Goal: Transaction & Acquisition: Download file/media

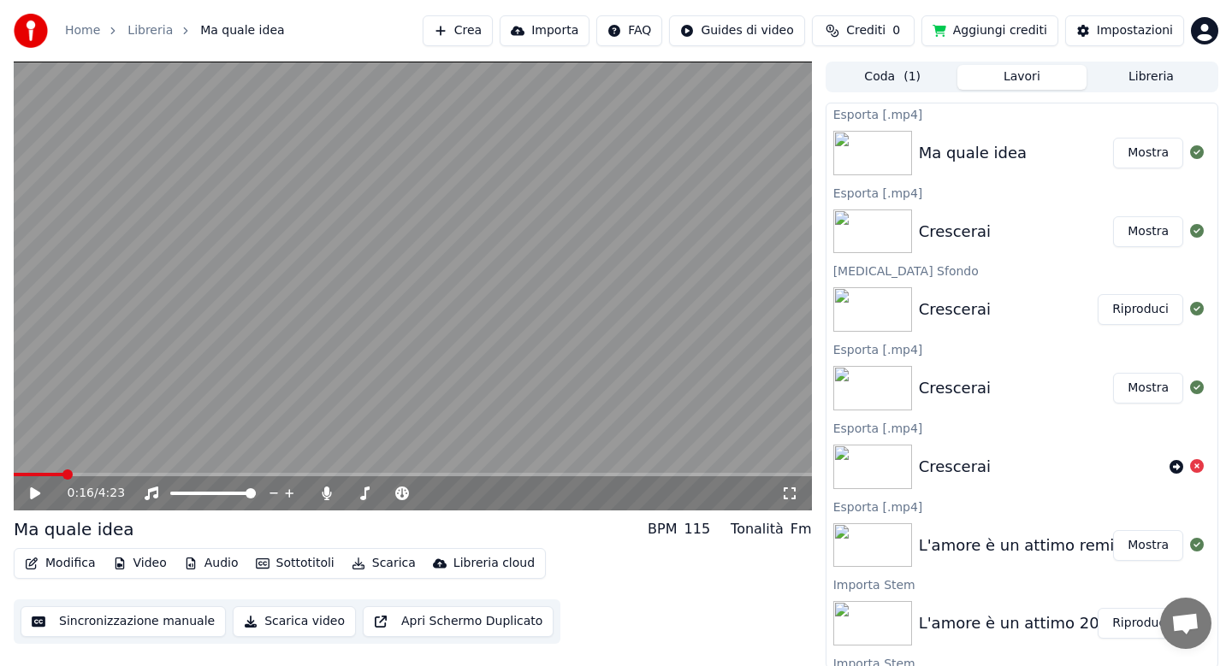
scroll to position [3, 0]
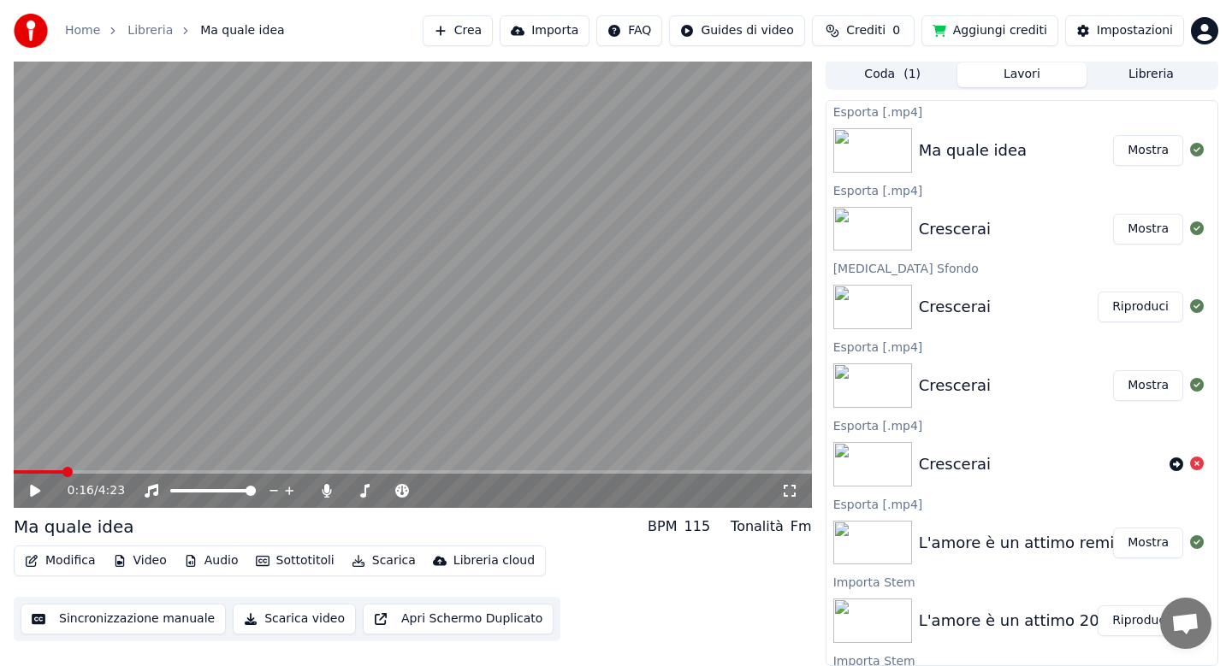
click at [965, 302] on div "Crescerai" at bounding box center [955, 307] width 72 height 24
click at [979, 310] on div "Crescerai" at bounding box center [955, 307] width 72 height 24
click at [1128, 314] on button "Riproduci" at bounding box center [1140, 307] width 86 height 31
click at [36, 492] on icon at bounding box center [35, 491] width 9 height 10
click at [210, 564] on button "Audio" at bounding box center [211, 561] width 68 height 24
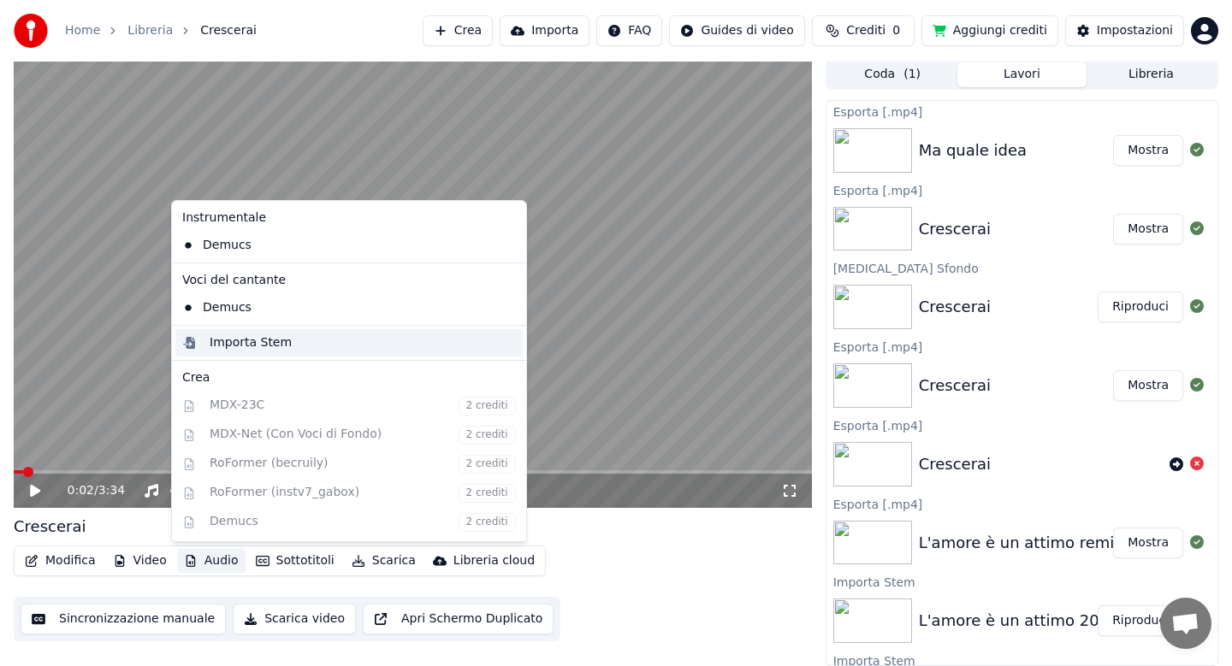
click at [253, 342] on div "Importa Stem" at bounding box center [251, 342] width 82 height 17
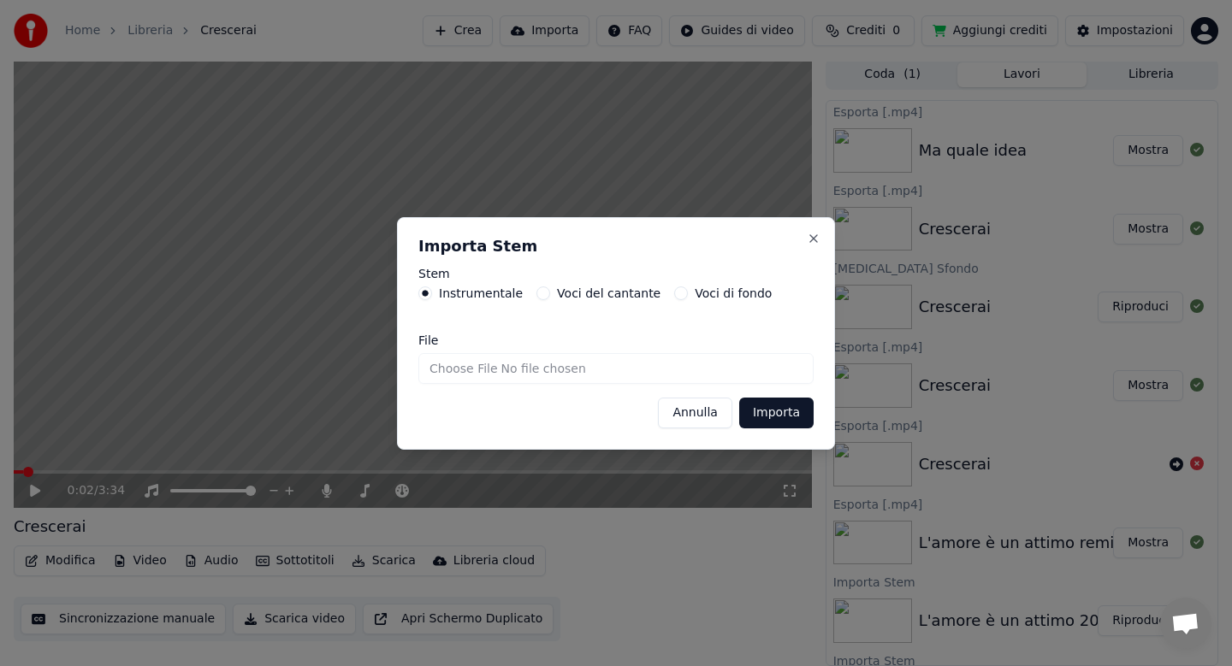
click at [458, 367] on input "File" at bounding box center [615, 368] width 395 height 31
type input "**********"
click at [763, 412] on button "Importa" at bounding box center [776, 413] width 74 height 31
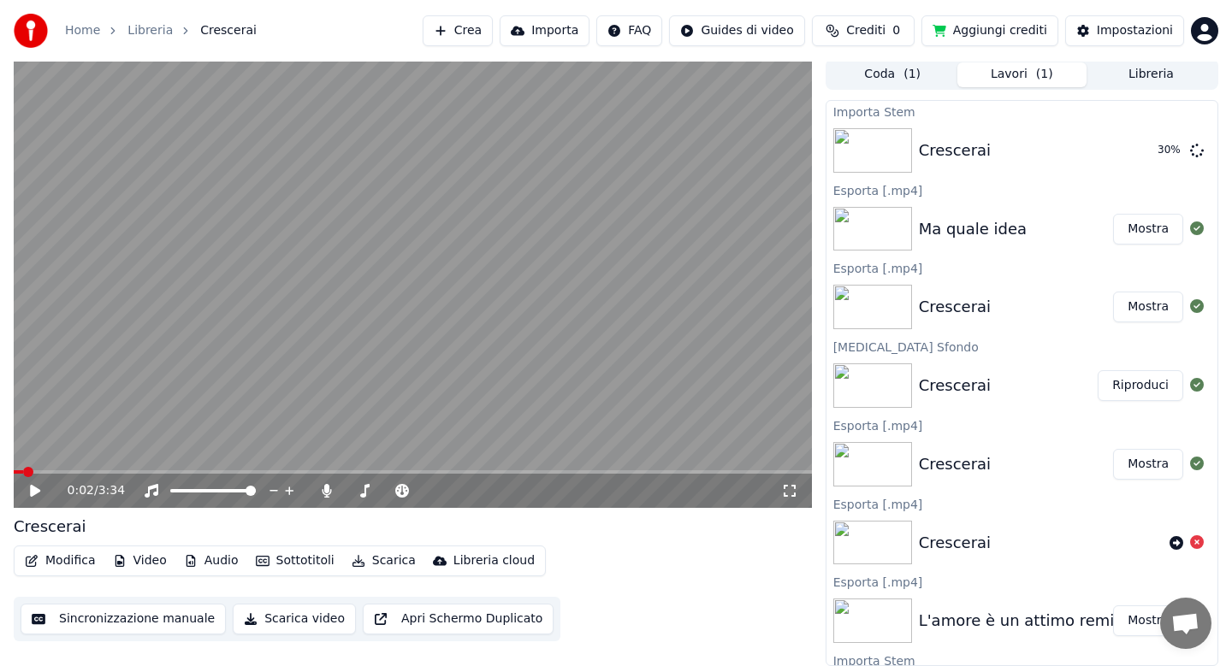
click at [79, 559] on button "Modifica" at bounding box center [60, 561] width 85 height 24
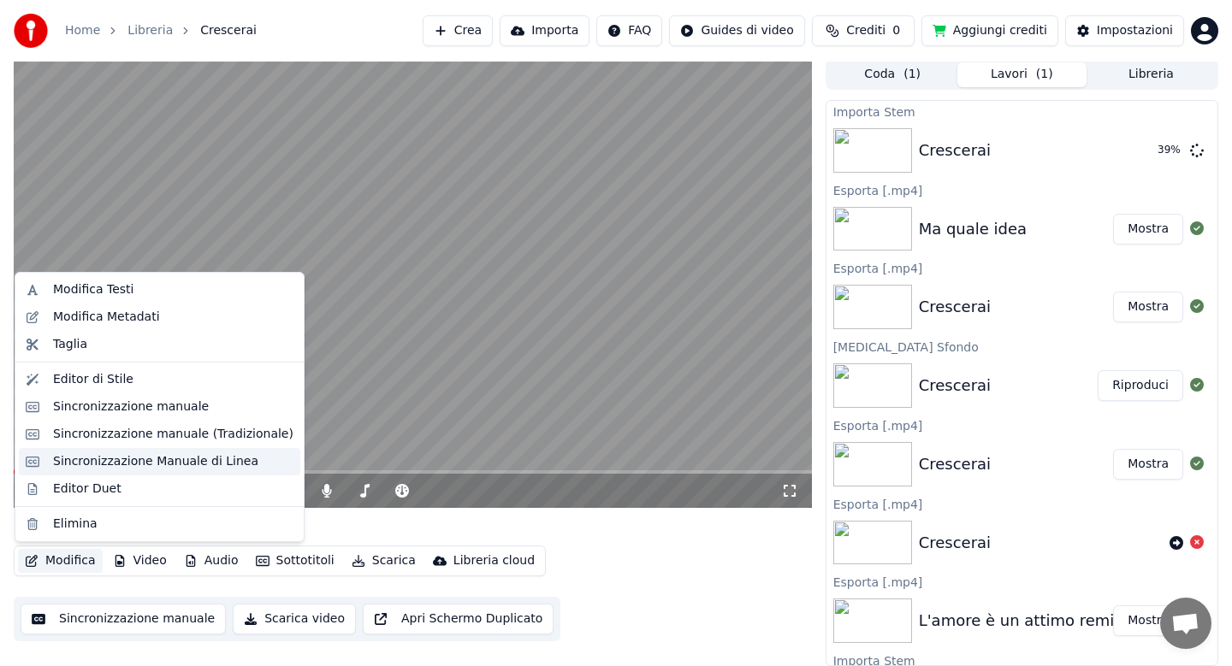
click at [125, 460] on div "Sincronizzazione Manuale di Linea" at bounding box center [155, 461] width 205 height 17
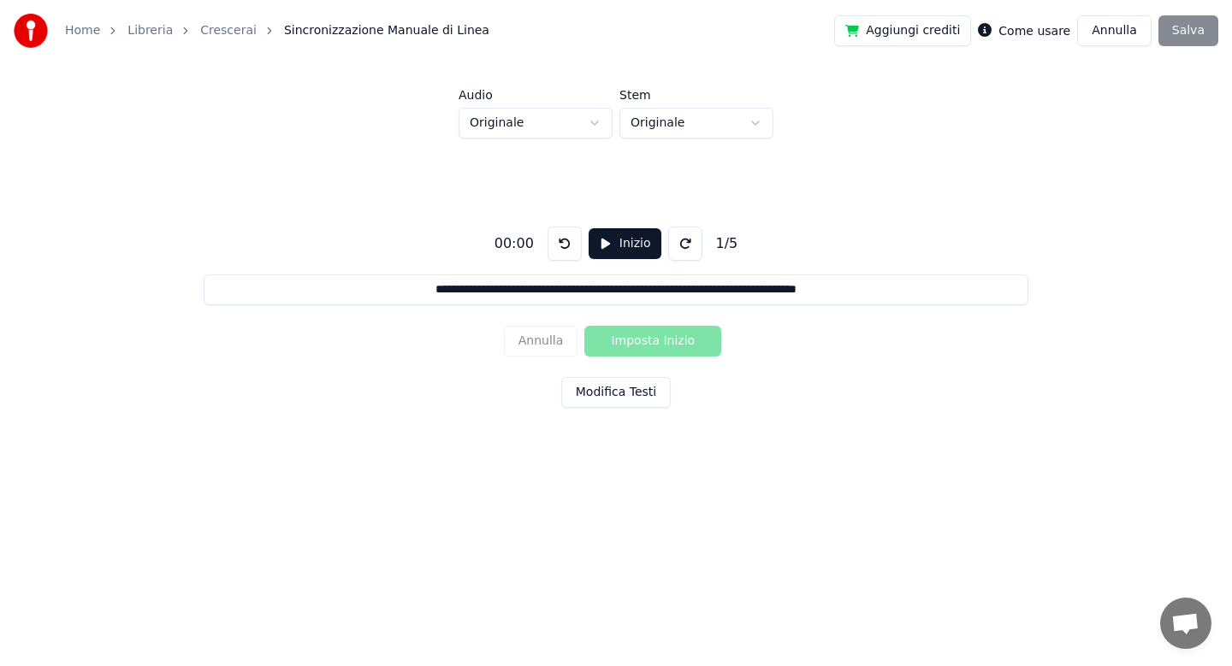
click at [595, 399] on button "Modifica Testi" at bounding box center [615, 392] width 109 height 31
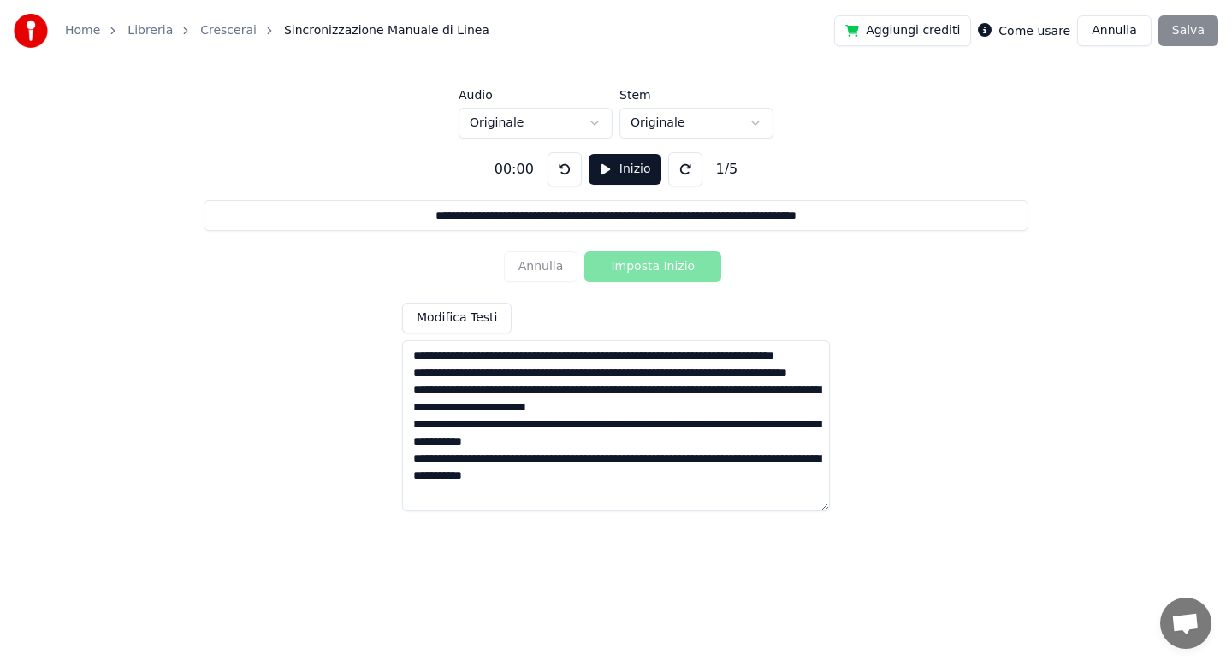
click at [545, 358] on textarea "**********" at bounding box center [616, 425] width 428 height 171
type input "**********"
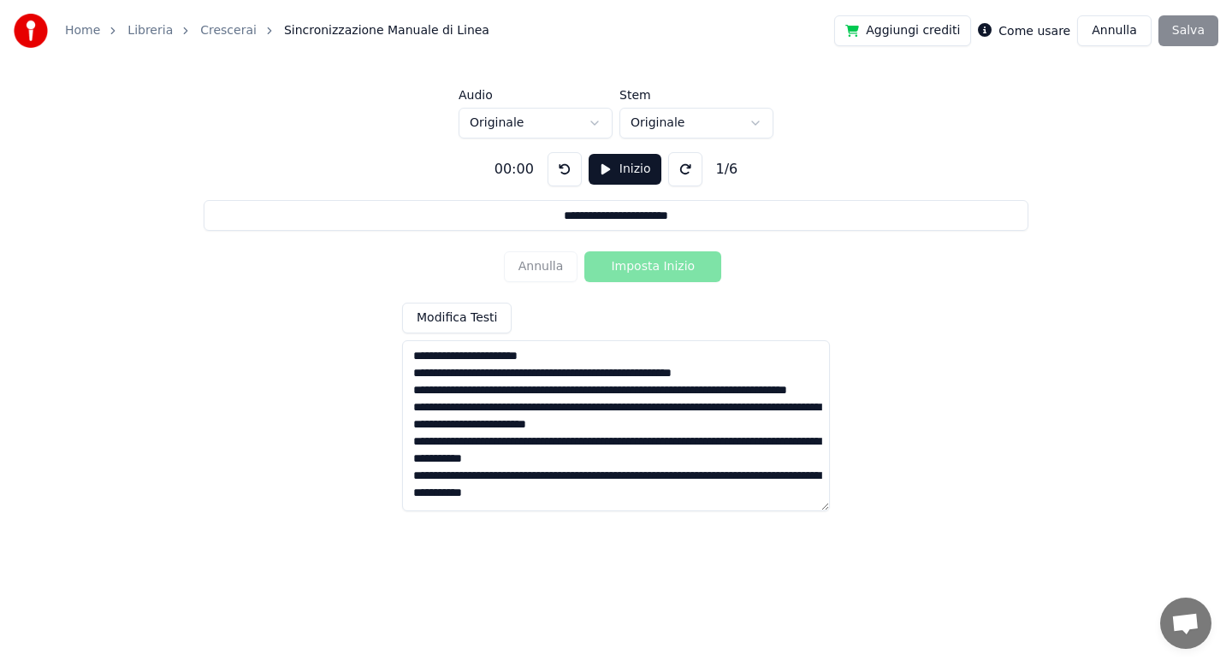
click at [506, 374] on textarea "**********" at bounding box center [616, 425] width 428 height 171
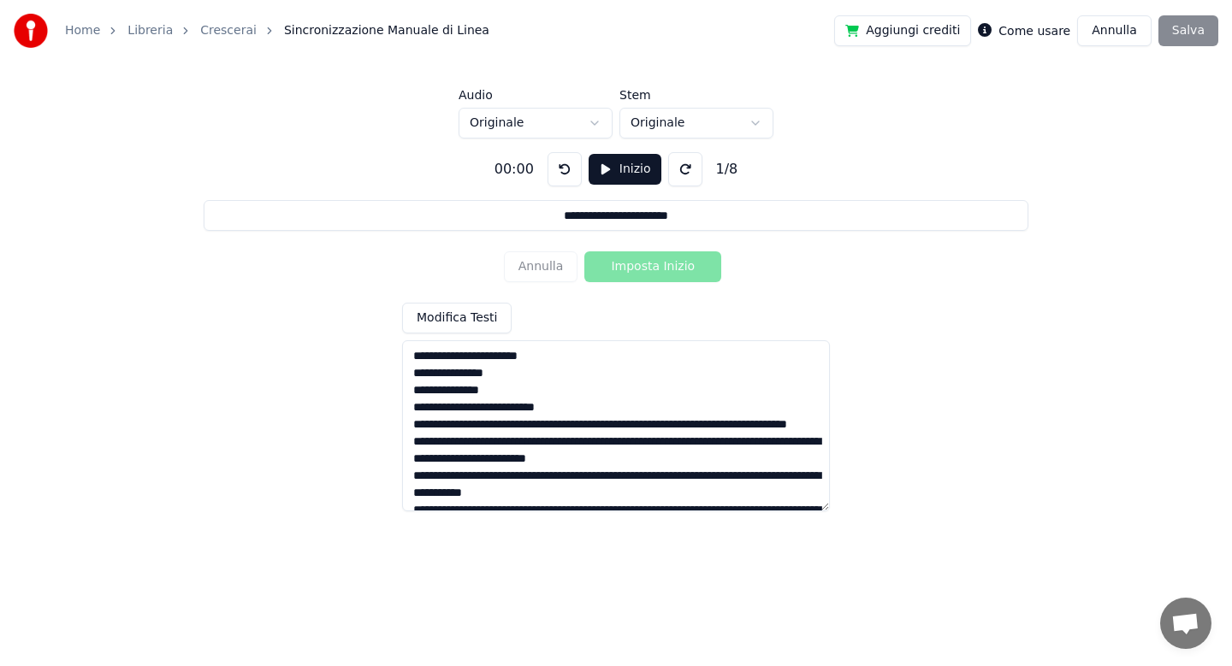
click at [574, 427] on textarea "**********" at bounding box center [616, 425] width 428 height 171
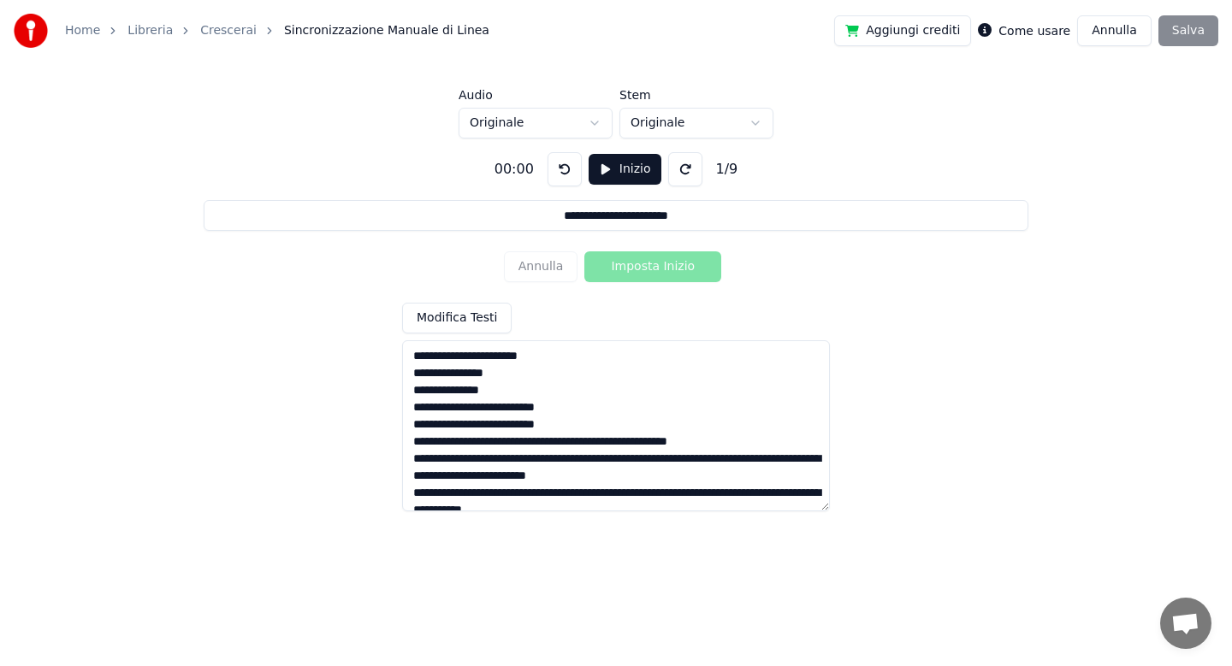
click at [523, 441] on textarea "**********" at bounding box center [616, 425] width 428 height 171
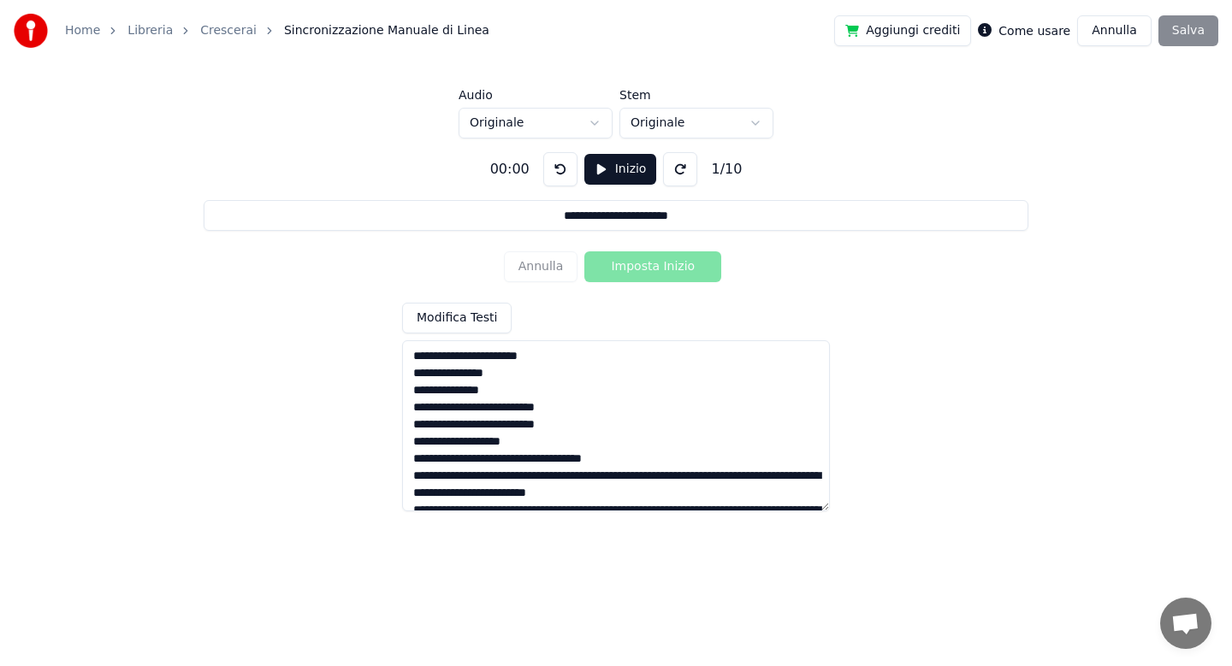
click at [513, 461] on textarea "**********" at bounding box center [616, 425] width 428 height 171
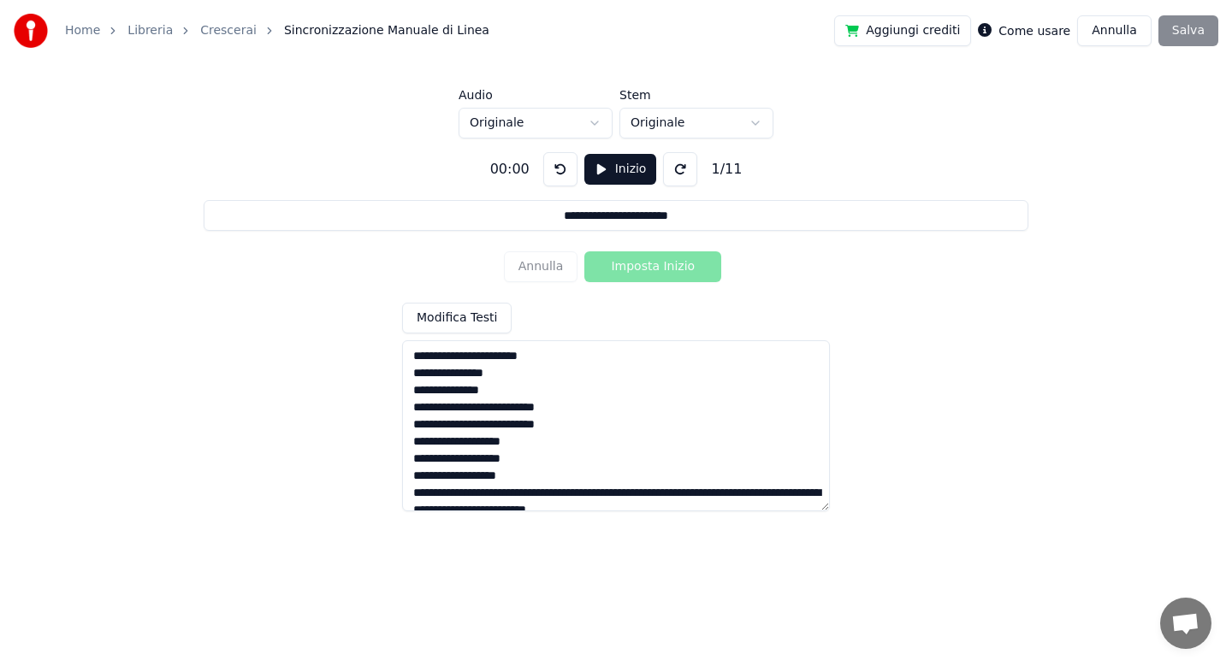
click at [525, 483] on textarea "**********" at bounding box center [616, 425] width 428 height 171
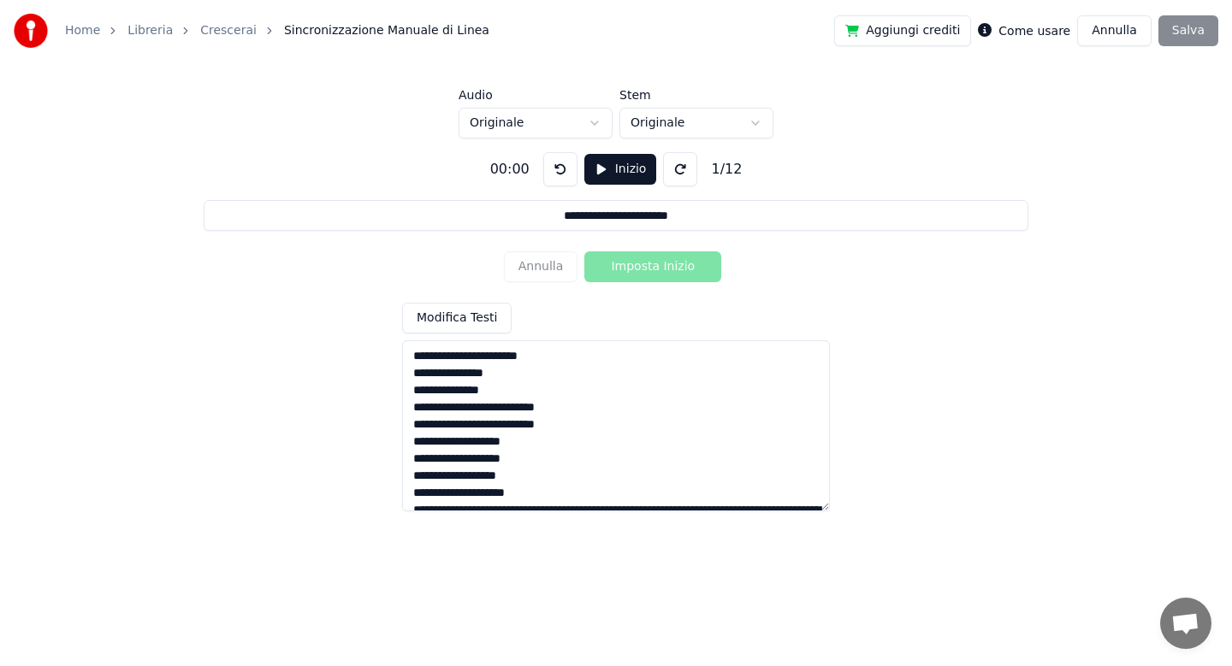
click at [533, 451] on textarea "**********" at bounding box center [616, 425] width 428 height 171
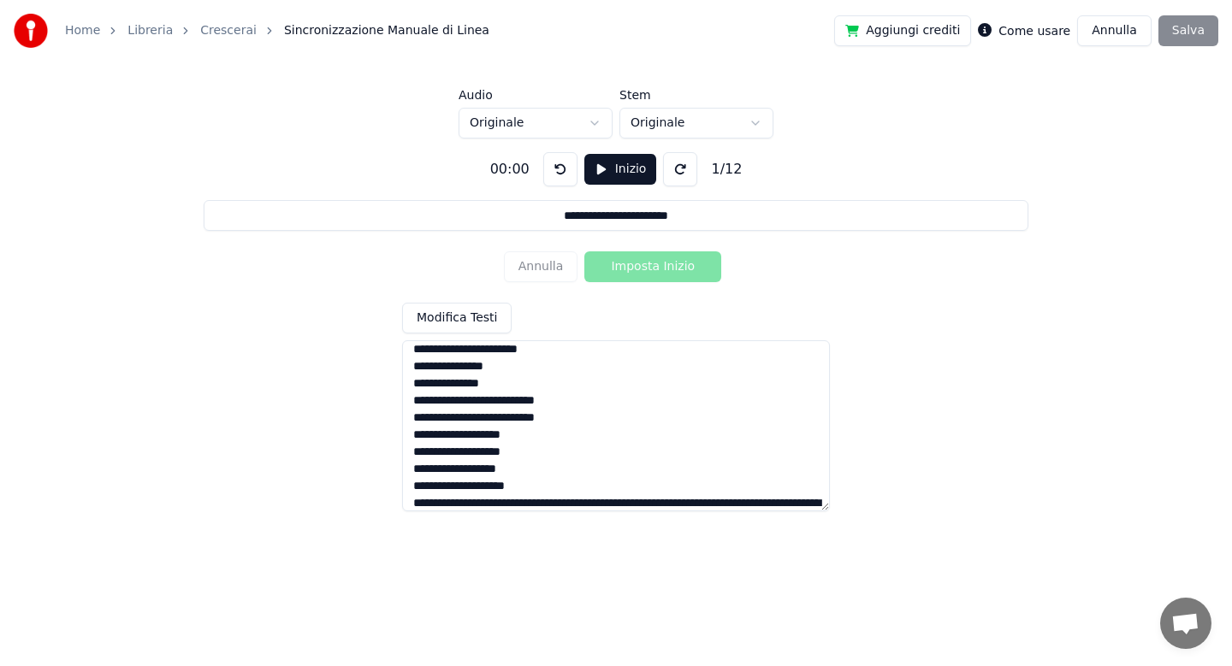
scroll to position [101, 0]
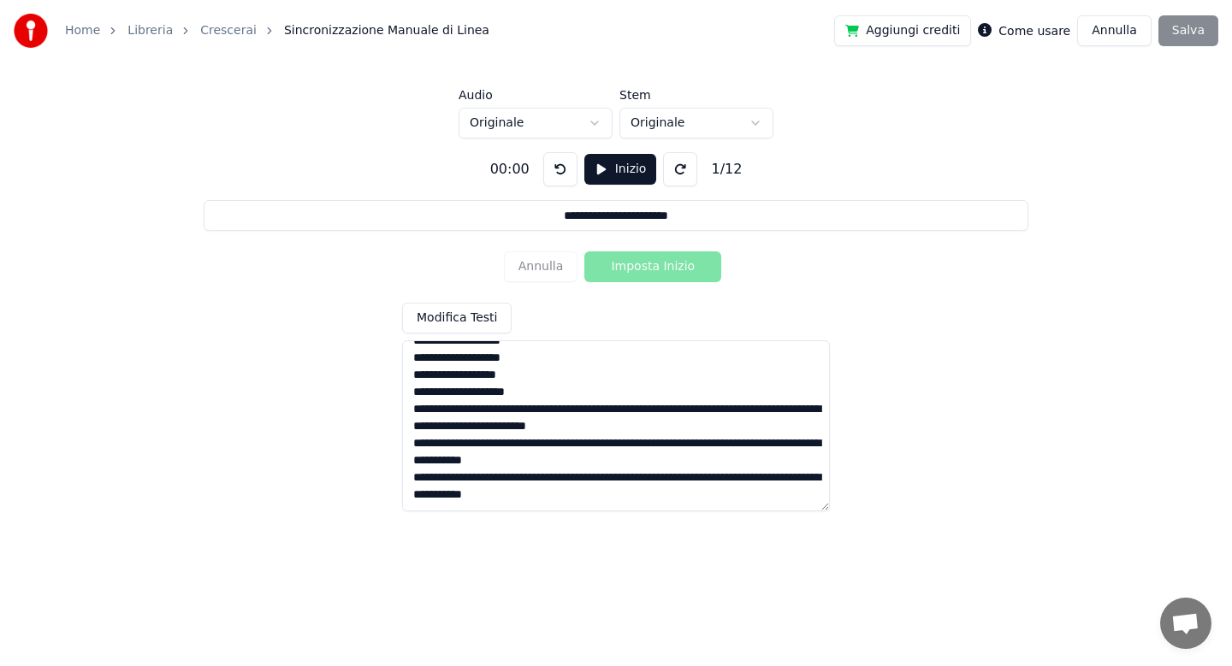
click at [587, 411] on textarea "**********" at bounding box center [616, 425] width 428 height 171
click at [501, 429] on textarea "**********" at bounding box center [616, 425] width 428 height 171
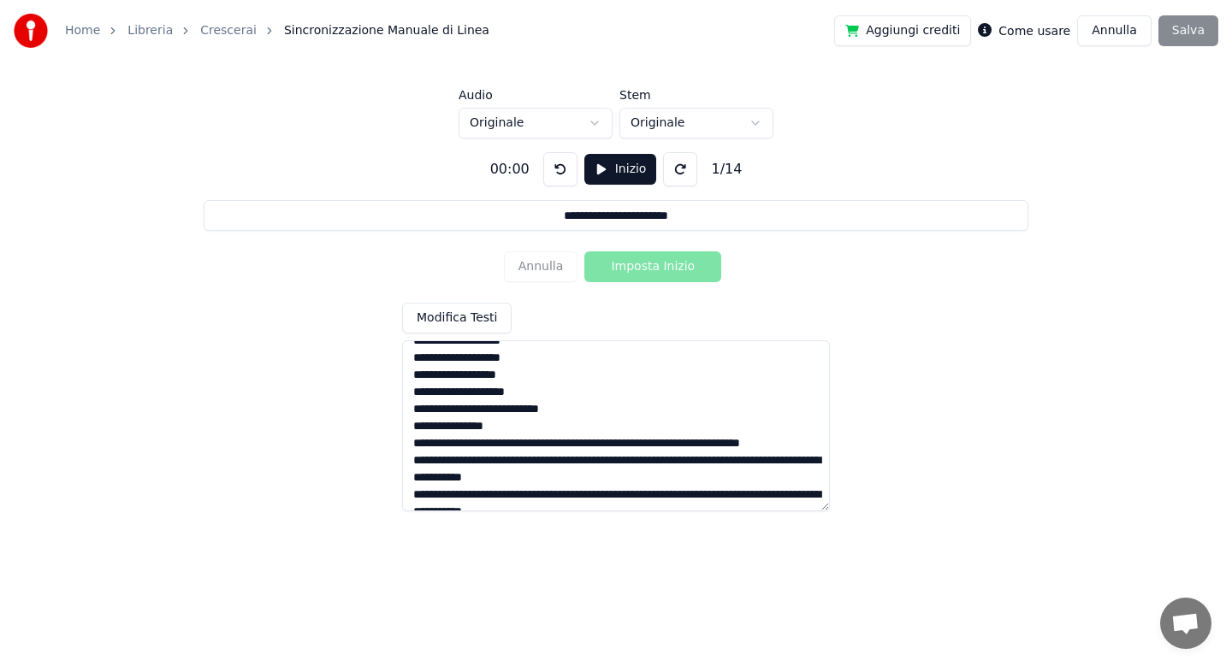
click at [518, 444] on textarea "**********" at bounding box center [616, 425] width 428 height 171
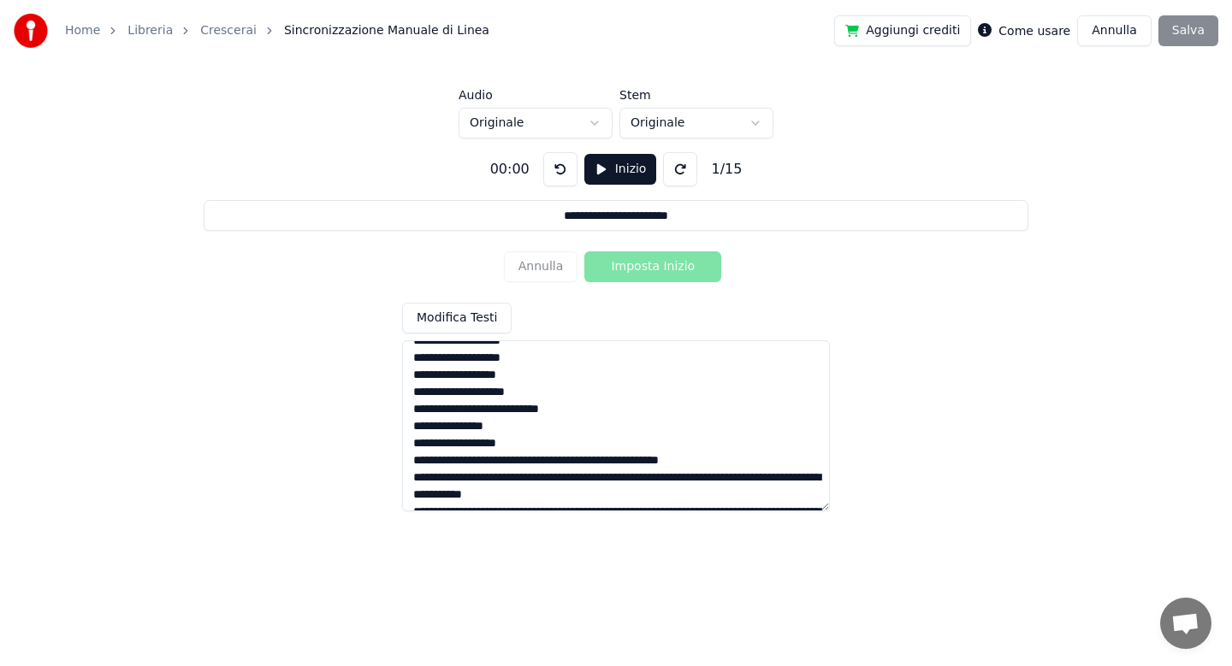
click at [571, 462] on textarea "**********" at bounding box center [616, 425] width 428 height 171
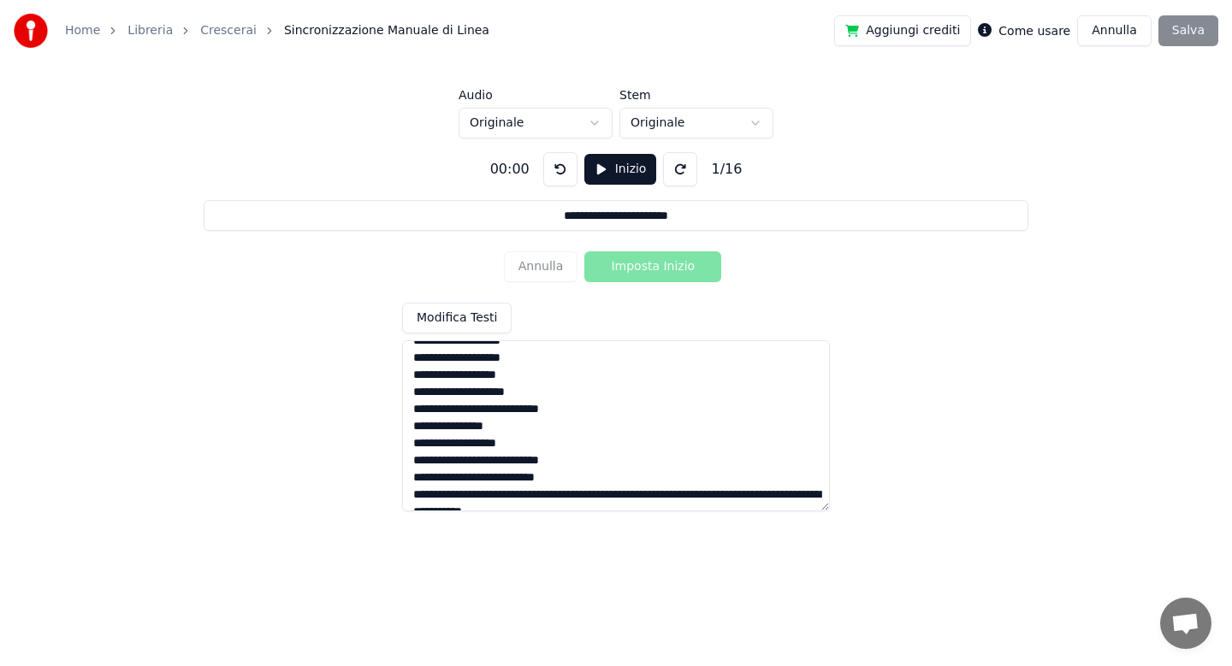
click at [522, 495] on textarea "**********" at bounding box center [616, 425] width 428 height 171
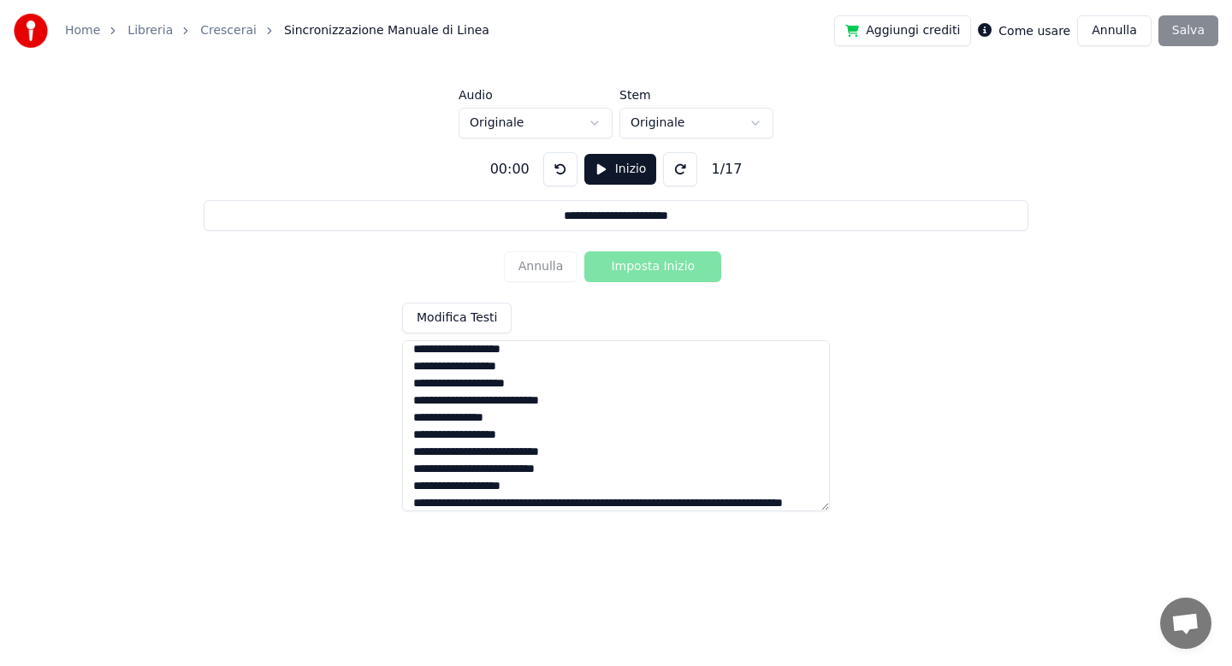
scroll to position [169, 0]
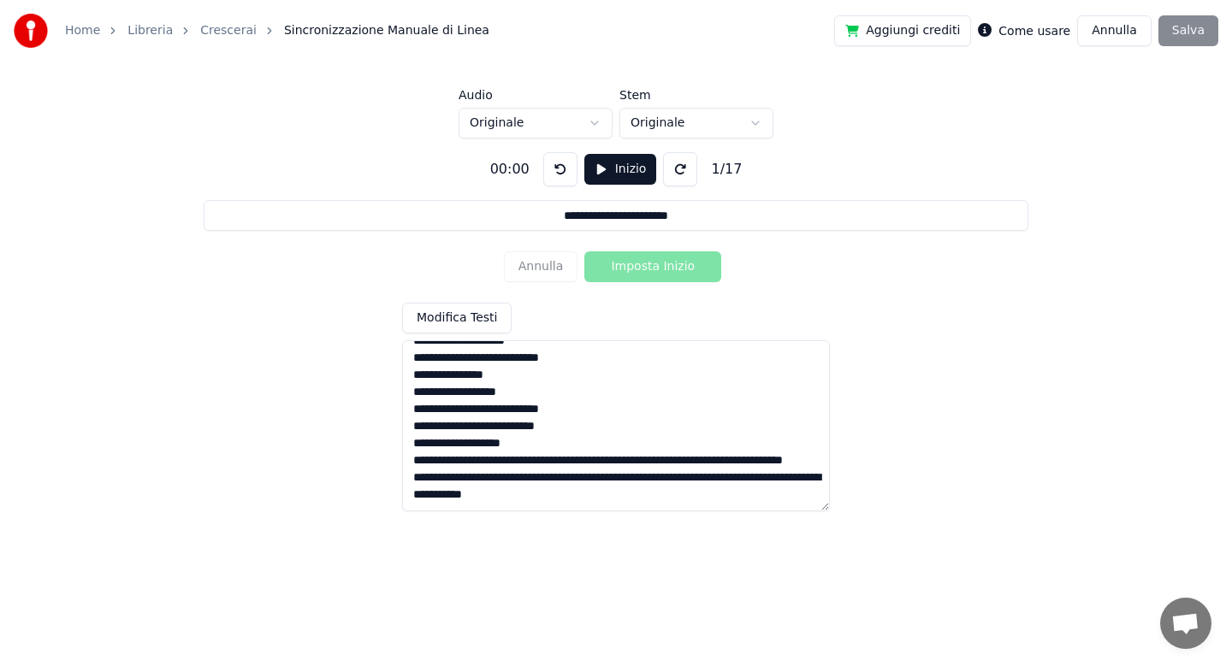
click at [517, 443] on textarea "**********" at bounding box center [616, 425] width 428 height 171
click at [521, 460] on textarea "**********" at bounding box center [616, 425] width 428 height 171
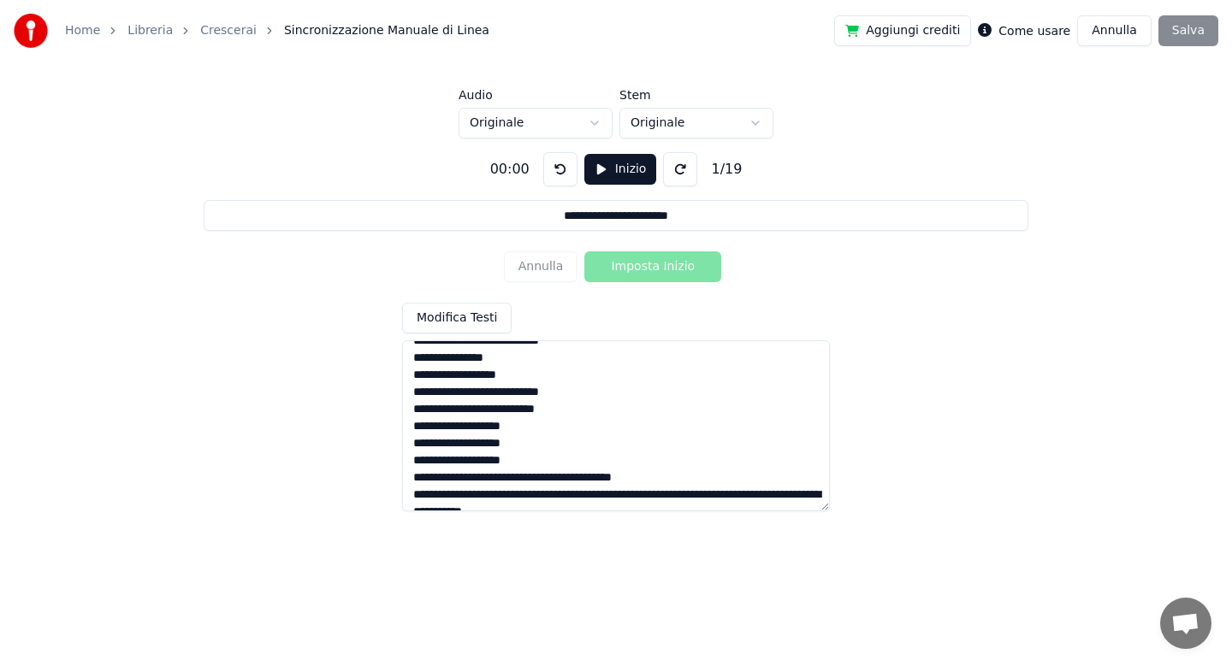
click at [520, 479] on textarea "**********" at bounding box center [616, 425] width 428 height 171
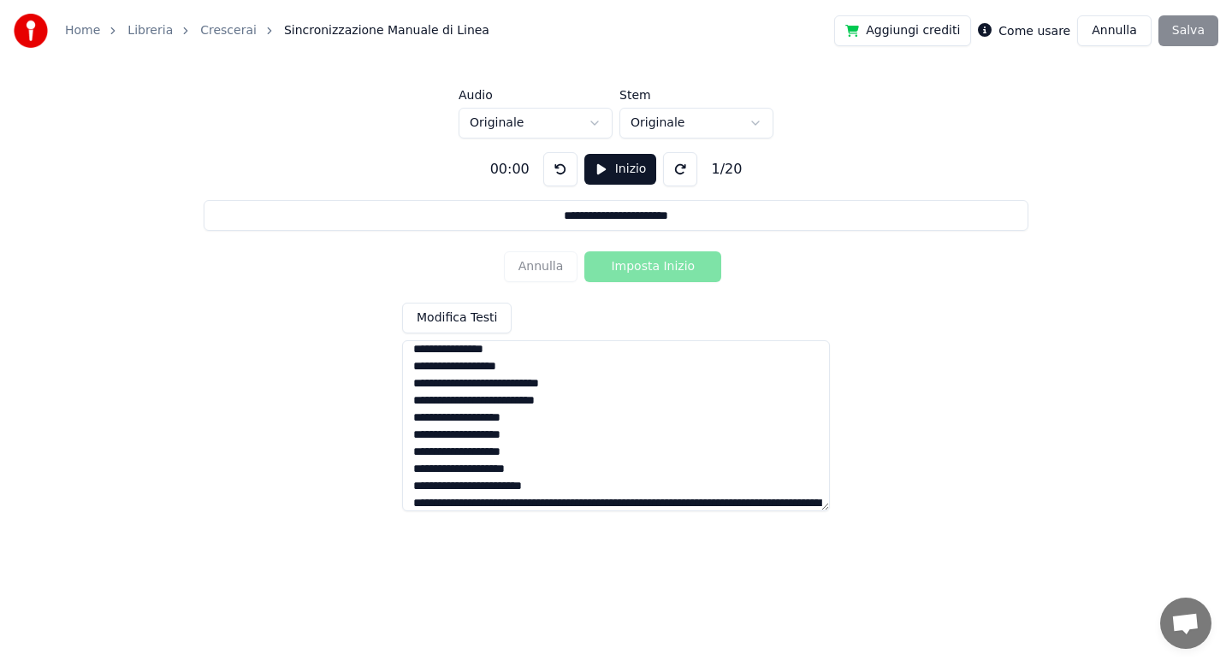
scroll to position [204, 0]
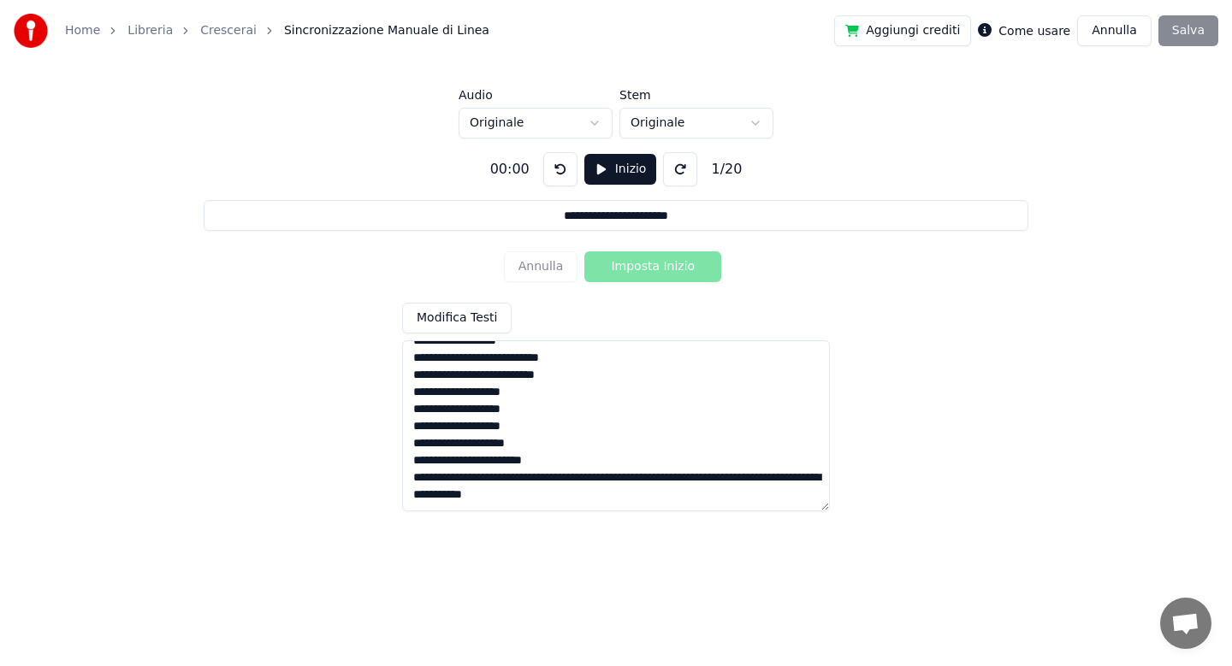
click at [521, 477] on textarea "**********" at bounding box center [616, 425] width 428 height 171
click at [563, 458] on textarea "**********" at bounding box center [616, 425] width 428 height 171
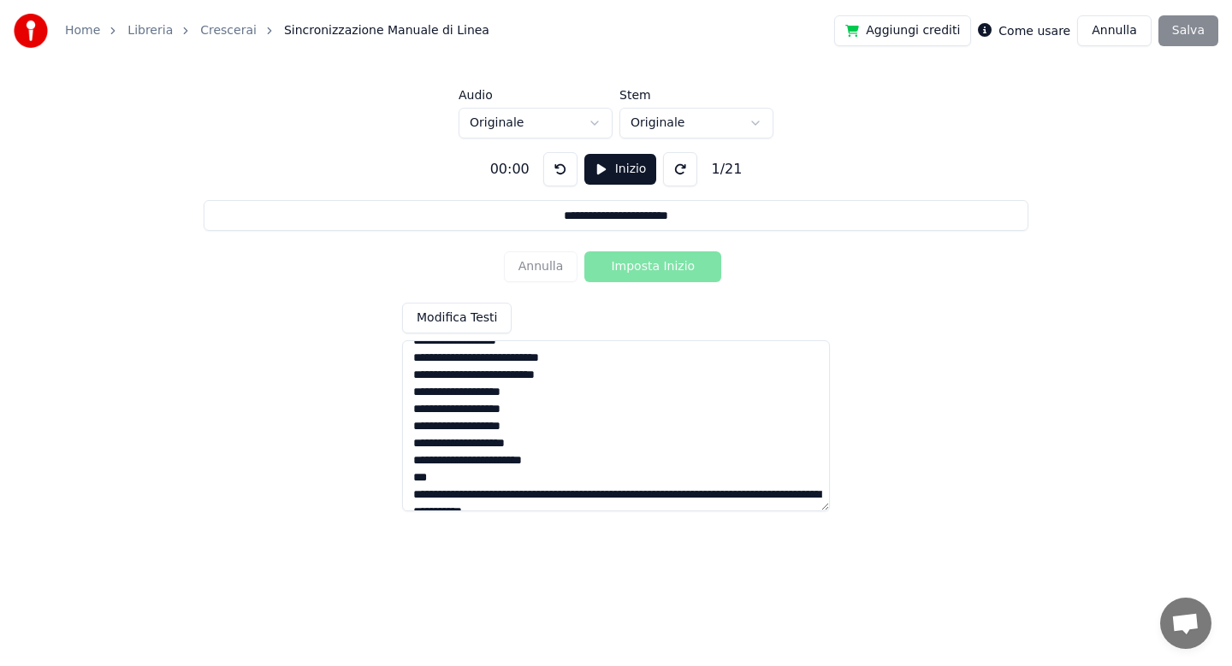
scroll to position [212, 0]
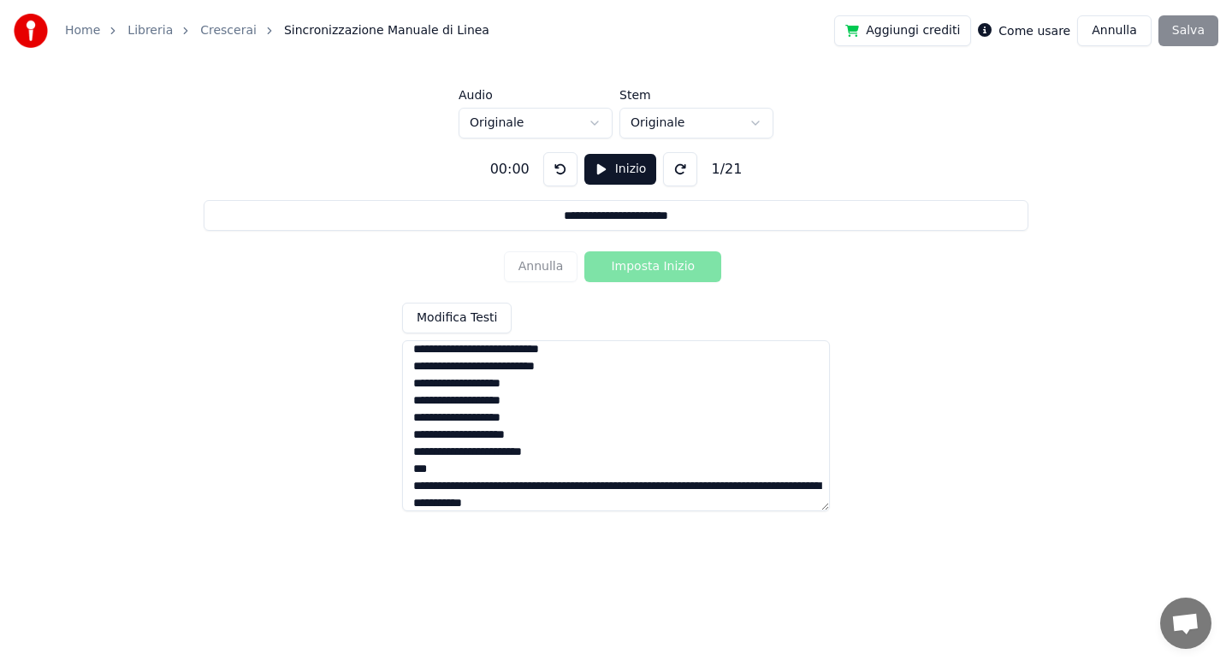
click at [522, 487] on textarea "**********" at bounding box center [616, 425] width 428 height 171
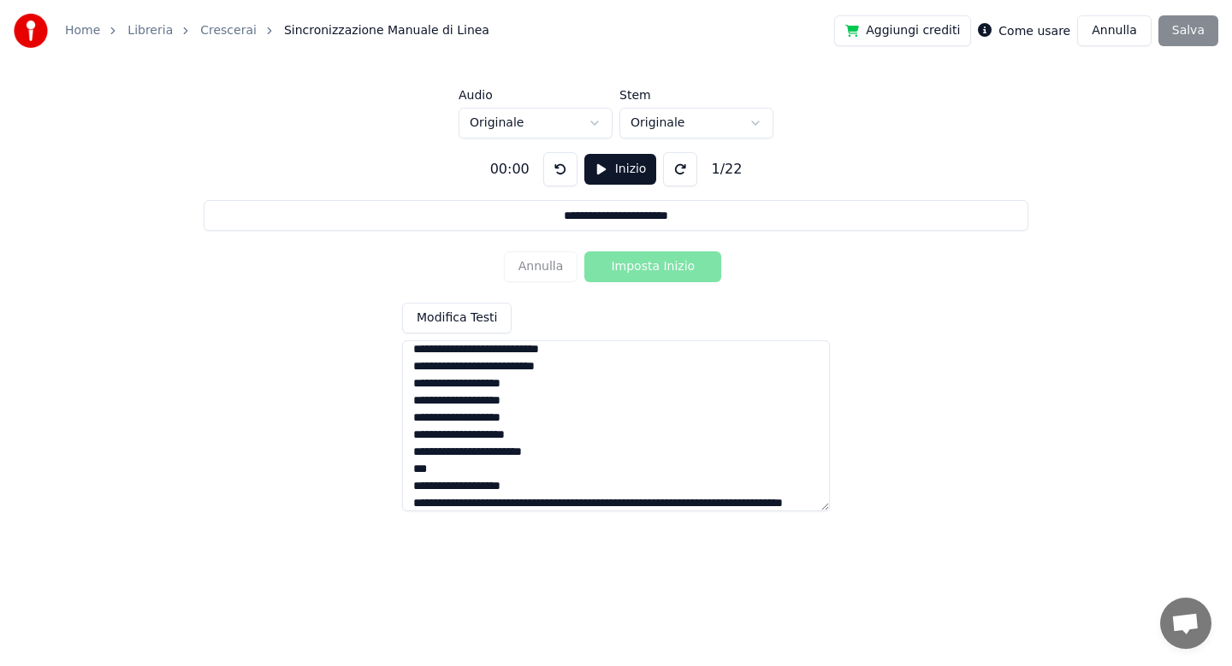
scroll to position [238, 0]
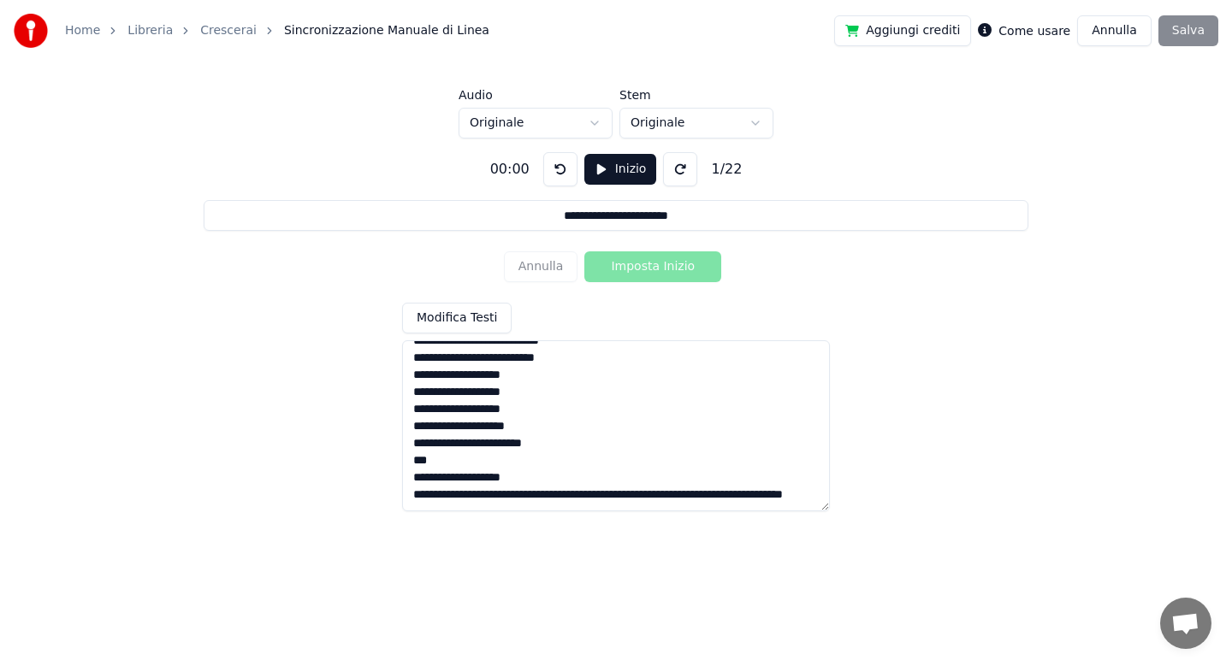
drag, startPoint x: 414, startPoint y: 479, endPoint x: 753, endPoint y: 493, distance: 339.0
click at [753, 493] on textarea "**********" at bounding box center [616, 425] width 428 height 171
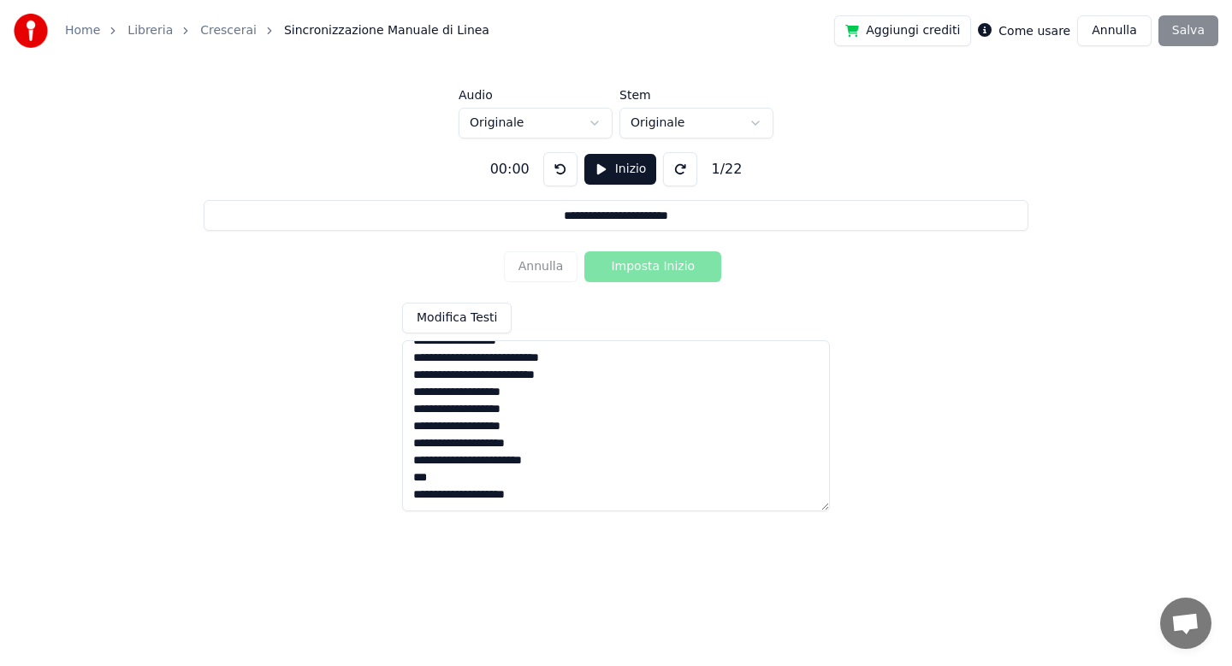
scroll to position [221, 0]
click at [541, 376] on textarea "**********" at bounding box center [616, 425] width 428 height 171
click at [545, 444] on textarea "**********" at bounding box center [616, 425] width 428 height 171
click at [523, 480] on textarea "**********" at bounding box center [616, 425] width 428 height 171
click at [452, 464] on textarea "**********" at bounding box center [616, 425] width 428 height 171
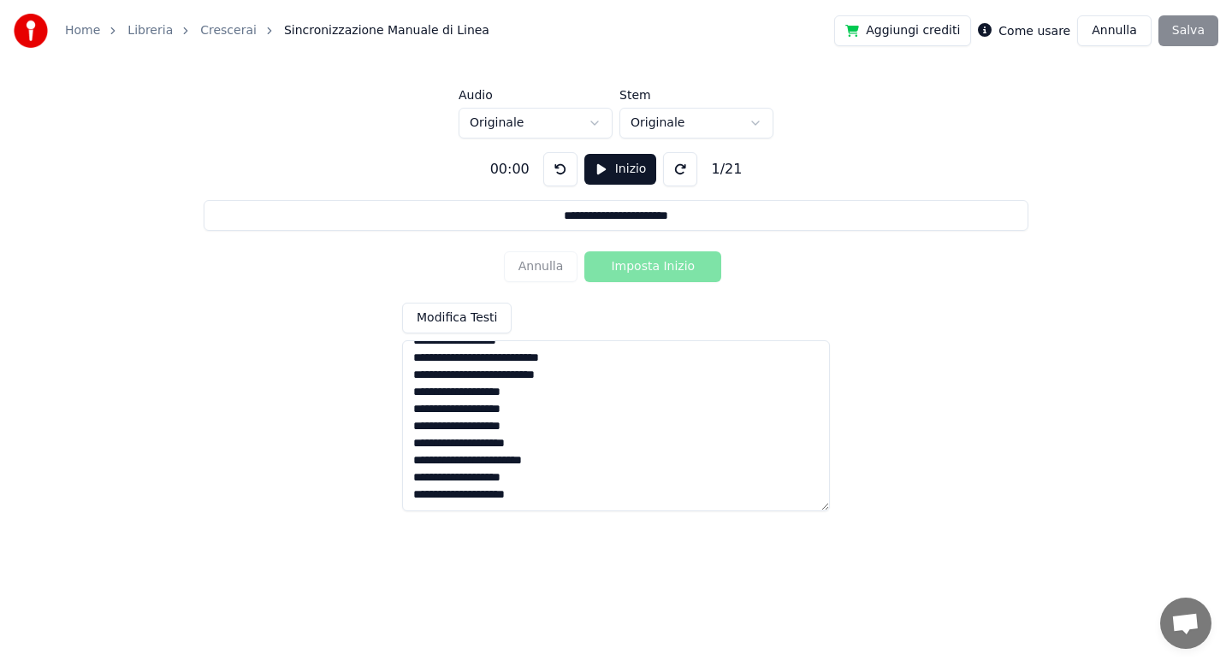
click at [441, 497] on textarea "**********" at bounding box center [616, 425] width 428 height 171
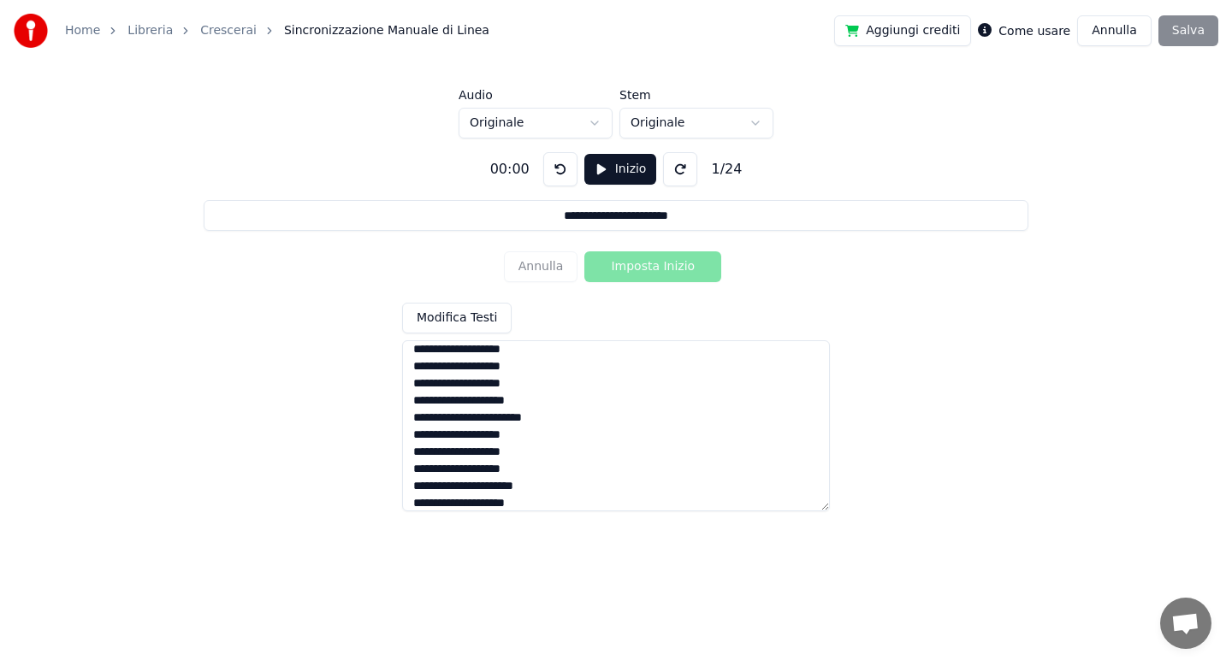
scroll to position [263, 0]
type textarea "**********"
click at [600, 123] on html "**********" at bounding box center [616, 258] width 1232 height 516
click at [597, 175] on button "Inizio" at bounding box center [620, 169] width 73 height 31
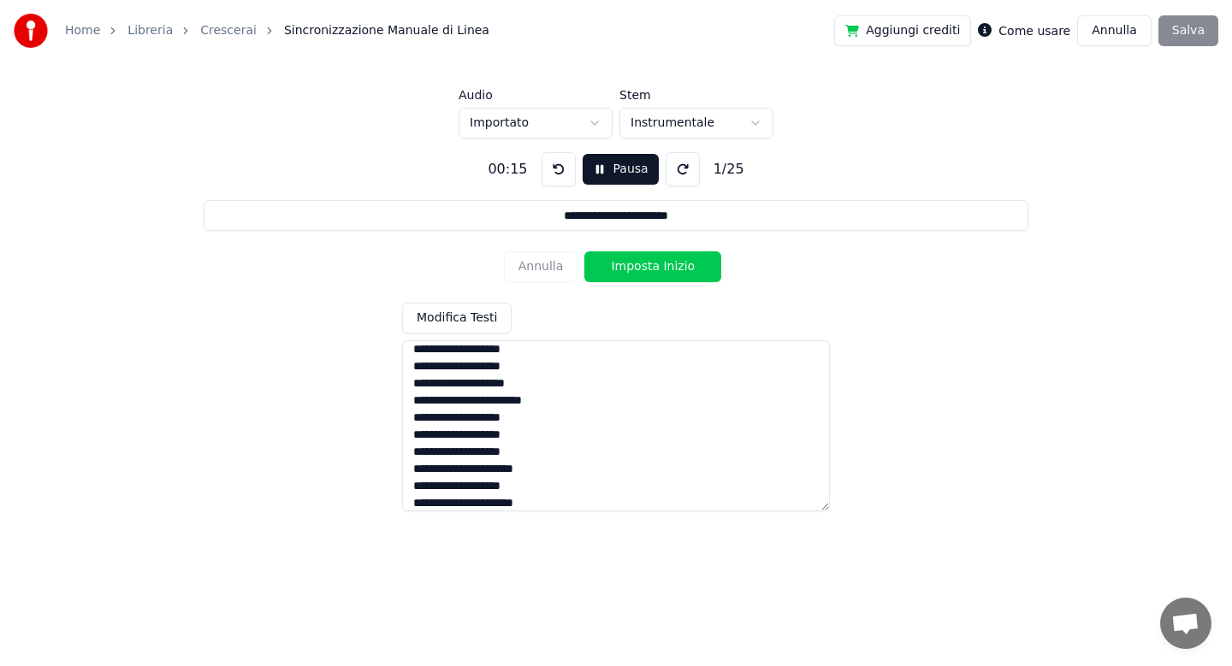
click at [645, 267] on button "Imposta Inizio" at bounding box center [652, 266] width 137 height 31
click at [645, 267] on button "Imposta Fine" at bounding box center [652, 266] width 137 height 31
click at [645, 267] on button "Imposta Inizio" at bounding box center [652, 266] width 137 height 31
click at [645, 267] on button "Imposta Fine" at bounding box center [652, 266] width 137 height 31
click at [645, 267] on button "Imposta Inizio" at bounding box center [652, 266] width 137 height 31
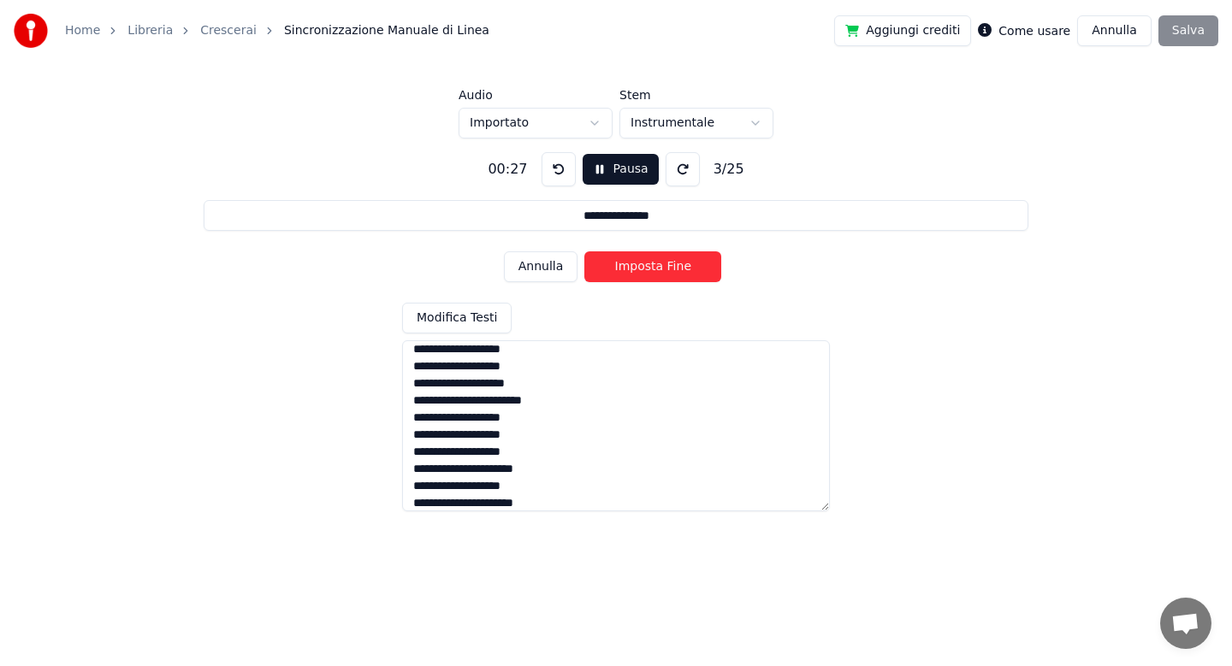
click at [645, 267] on button "Imposta Fine" at bounding box center [652, 266] width 137 height 31
click at [636, 264] on button "Imposta Inizio" at bounding box center [652, 266] width 137 height 31
click at [636, 270] on button "Imposta Fine" at bounding box center [652, 266] width 137 height 31
click at [636, 270] on button "Imposta Inizio" at bounding box center [652, 266] width 137 height 31
click at [636, 270] on button "Imposta Fine" at bounding box center [652, 266] width 137 height 31
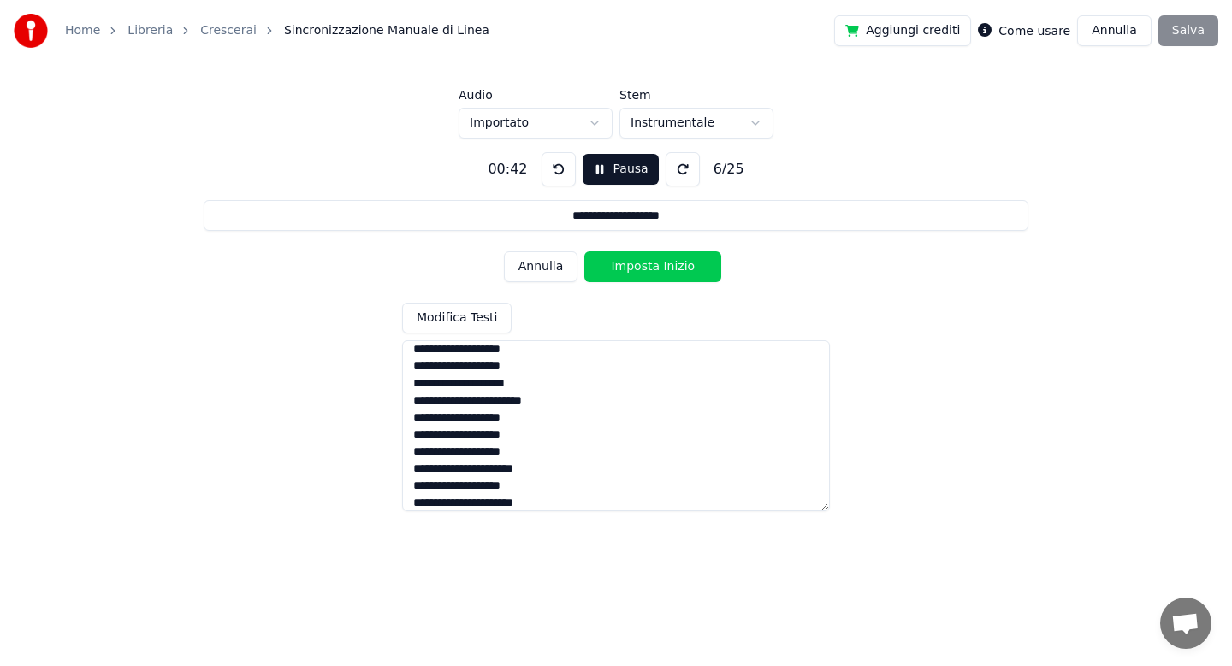
click at [557, 383] on textarea "**********" at bounding box center [616, 425] width 428 height 171
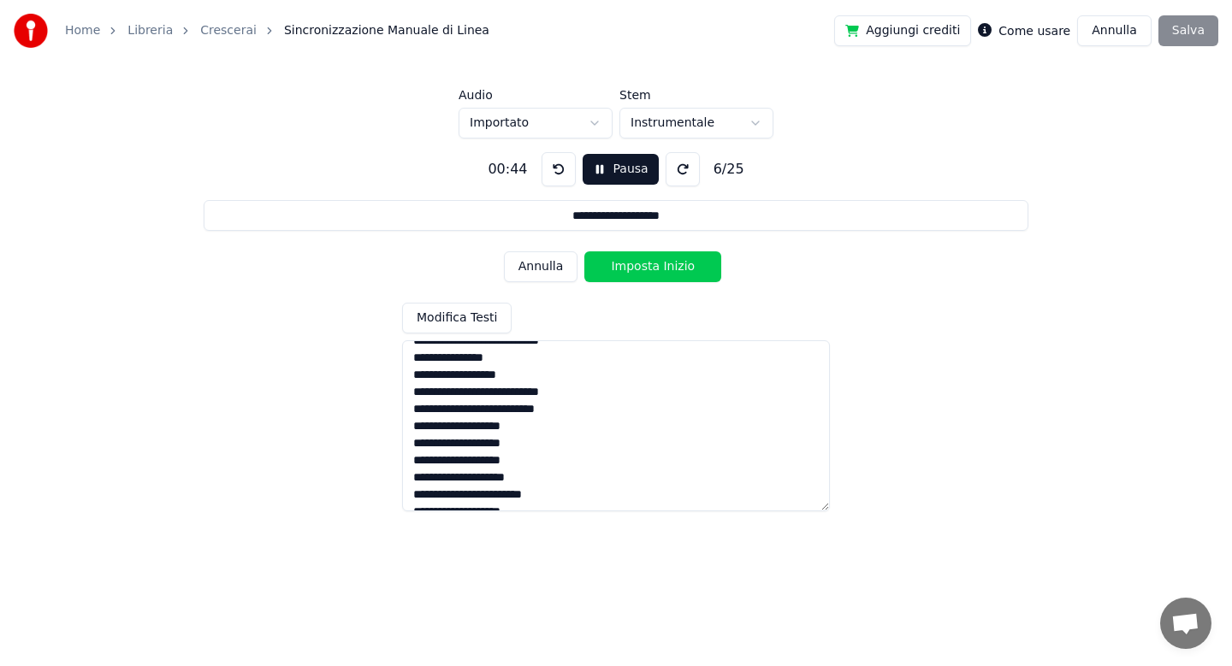
scroll to position [161, 0]
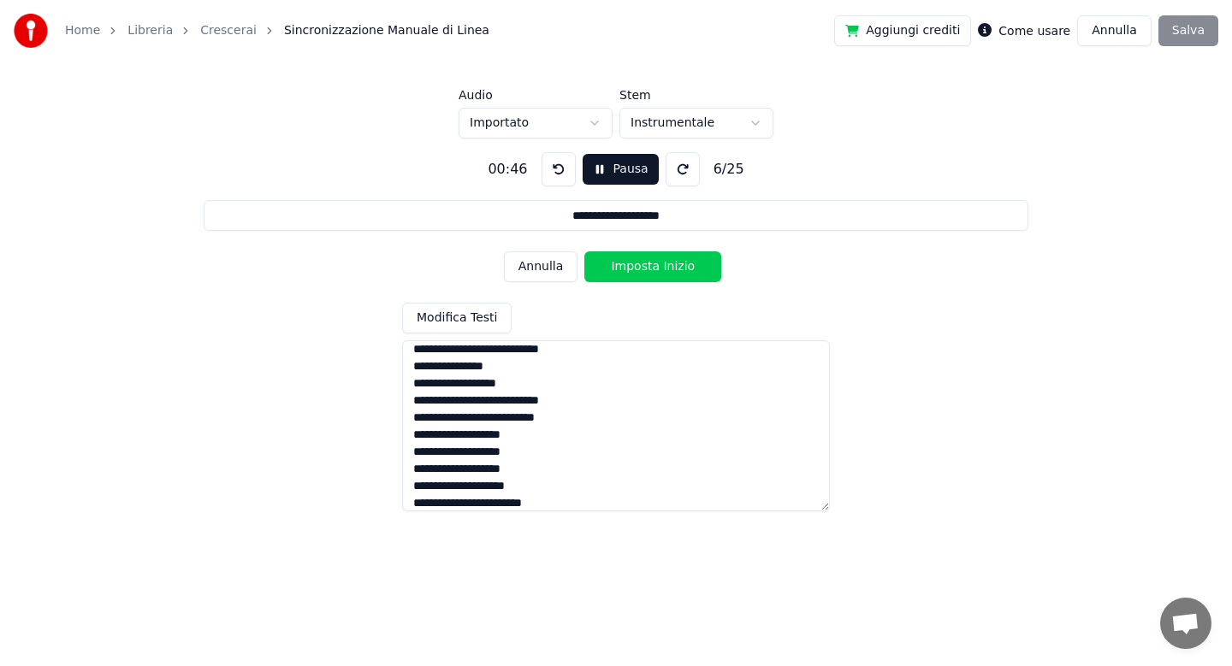
click at [640, 271] on button "Imposta Inizio" at bounding box center [652, 266] width 137 height 31
click at [640, 271] on button "Imposta Fine" at bounding box center [652, 266] width 137 height 31
click at [640, 271] on button "Imposta Inizio" at bounding box center [652, 266] width 137 height 31
click at [640, 271] on button "Imposta Fine" at bounding box center [652, 266] width 137 height 31
click at [640, 271] on button "Imposta Inizio" at bounding box center [652, 266] width 137 height 31
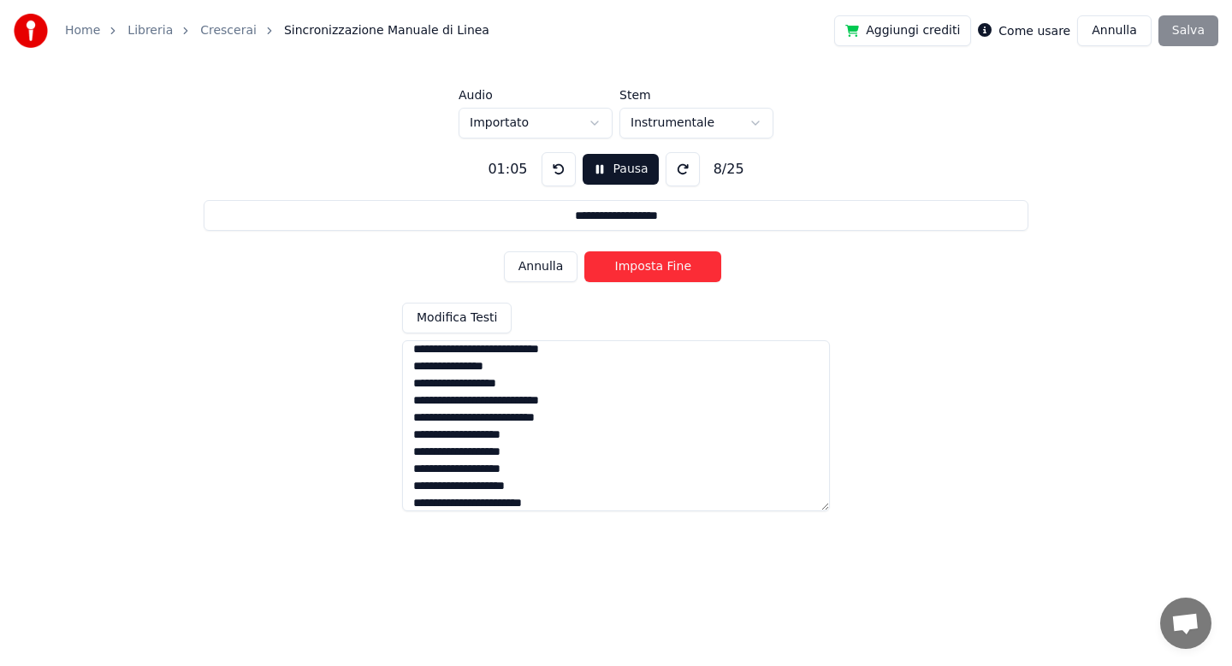
click at [640, 271] on button "Imposta Fine" at bounding box center [652, 266] width 137 height 31
click at [640, 271] on button "Imposta Inizio" at bounding box center [652, 266] width 137 height 31
click at [640, 271] on button "Imposta Fine" at bounding box center [652, 266] width 137 height 31
click at [640, 271] on button "Imposta Inizio" at bounding box center [652, 266] width 137 height 31
click at [640, 271] on button "Imposta Fine" at bounding box center [652, 266] width 137 height 31
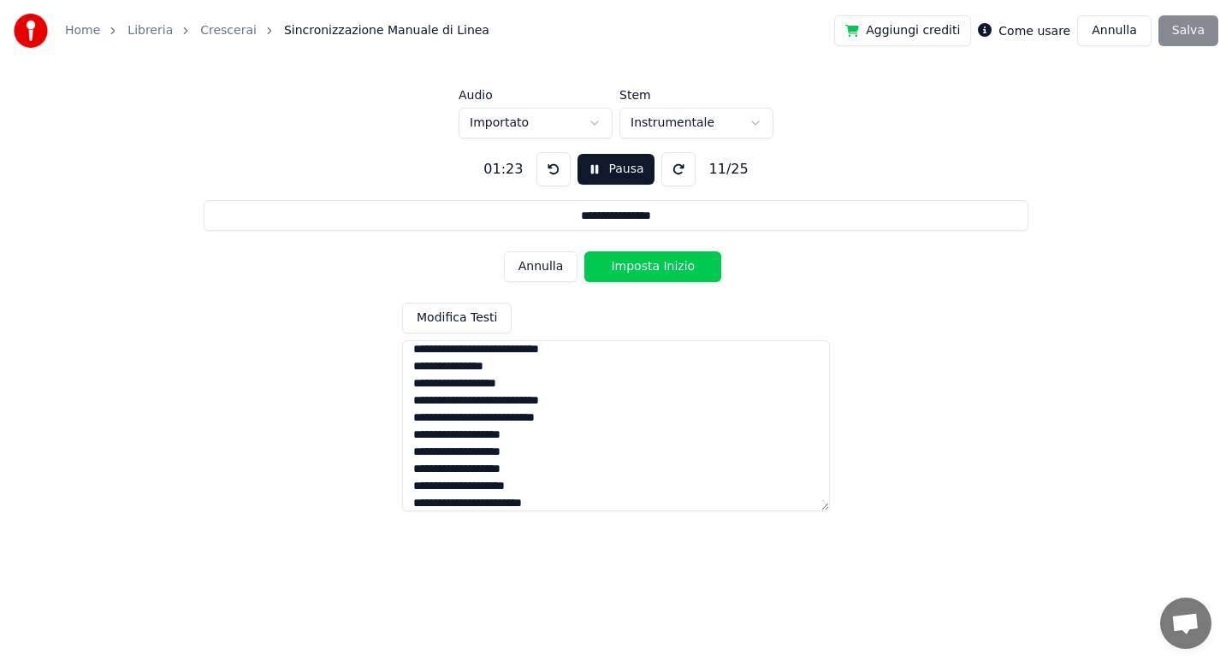
click at [640, 271] on button "Imposta Inizio" at bounding box center [652, 266] width 137 height 31
click at [640, 271] on button "Imposta Fine" at bounding box center [652, 266] width 137 height 31
click at [640, 271] on button "Imposta Inizio" at bounding box center [652, 266] width 137 height 31
click at [640, 271] on button "Imposta Fine" at bounding box center [652, 266] width 137 height 31
click at [640, 271] on button "Imposta Inizio" at bounding box center [652, 266] width 137 height 31
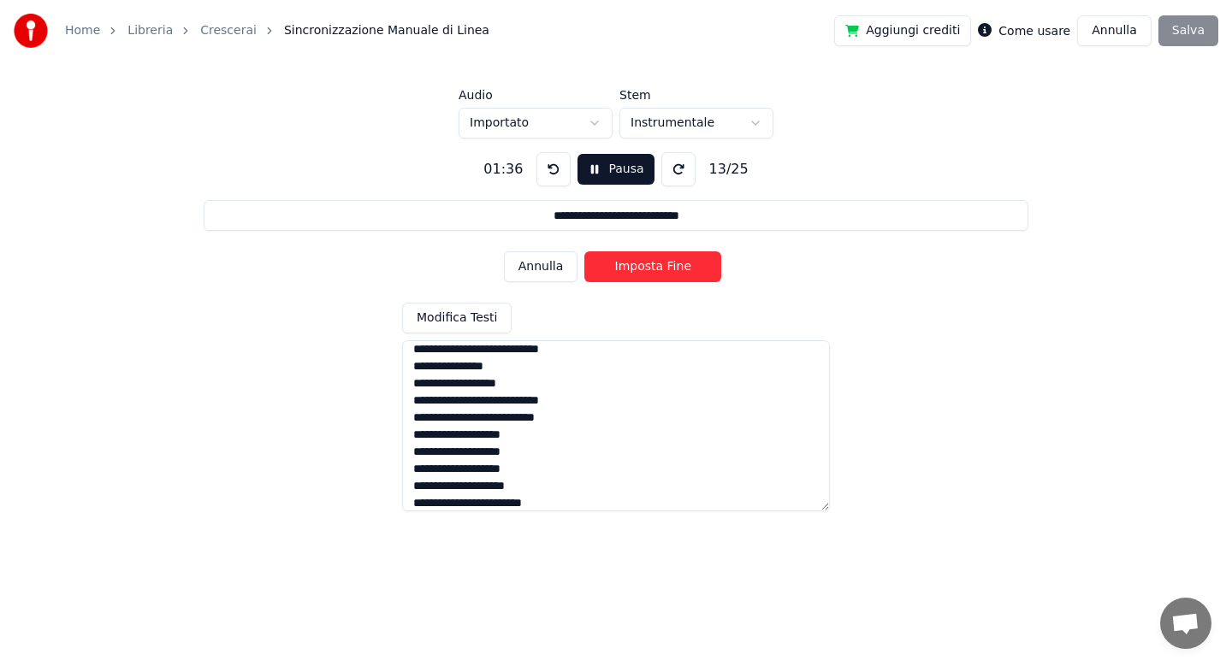
click at [640, 271] on button "Imposta Fine" at bounding box center [652, 266] width 137 height 31
click at [640, 271] on button "Imposta Inizio" at bounding box center [652, 266] width 137 height 31
click at [640, 271] on button "Imposta Fine" at bounding box center [652, 266] width 137 height 31
click at [640, 271] on button "Imposta Inizio" at bounding box center [652, 266] width 137 height 31
click at [640, 271] on button "Imposta Fine" at bounding box center [652, 266] width 137 height 31
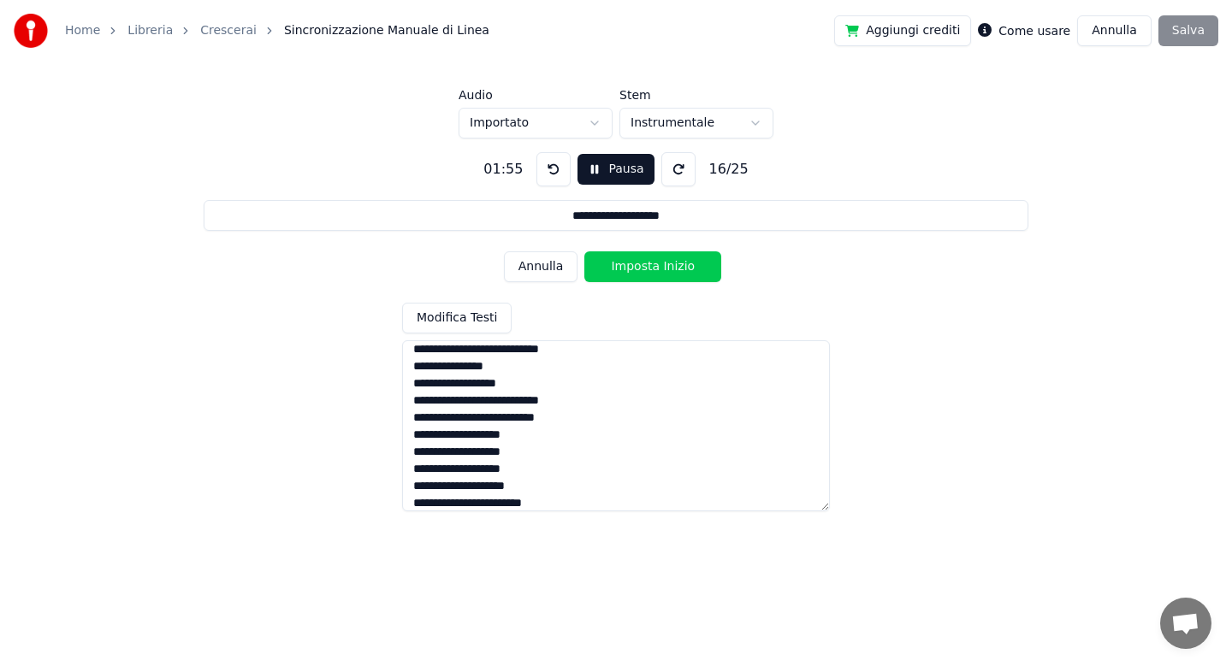
click at [640, 271] on button "Imposta Inizio" at bounding box center [652, 266] width 137 height 31
click at [640, 271] on button "Imposta Fine" at bounding box center [652, 266] width 137 height 31
click at [640, 271] on button "Imposta Inizio" at bounding box center [652, 266] width 137 height 31
click at [640, 271] on button "Imposta Fine" at bounding box center [652, 266] width 137 height 31
click at [640, 271] on button "Imposta Inizio" at bounding box center [652, 266] width 137 height 31
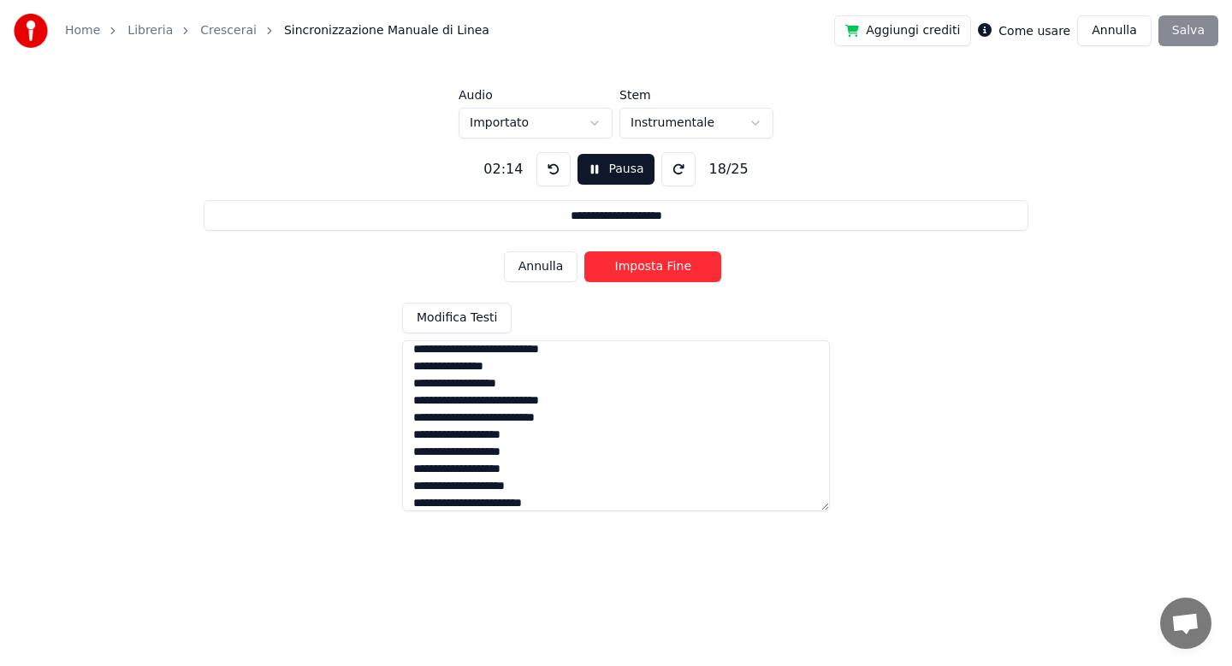
click at [640, 271] on button "Imposta Fine" at bounding box center [652, 266] width 137 height 31
click at [640, 271] on button "Imposta Inizio" at bounding box center [652, 266] width 137 height 31
click at [640, 271] on button "Imposta Fine" at bounding box center [652, 266] width 137 height 31
click at [640, 271] on button "Imposta Inizio" at bounding box center [652, 266] width 137 height 31
click at [640, 271] on button "Imposta Fine" at bounding box center [652, 266] width 137 height 31
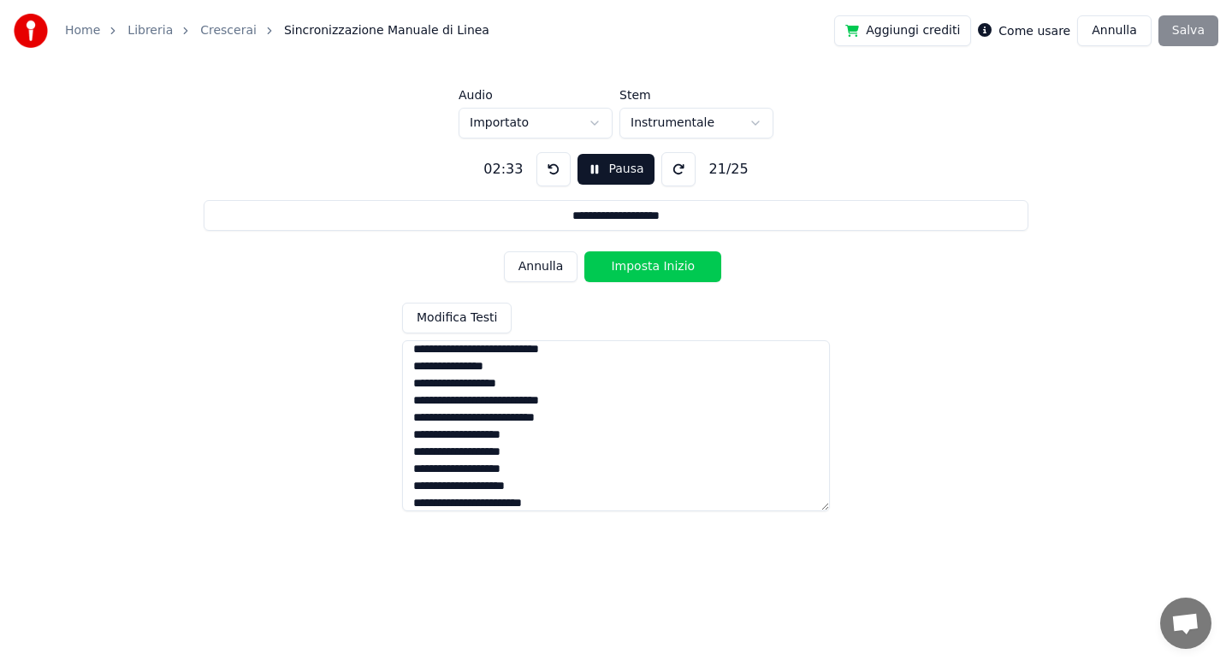
click at [640, 271] on button "Imposta Inizio" at bounding box center [652, 266] width 137 height 31
click at [640, 271] on button "Imposta Fine" at bounding box center [652, 266] width 137 height 31
click at [640, 271] on button "Imposta Inizio" at bounding box center [652, 266] width 137 height 31
click at [640, 271] on button "Imposta Fine" at bounding box center [652, 266] width 137 height 31
click at [640, 271] on button "Imposta Inizio" at bounding box center [652, 266] width 137 height 31
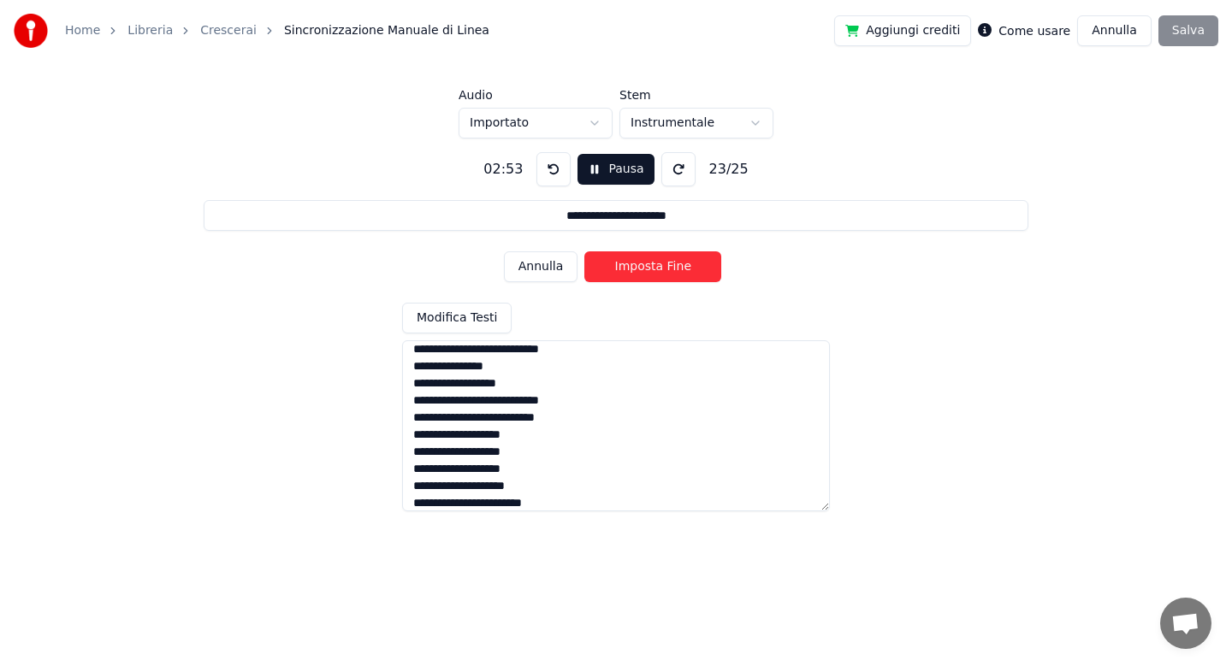
click at [640, 271] on button "Imposta Fine" at bounding box center [652, 266] width 137 height 31
click at [640, 271] on button "Imposta Inizio" at bounding box center [652, 266] width 137 height 31
click at [640, 271] on button "Imposta Fine" at bounding box center [652, 266] width 137 height 31
type input "**********"
click at [640, 271] on button "Imposta Inizio" at bounding box center [652, 266] width 137 height 31
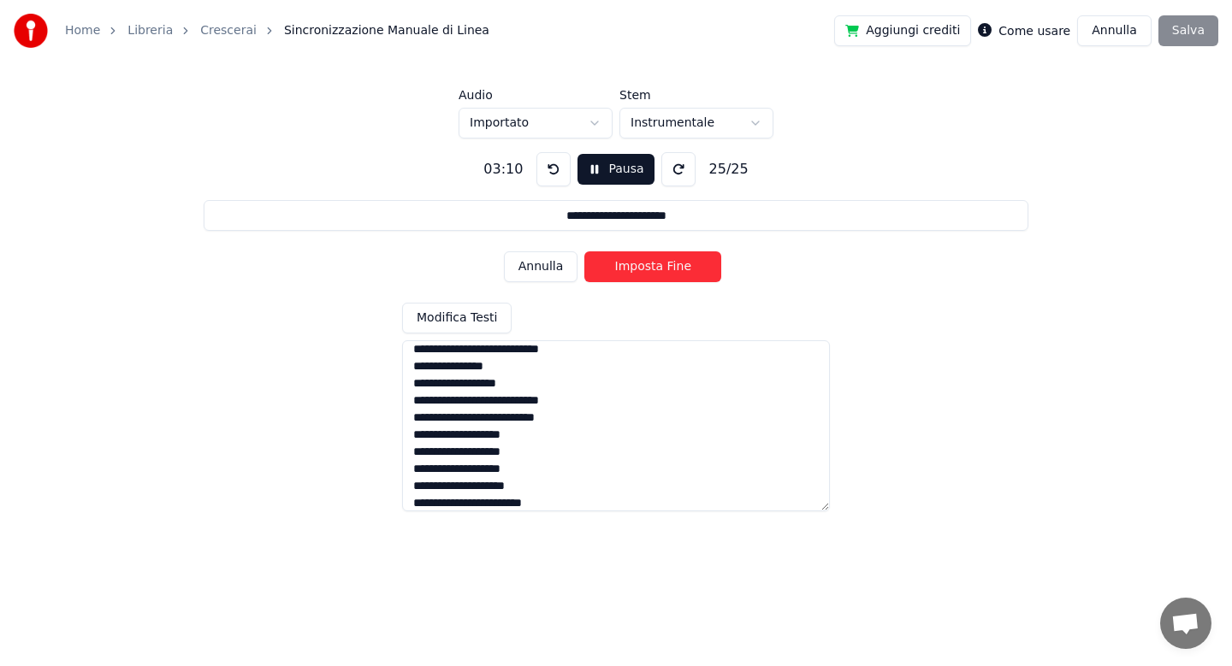
click at [640, 271] on button "Imposta Fine" at bounding box center [652, 266] width 137 height 31
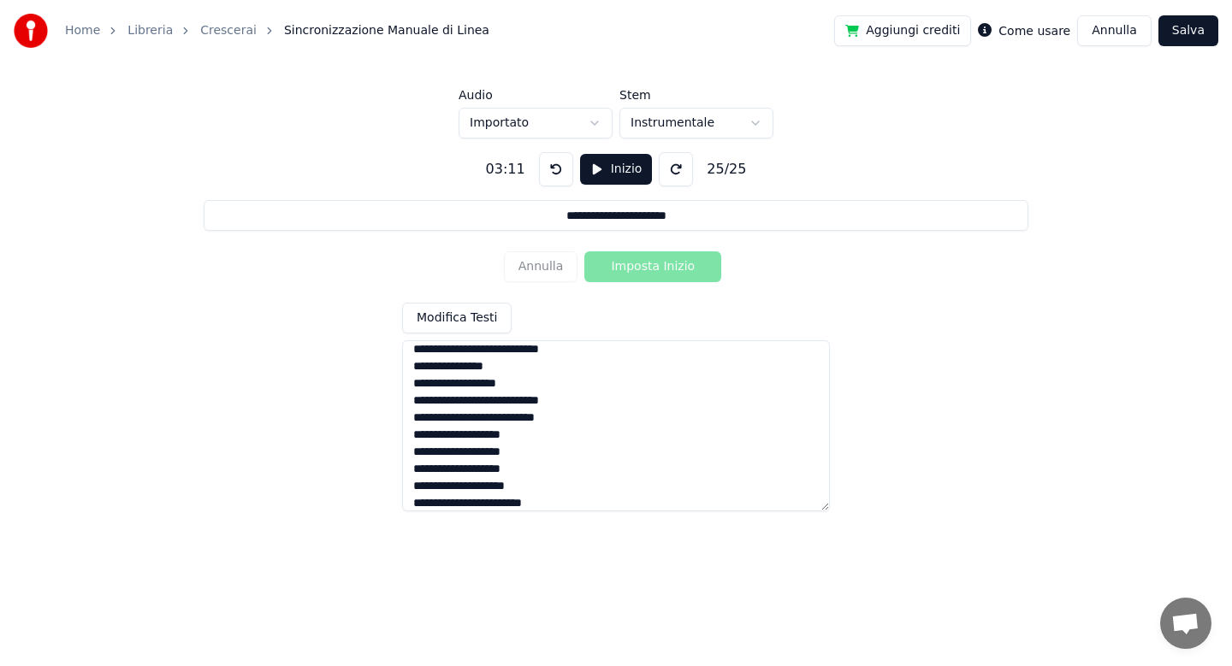
click at [1186, 28] on button "Salva" at bounding box center [1188, 30] width 60 height 31
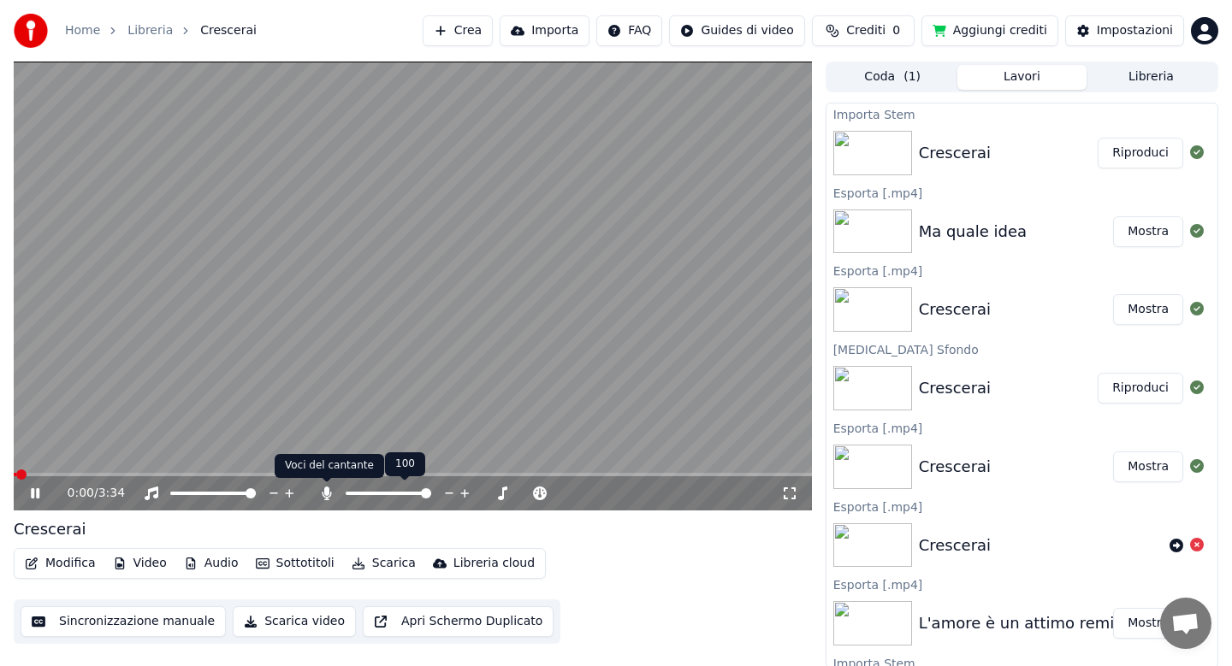
click at [327, 491] on body "Home Libreria Crescerai Crea Importa FAQ Guides di video Crediti 0 Aggiungi cre…" at bounding box center [616, 333] width 1232 height 666
click at [220, 560] on button "Audio" at bounding box center [211, 564] width 68 height 24
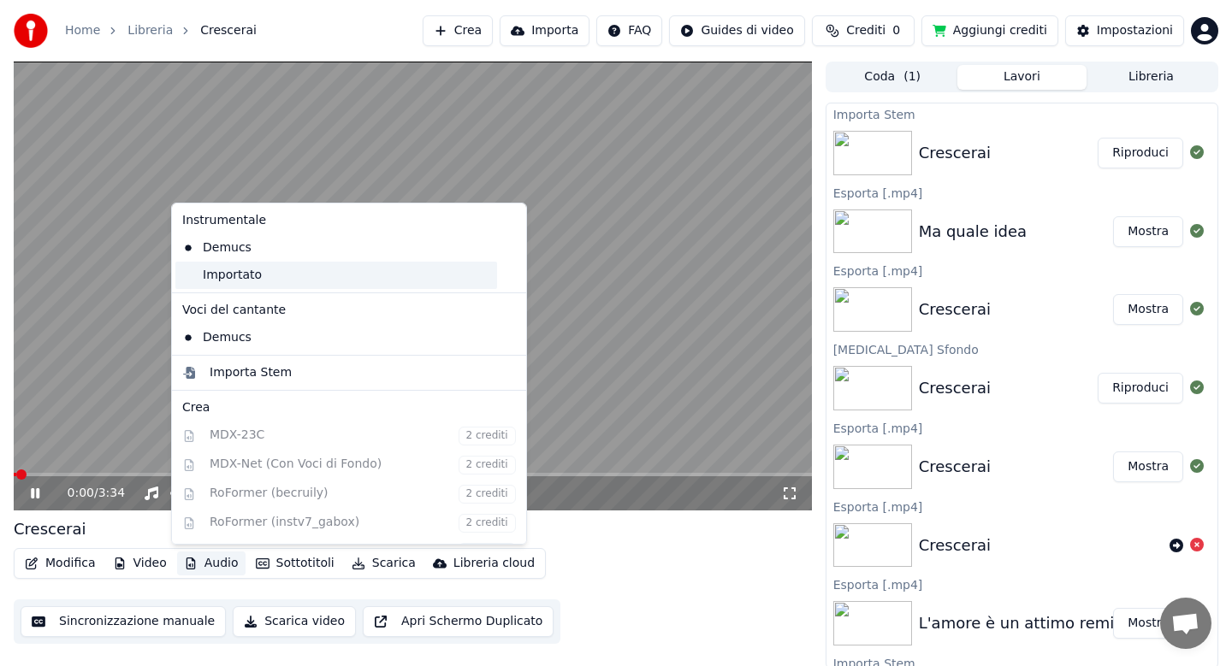
click at [247, 284] on div "Importato" at bounding box center [336, 275] width 322 height 27
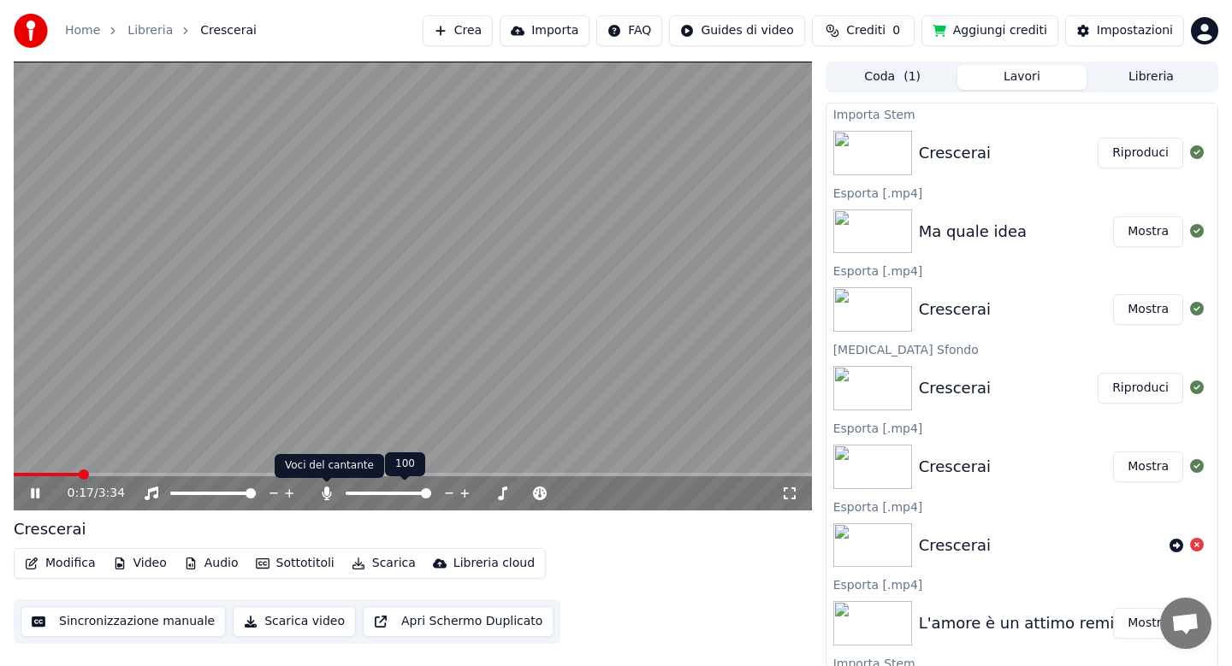
click at [327, 494] on icon at bounding box center [326, 494] width 9 height 14
click at [41, 490] on icon at bounding box center [47, 494] width 40 height 14
click at [209, 562] on button "Audio" at bounding box center [211, 564] width 68 height 24
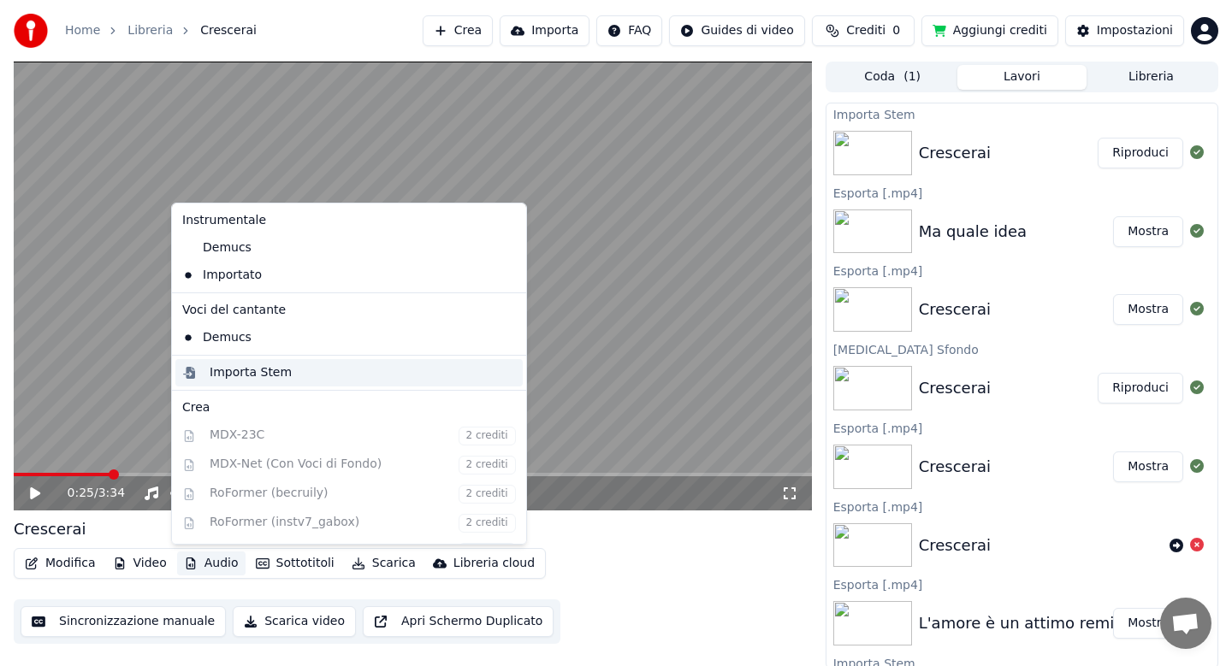
click at [257, 374] on div "Importa Stem" at bounding box center [251, 372] width 82 height 17
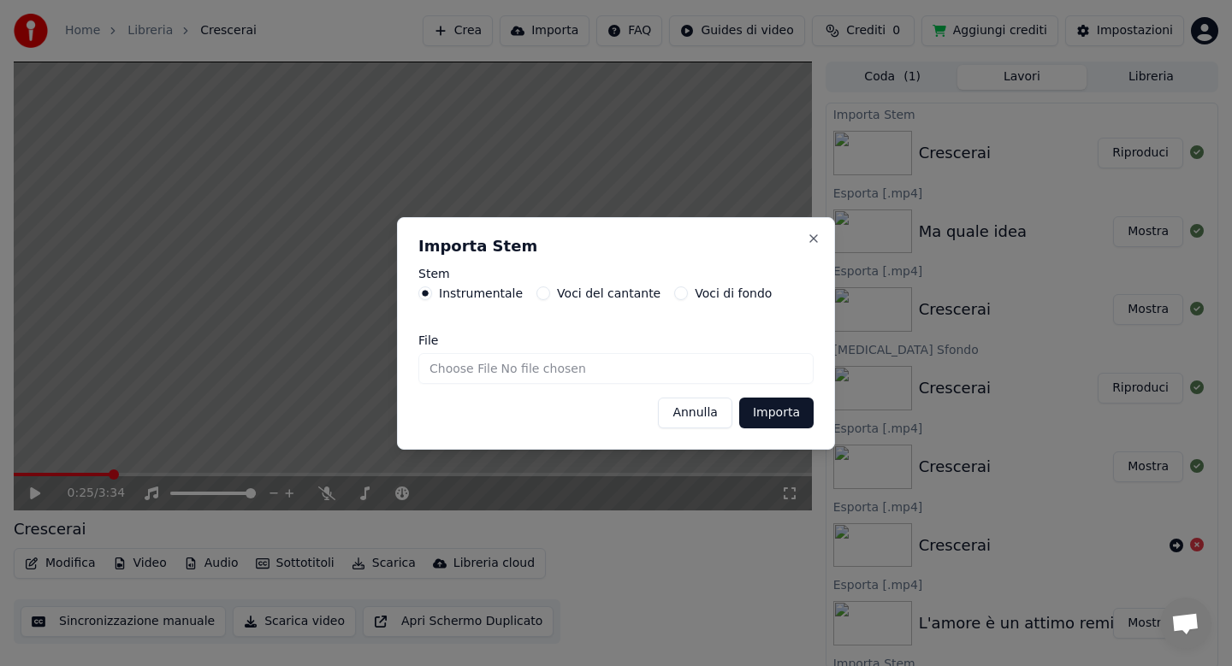
click at [458, 368] on input "File" at bounding box center [615, 368] width 395 height 31
type input "**********"
click at [791, 411] on button "Importa" at bounding box center [776, 413] width 74 height 31
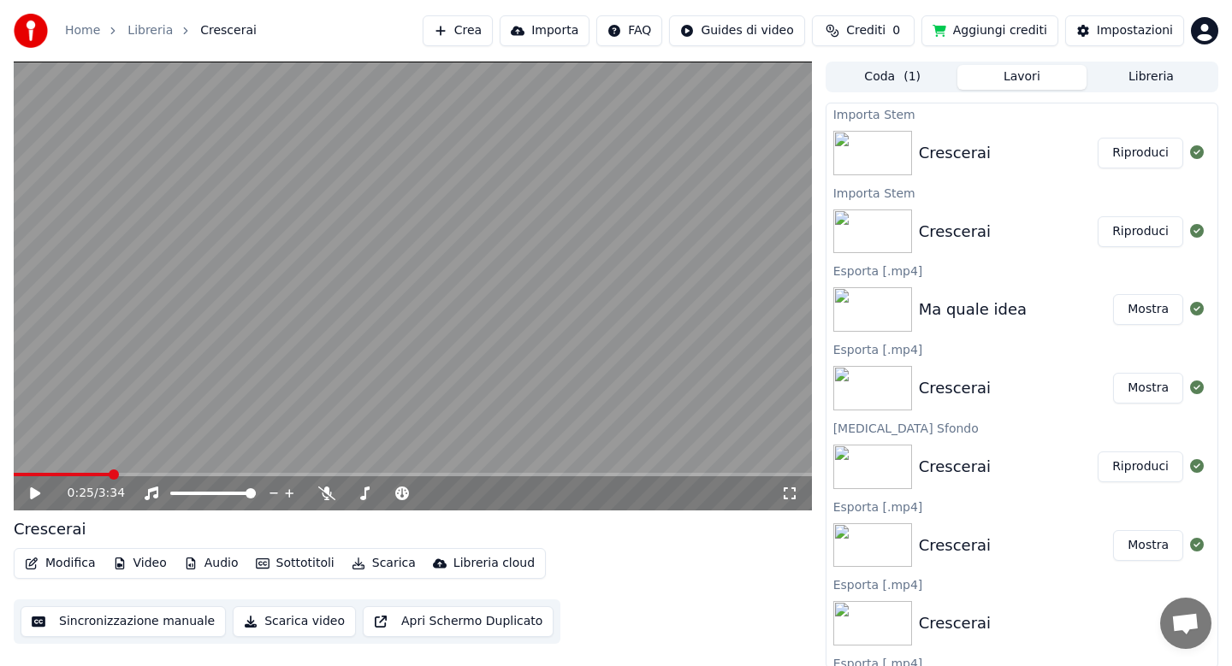
click at [62, 560] on button "Modifica" at bounding box center [60, 564] width 85 height 24
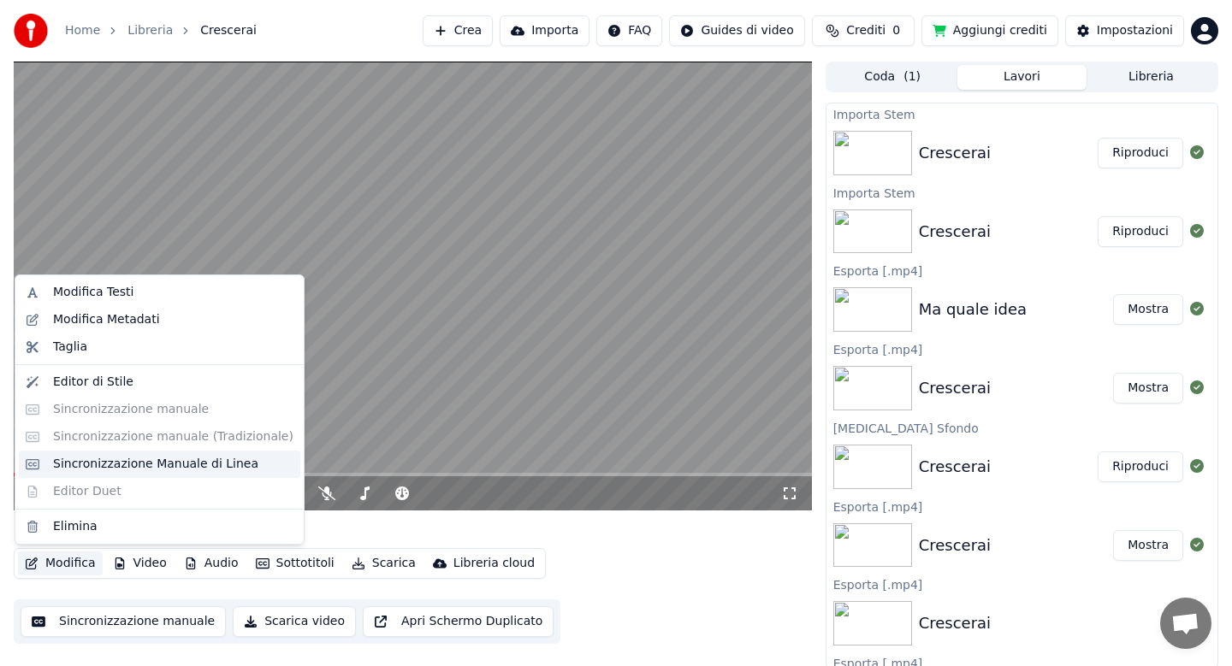
click at [134, 469] on div "Sincronizzazione Manuale di Linea" at bounding box center [155, 464] width 205 height 17
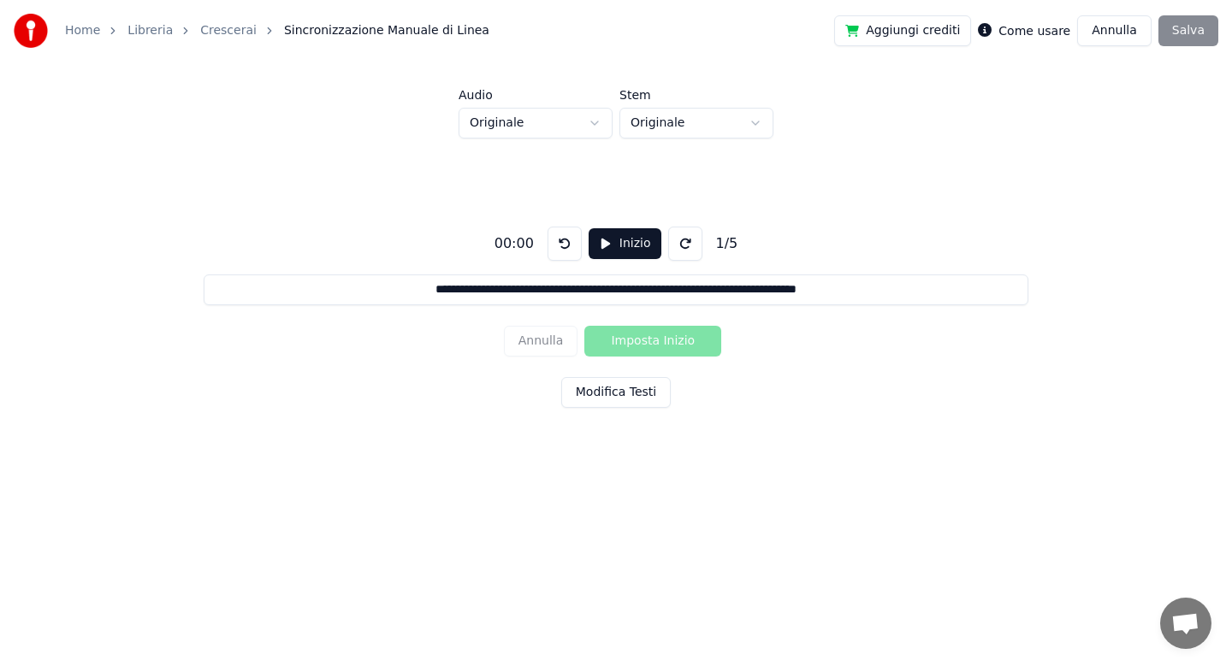
click at [1110, 31] on button "Annulla" at bounding box center [1114, 30] width 74 height 31
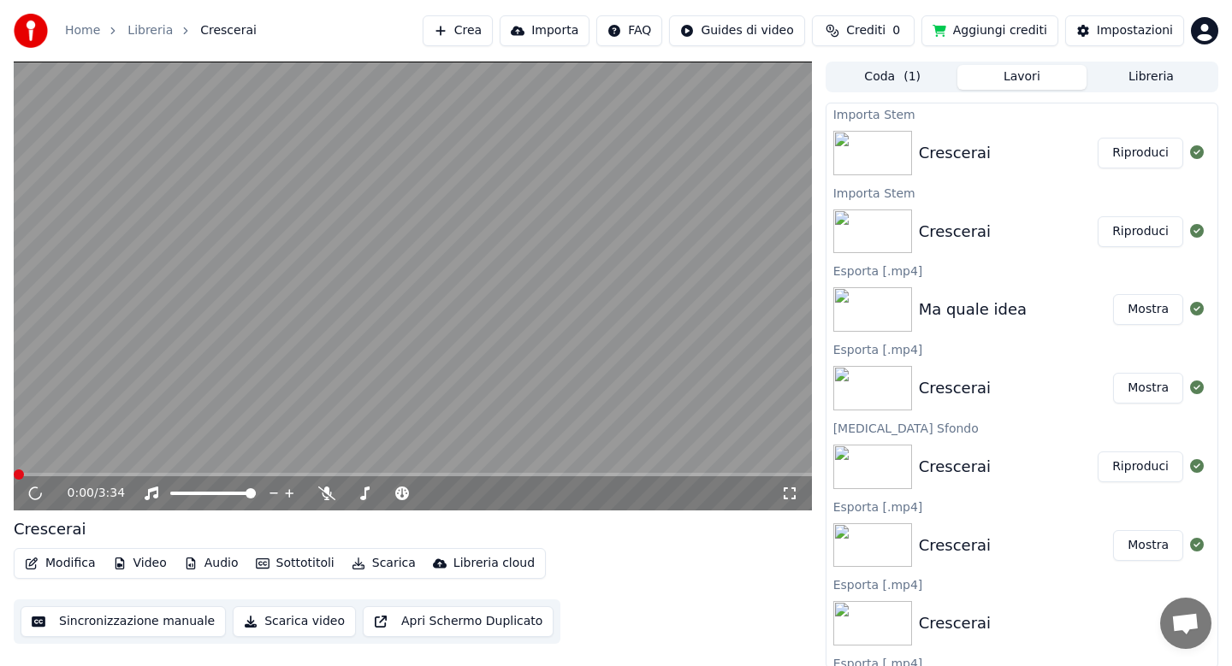
click at [212, 565] on button "Audio" at bounding box center [211, 564] width 68 height 24
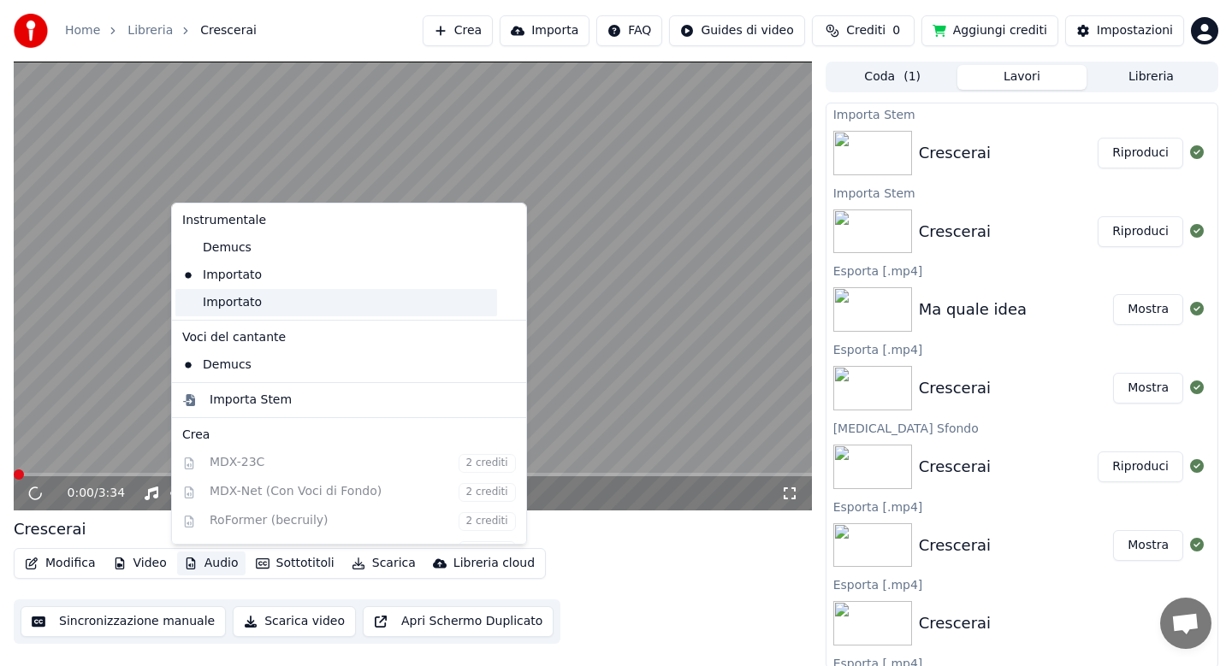
click at [241, 305] on div "Importato" at bounding box center [336, 302] width 322 height 27
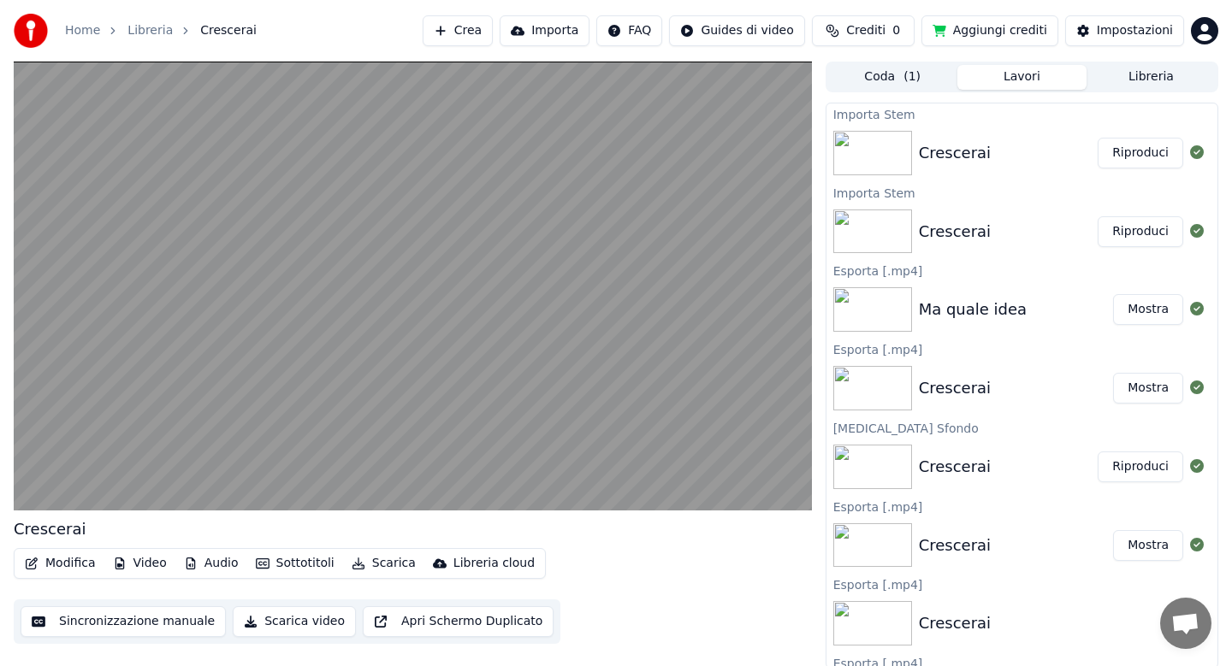
click at [66, 566] on button "Modifica" at bounding box center [60, 564] width 85 height 24
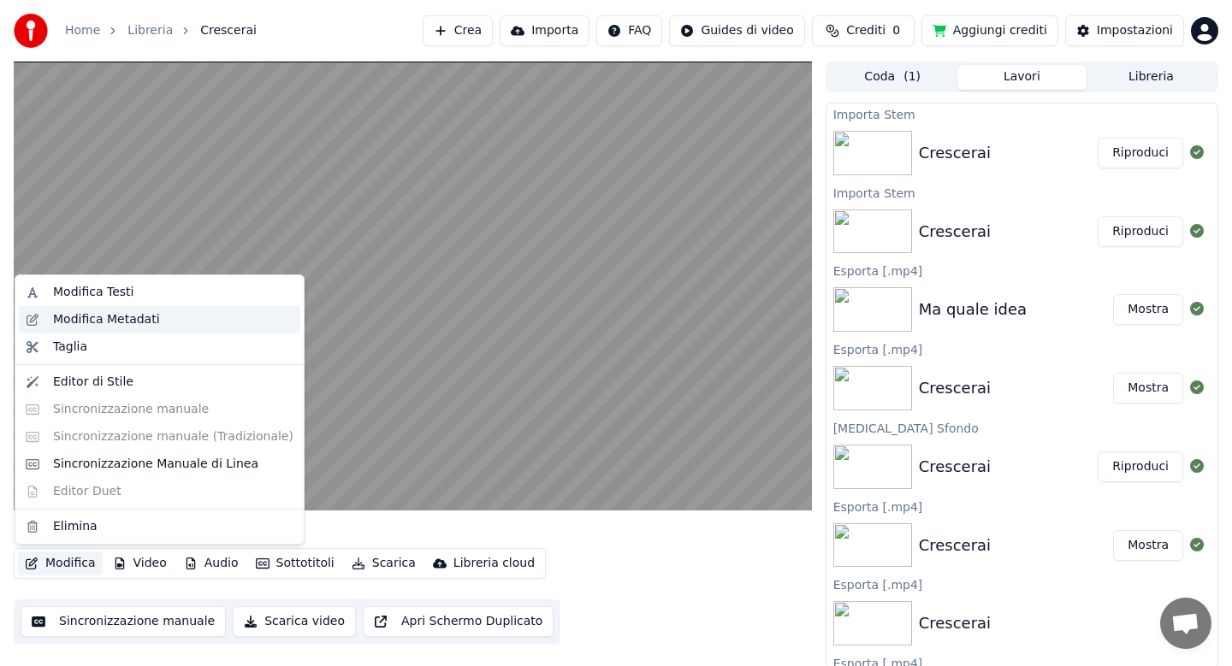
click at [132, 326] on div "Modifica Metadati" at bounding box center [106, 319] width 107 height 17
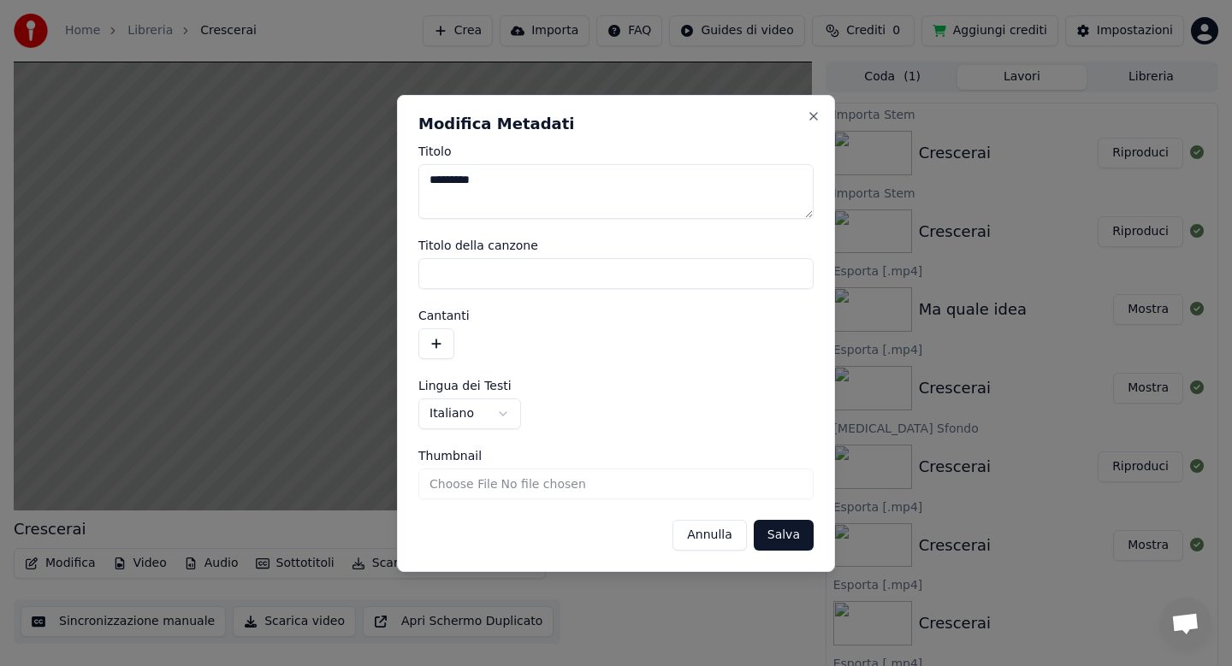
click at [504, 184] on textarea "*********" at bounding box center [615, 191] width 395 height 55
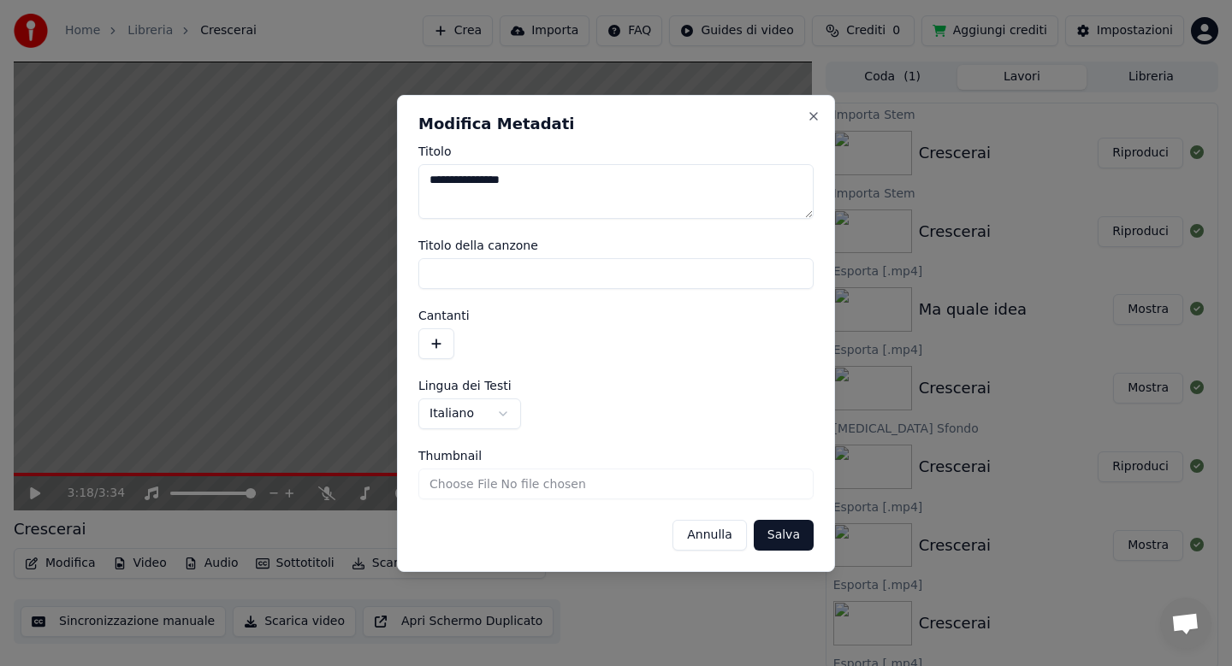
type textarea "**********"
click at [763, 533] on button "Salva" at bounding box center [784, 535] width 60 height 31
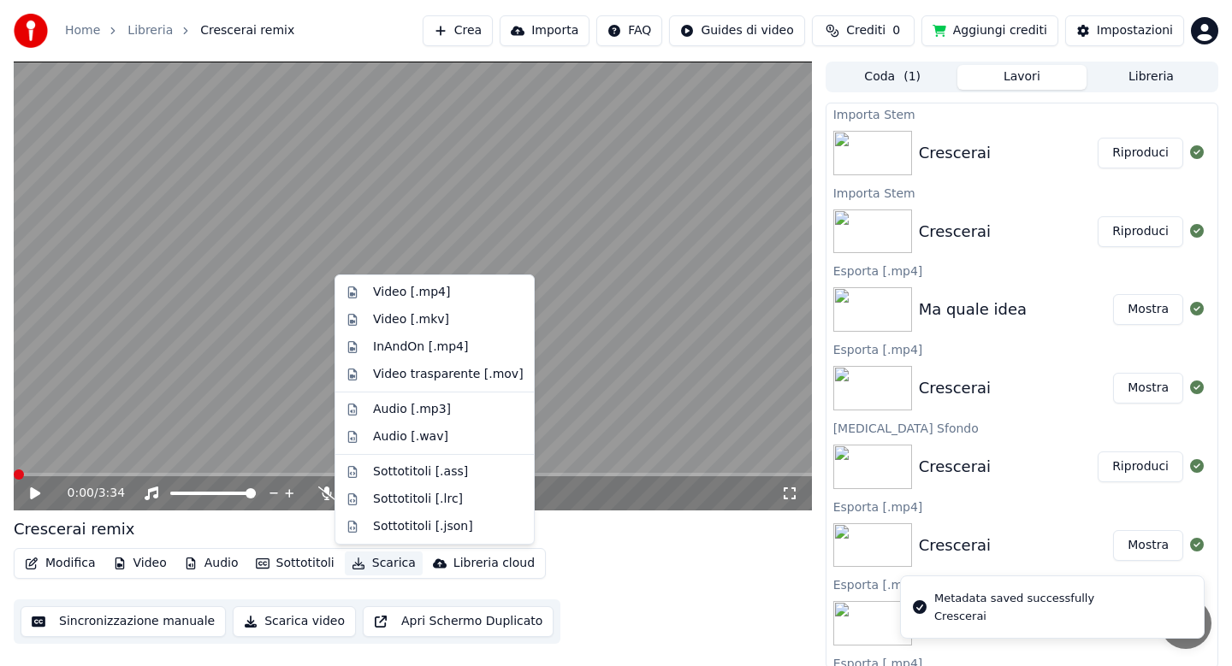
click at [390, 565] on button "Scarica" at bounding box center [384, 564] width 78 height 24
click at [393, 295] on div "Video [.mp4]" at bounding box center [411, 292] width 77 height 17
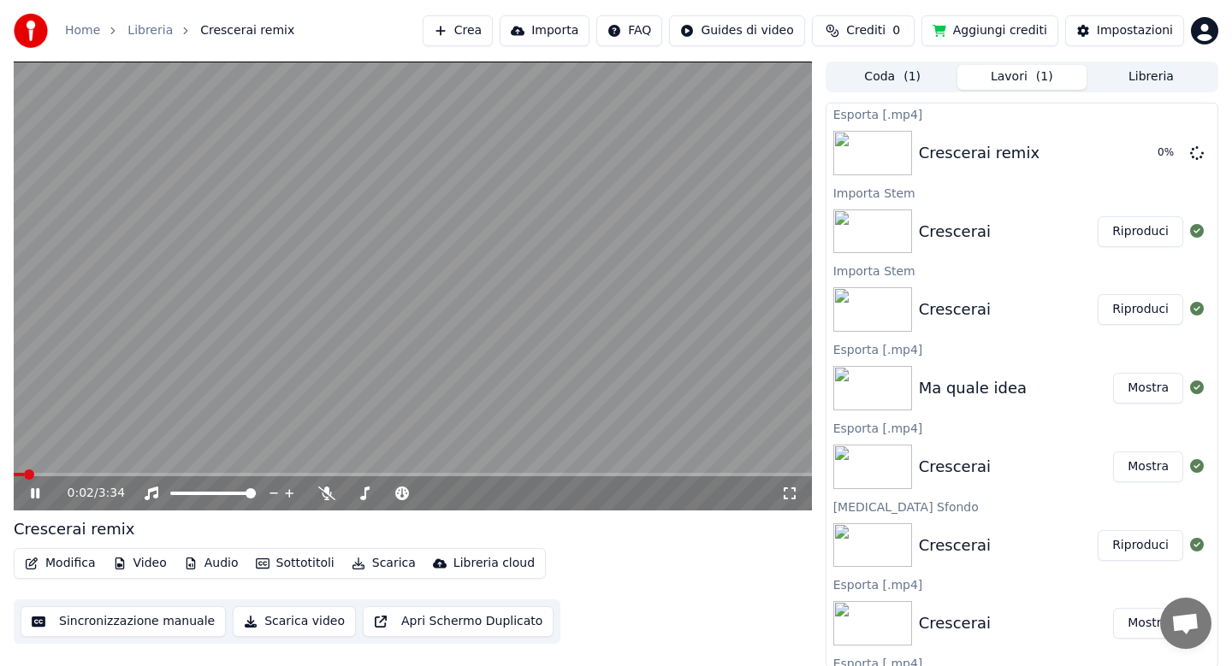
click at [38, 490] on icon at bounding box center [35, 493] width 9 height 10
click at [1134, 81] on button "Libreria" at bounding box center [1150, 77] width 129 height 25
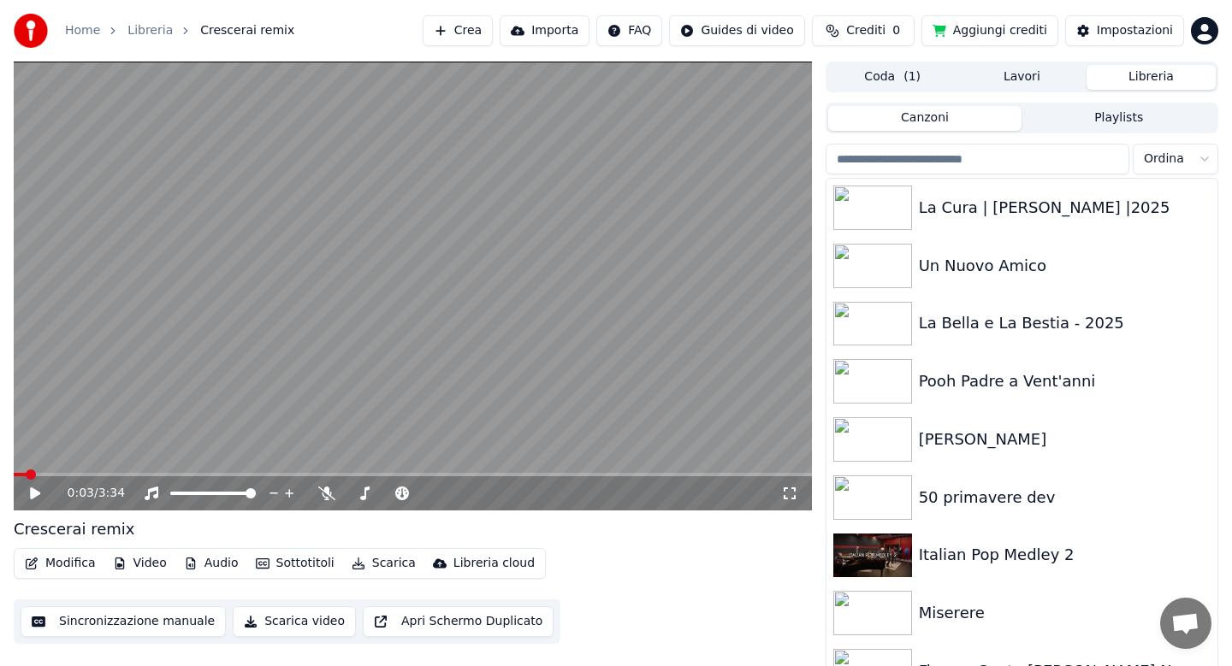
click at [968, 157] on input "search" at bounding box center [977, 159] width 304 height 31
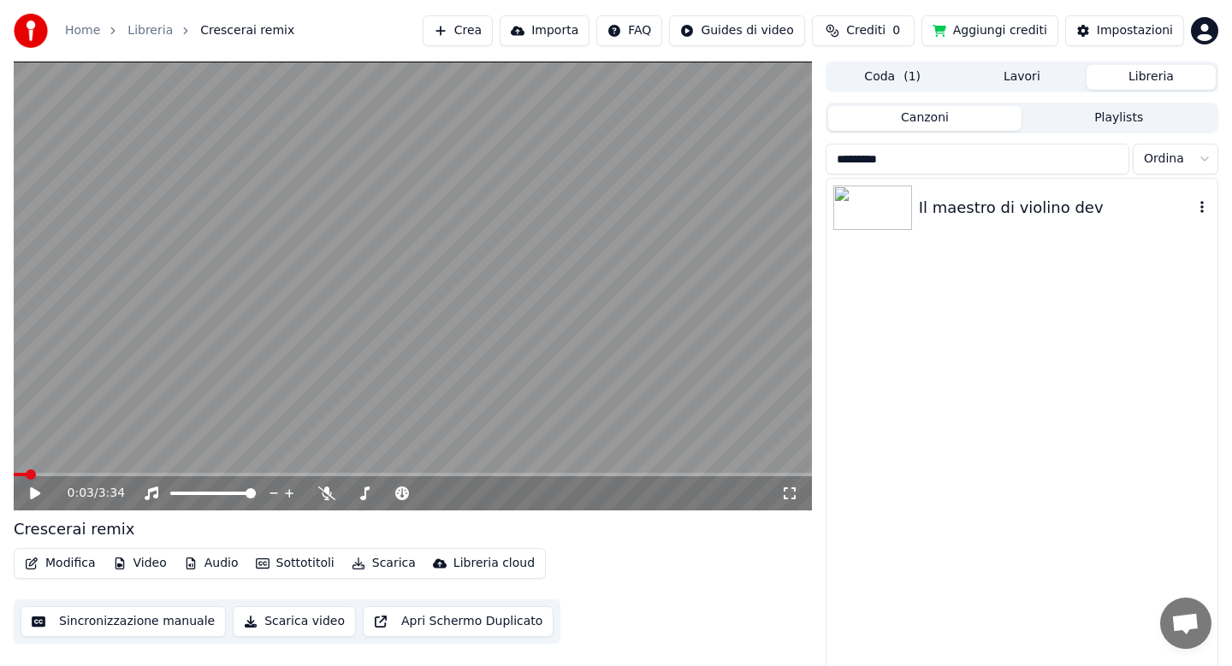
type input "*********"
click at [989, 212] on div "Il maestro di violino dev" at bounding box center [1056, 208] width 275 height 24
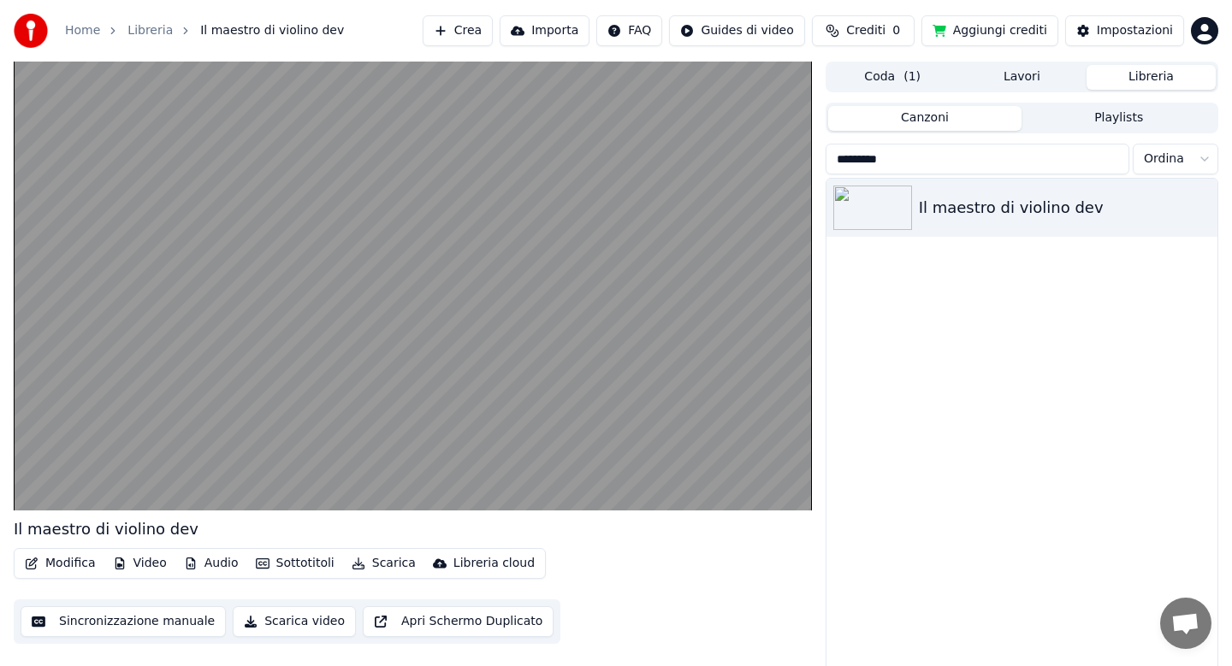
click at [210, 559] on button "Audio" at bounding box center [211, 564] width 68 height 24
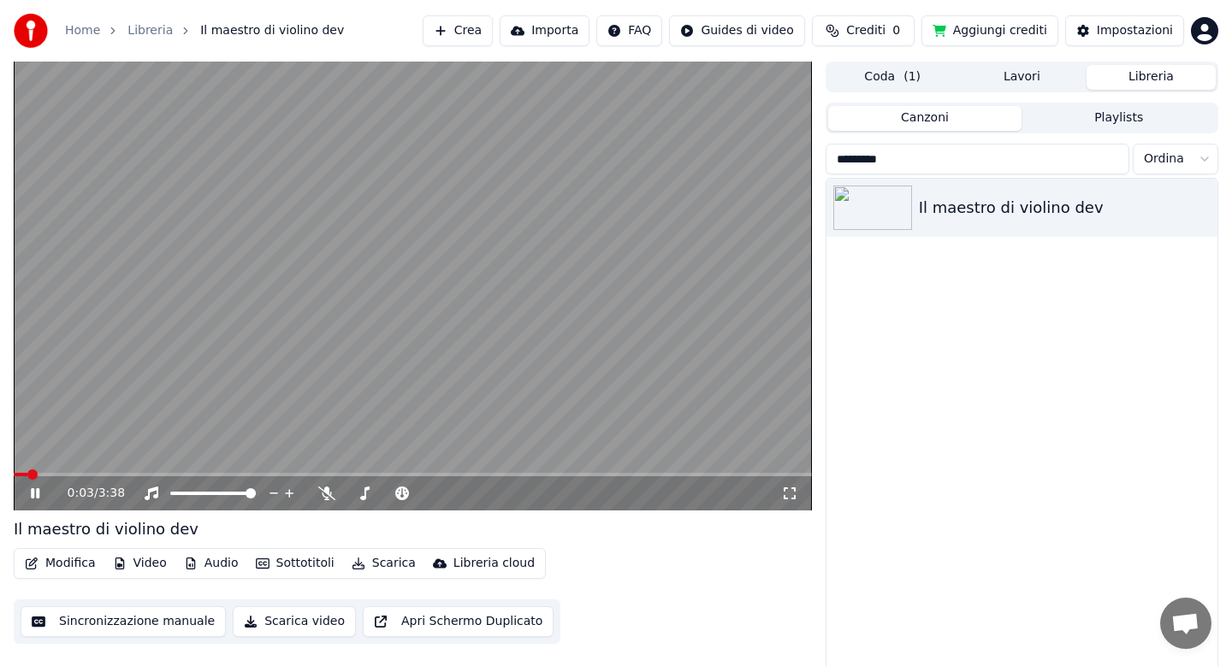
click at [142, 420] on video at bounding box center [413, 286] width 798 height 449
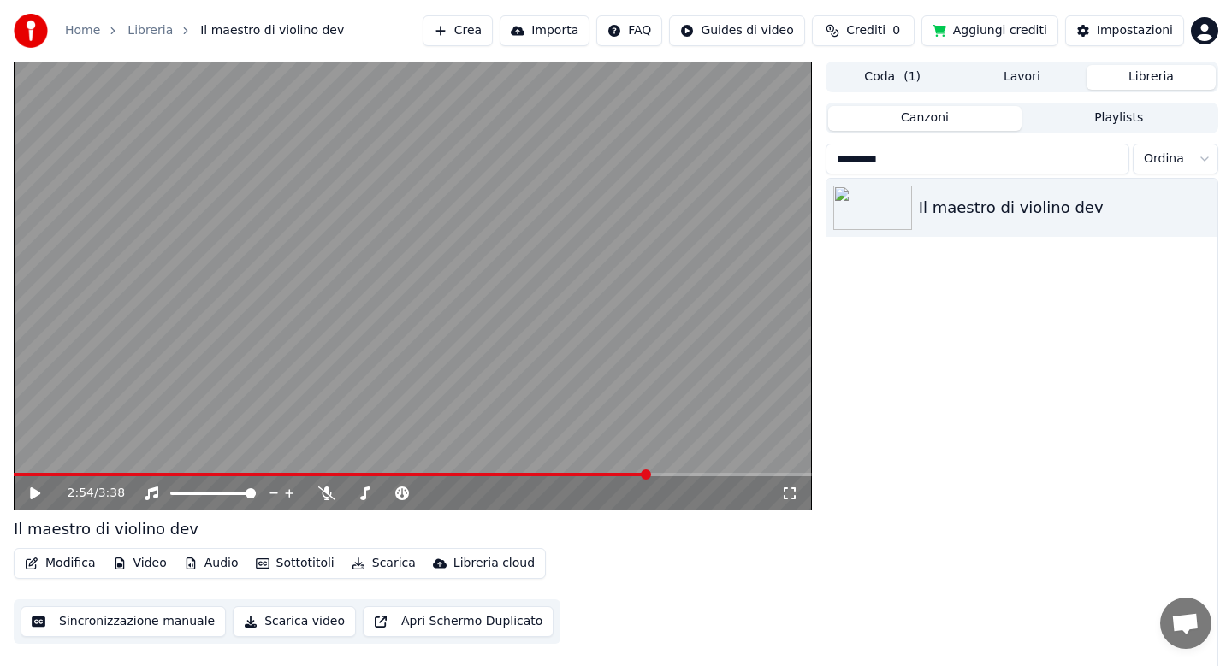
click at [649, 473] on span at bounding box center [413, 474] width 798 height 3
click at [37, 490] on icon at bounding box center [35, 494] width 10 height 12
click at [38, 496] on icon at bounding box center [35, 493] width 9 height 10
click at [52, 560] on button "Modifica" at bounding box center [60, 564] width 85 height 24
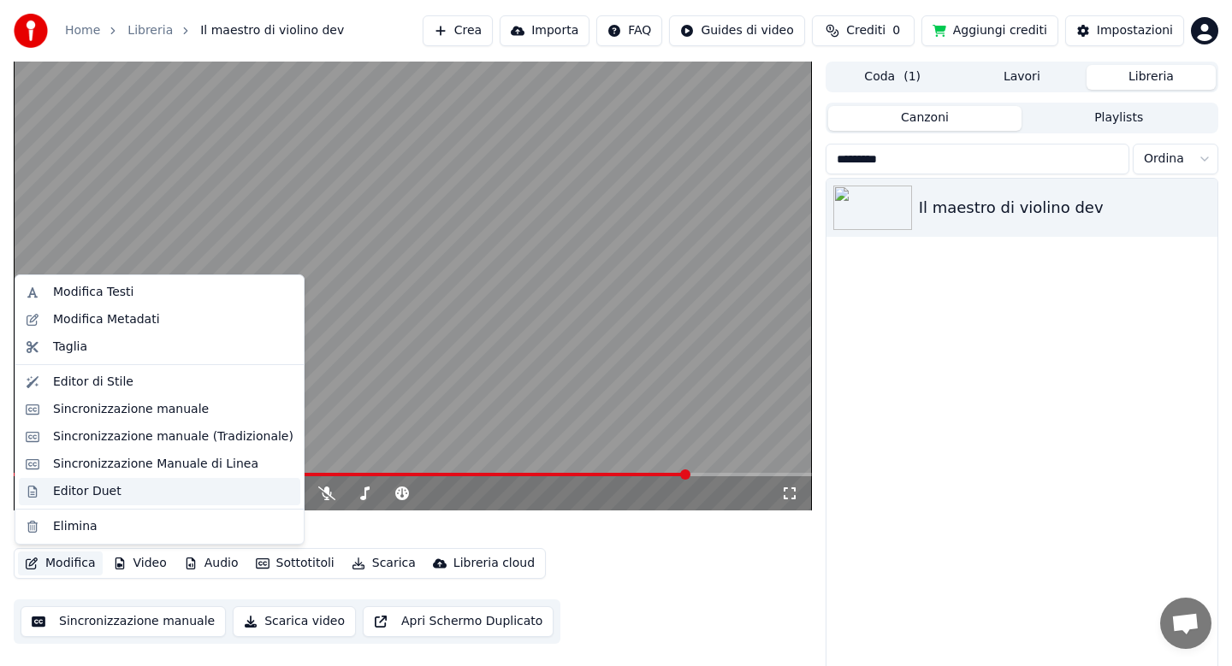
click at [115, 491] on div "Editor Duet" at bounding box center [173, 491] width 240 height 17
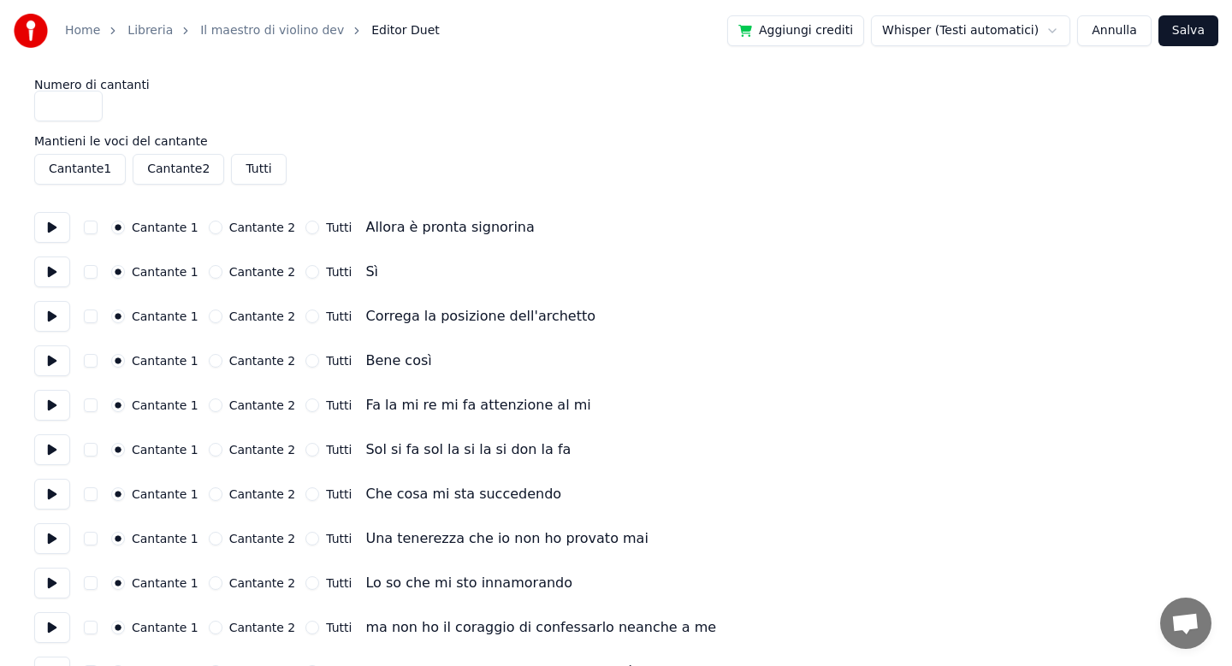
click at [305, 271] on button "Tutti" at bounding box center [312, 272] width 14 height 14
click at [210, 270] on button "Cantante 2" at bounding box center [216, 272] width 14 height 14
type button "1"
type button "-1"
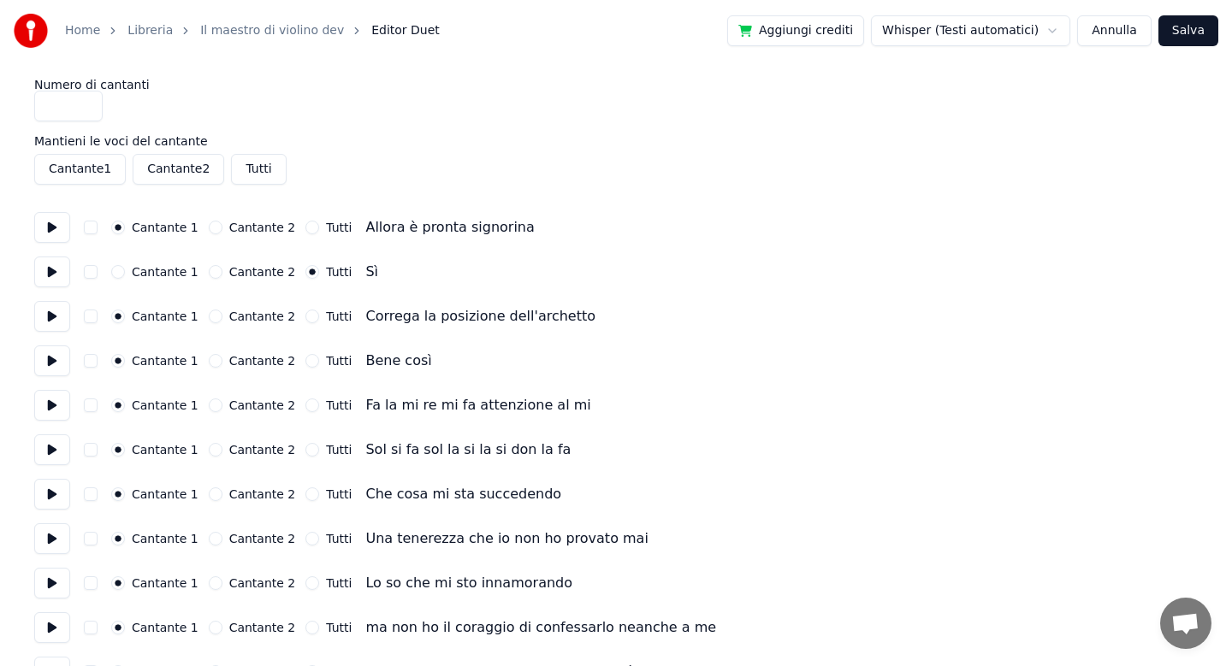
click at [209, 274] on button "1" at bounding box center [216, 272] width 14 height 14
click at [691, 370] on div "Cantante 1 Cantante 2 Tutti Bene così" at bounding box center [615, 361] width 1163 height 31
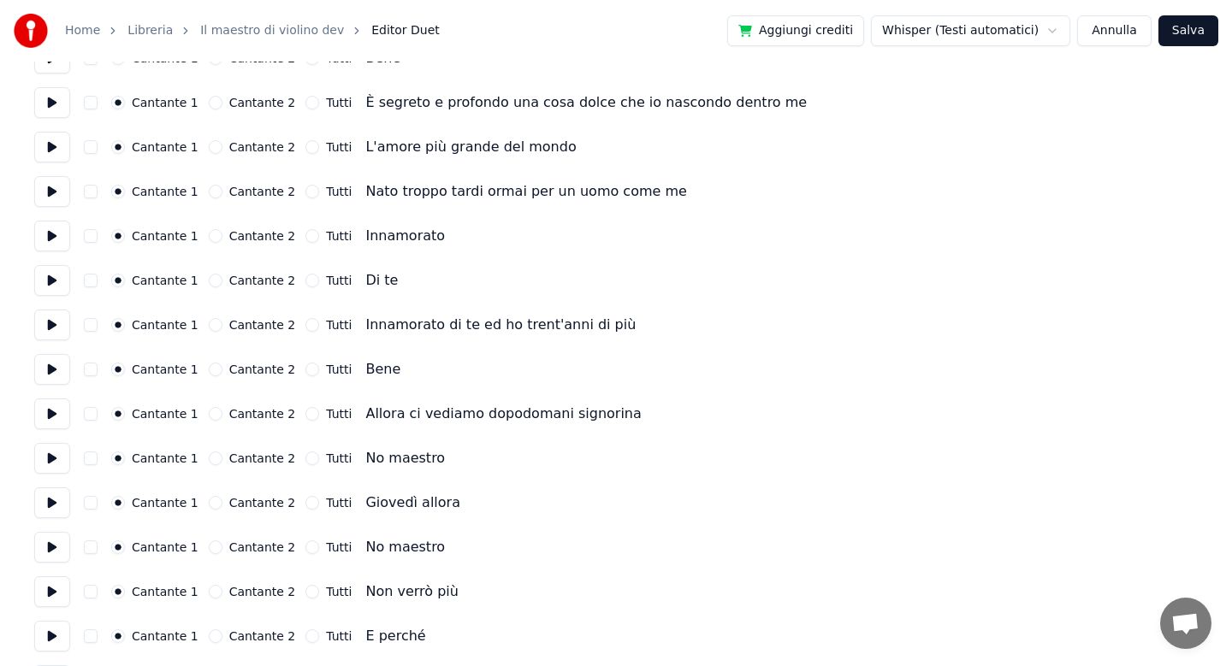
scroll to position [787, 0]
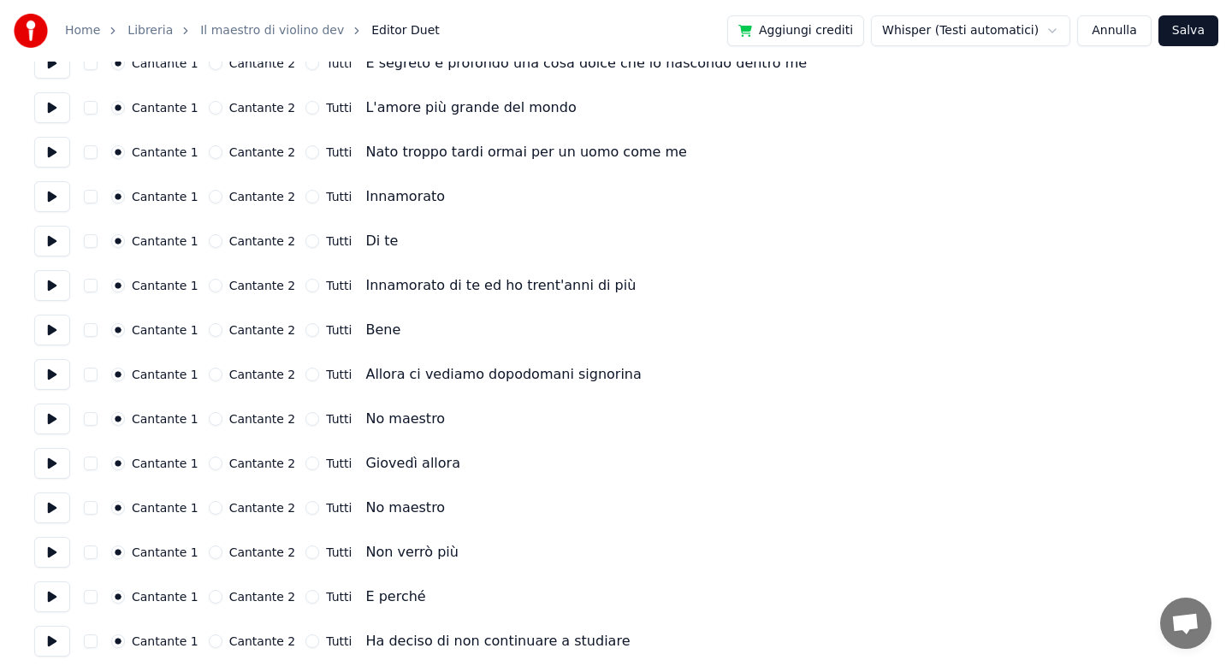
click at [210, 418] on button "Cantante 2" at bounding box center [216, 419] width 14 height 14
click at [216, 508] on button "Cantante 2" at bounding box center [216, 508] width 14 height 14
click at [211, 553] on button "Cantante 2" at bounding box center [216, 553] width 14 height 14
type button "1"
type button "-1"
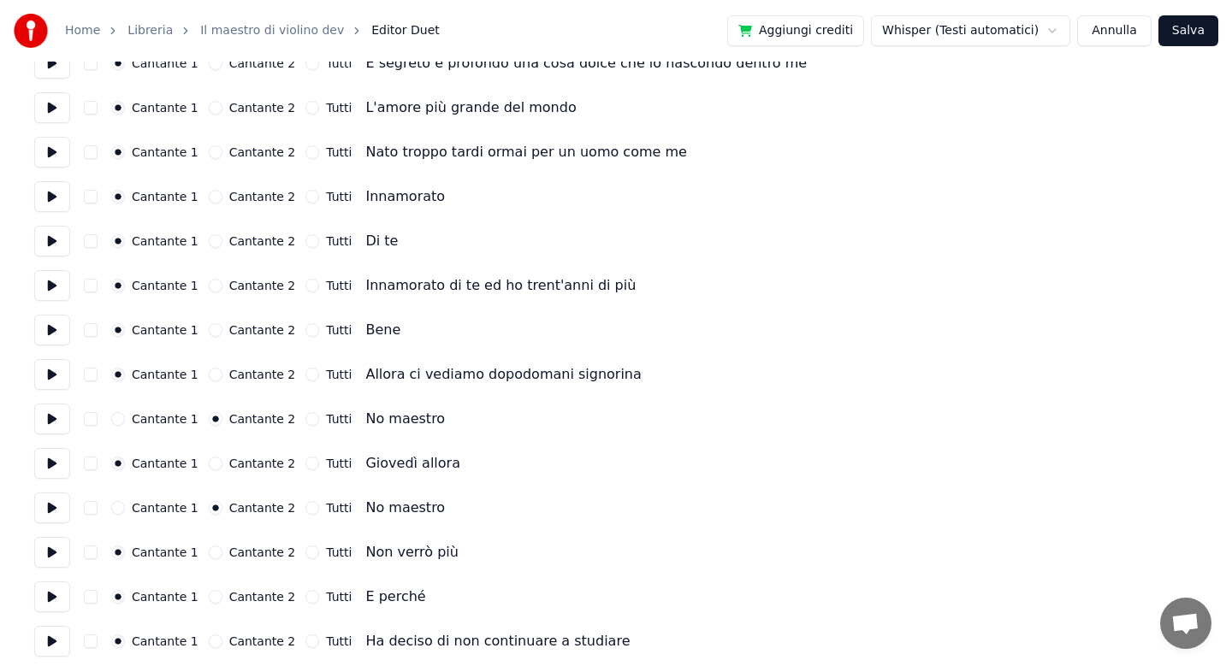
type button "0"
click at [210, 551] on button "1" at bounding box center [216, 553] width 14 height 14
click at [56, 551] on button at bounding box center [52, 552] width 36 height 31
click at [53, 508] on button at bounding box center [52, 508] width 36 height 31
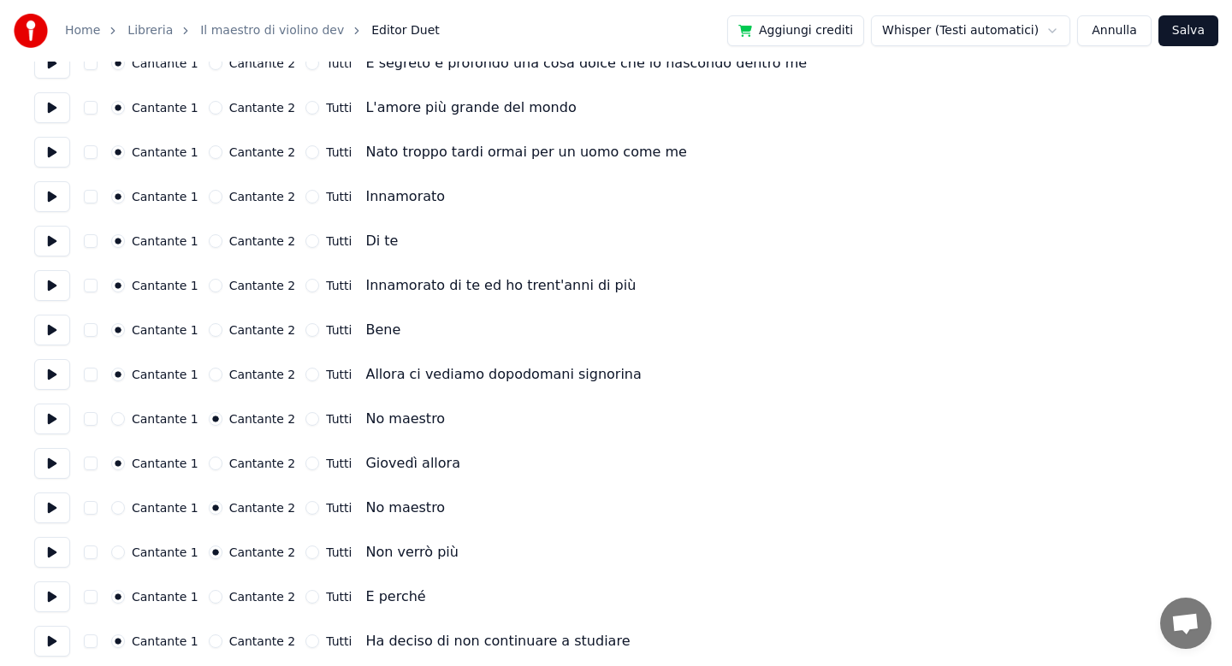
click at [53, 508] on button at bounding box center [52, 508] width 36 height 31
click at [515, 509] on div "Cantante 1 Cantante 2 Tutti No maestro" at bounding box center [615, 508] width 1163 height 31
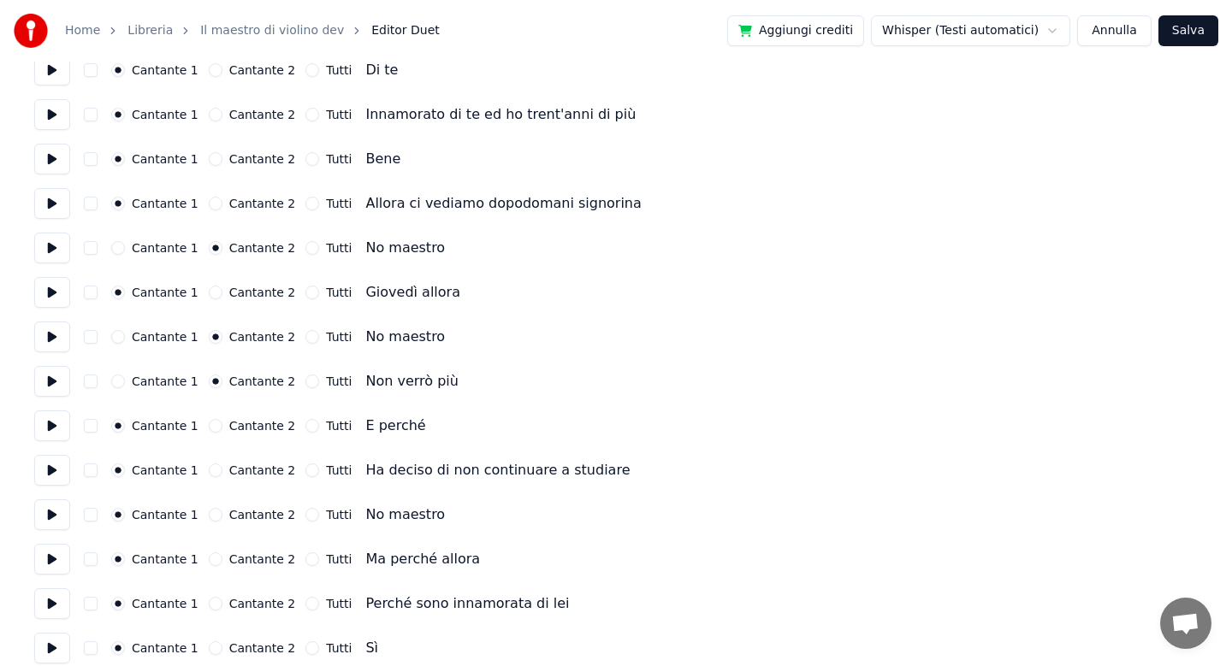
scroll to position [973, 0]
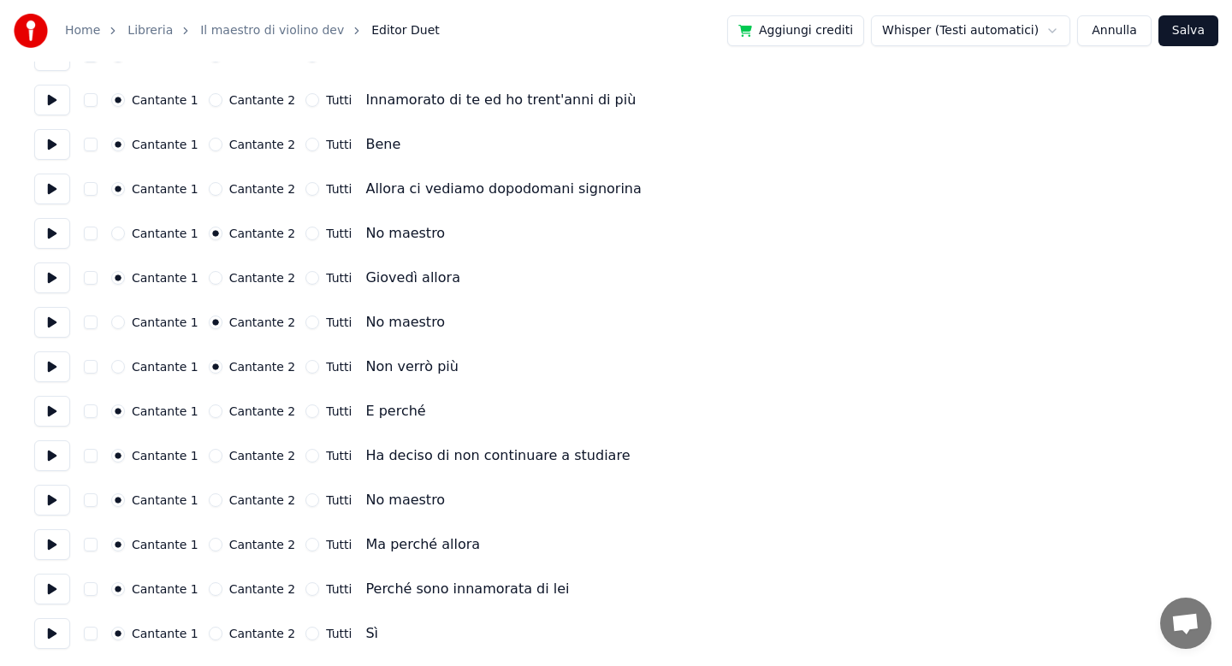
click at [211, 498] on button "Cantante 2" at bounding box center [216, 501] width 14 height 14
click at [61, 503] on button at bounding box center [52, 500] width 36 height 31
click at [213, 586] on button "Cantante 2" at bounding box center [216, 590] width 14 height 14
click at [51, 589] on button at bounding box center [52, 589] width 36 height 31
click at [612, 541] on div "Cantante 1 Cantante 2 Tutti Ma perché allora" at bounding box center [615, 544] width 1163 height 31
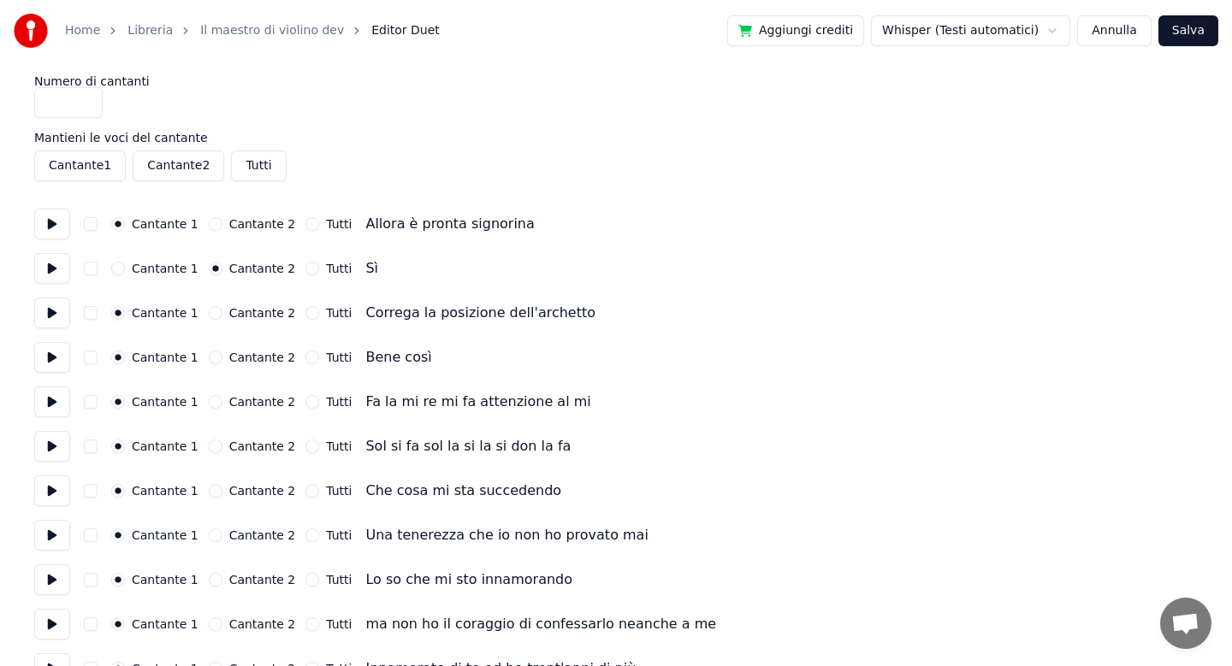
scroll to position [0, 0]
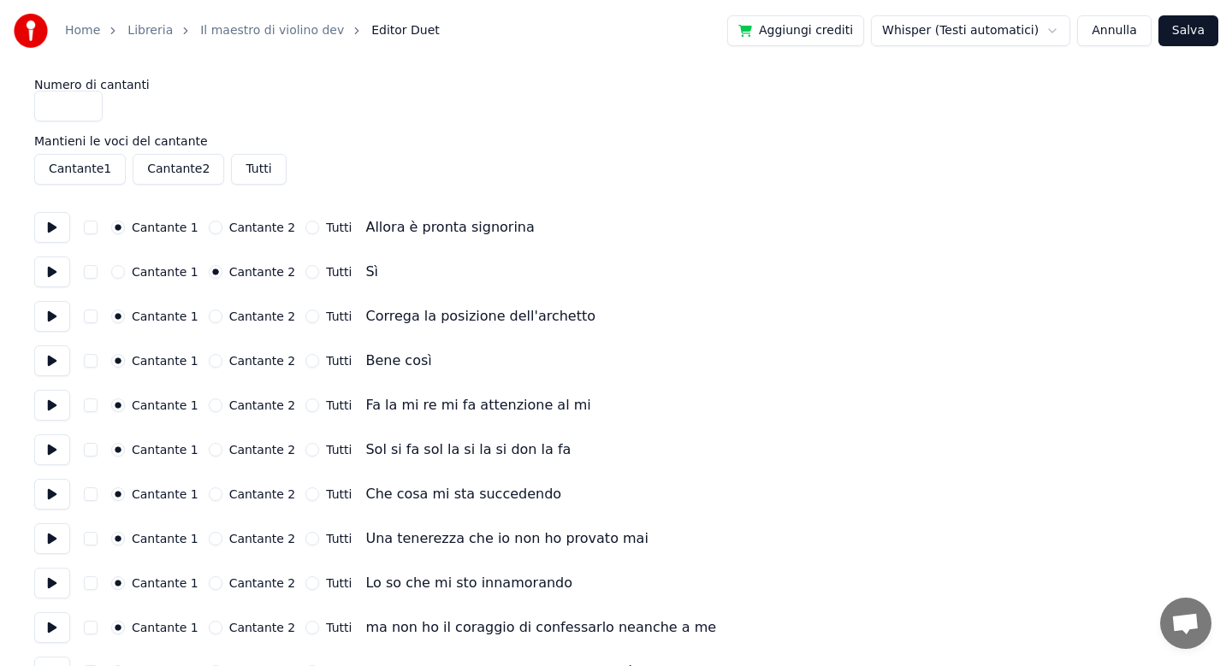
click at [183, 166] on button "Cantante 2" at bounding box center [179, 169] width 92 height 31
click at [1192, 46] on div "Home Libreria Il maestro di violino dev Editor Duet Aggiungi crediti Whisper (T…" at bounding box center [616, 31] width 1232 height 62
click at [1192, 40] on button "Salva" at bounding box center [1188, 30] width 60 height 31
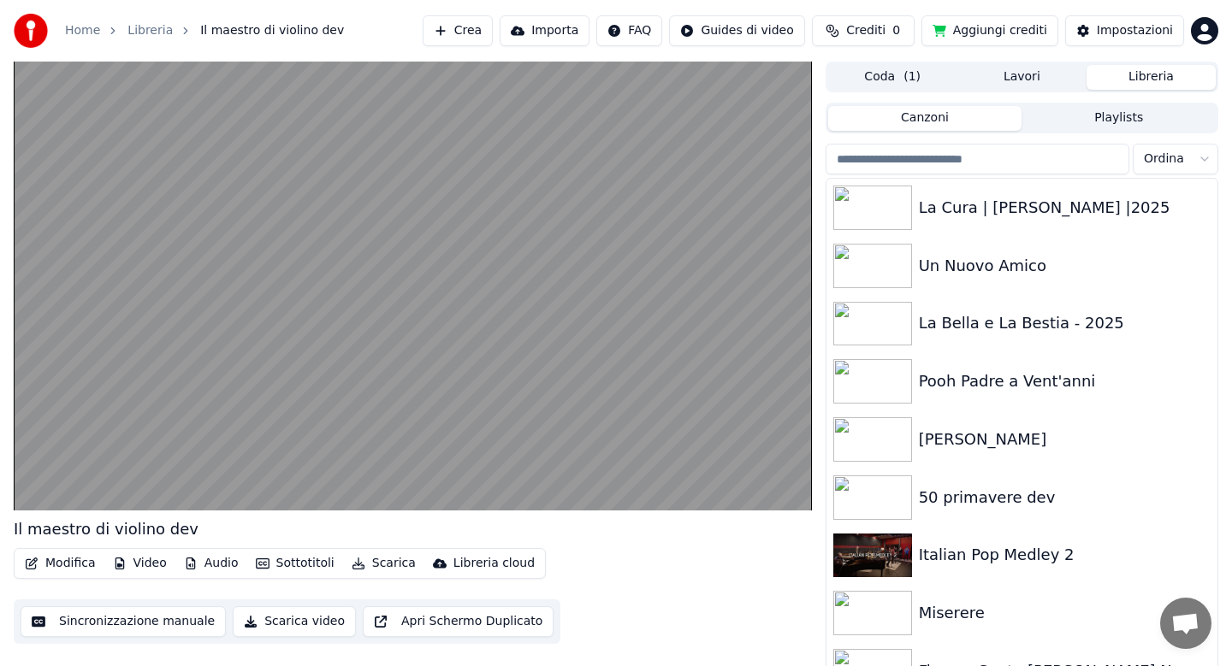
click at [70, 563] on button "Modifica" at bounding box center [60, 564] width 85 height 24
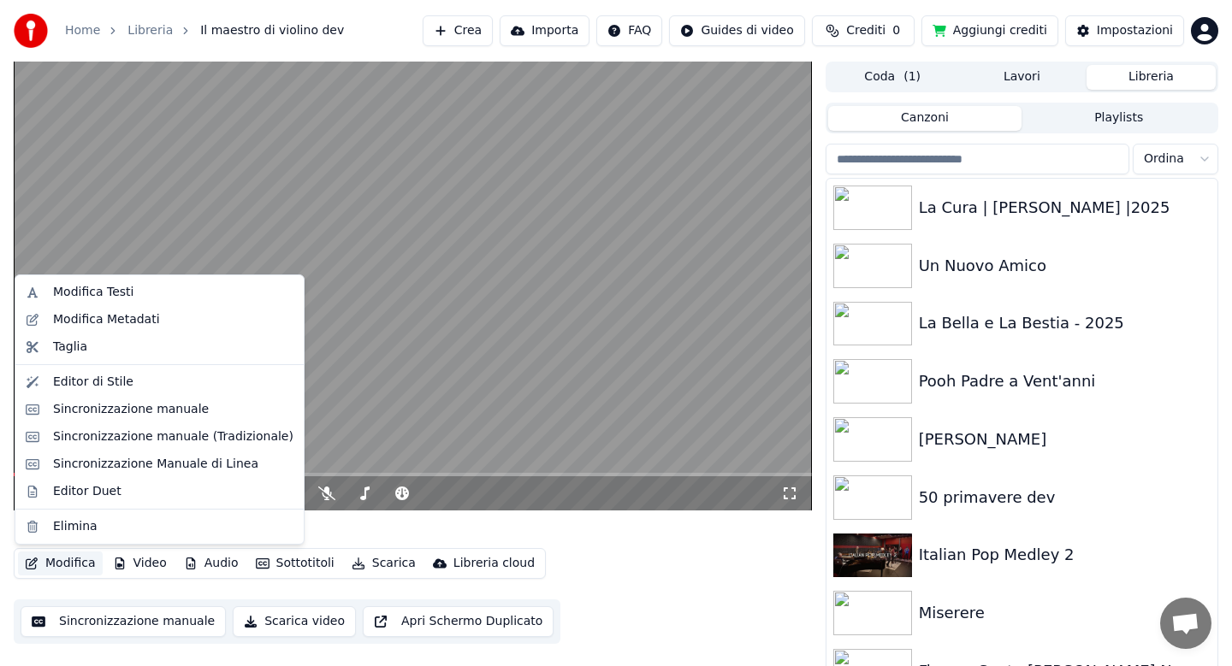
click at [307, 429] on video at bounding box center [413, 286] width 798 height 449
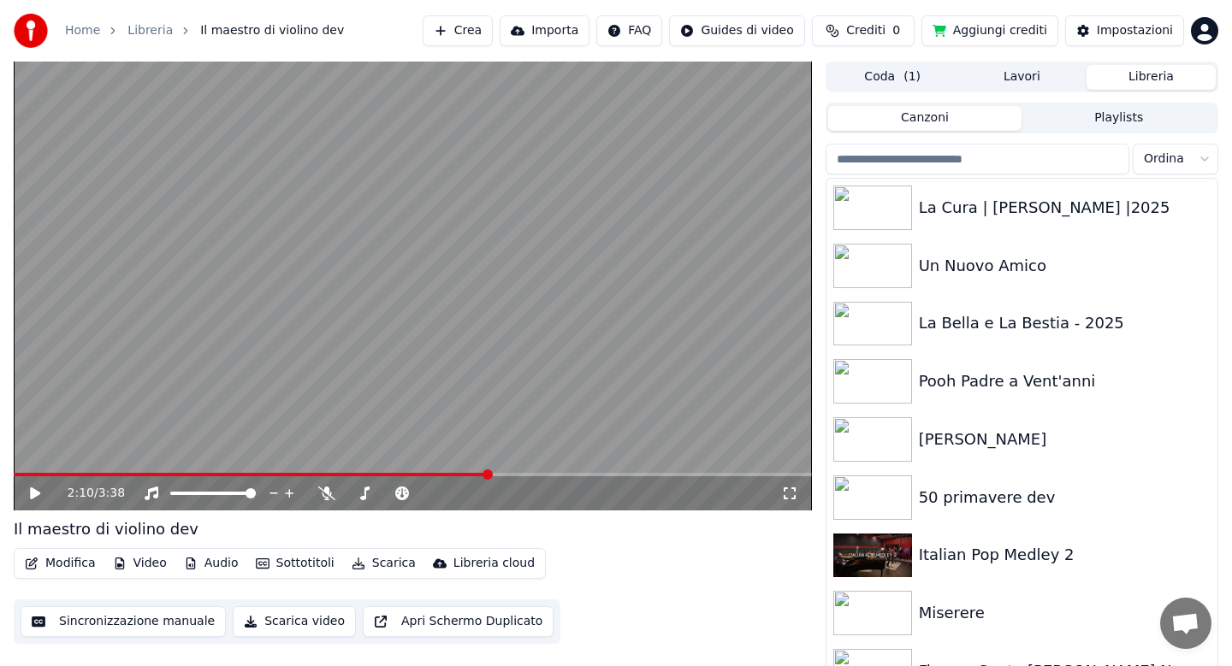
click at [489, 473] on span at bounding box center [413, 474] width 798 height 3
click at [30, 491] on icon at bounding box center [35, 494] width 10 height 12
click at [365, 476] on span at bounding box center [255, 474] width 482 height 3
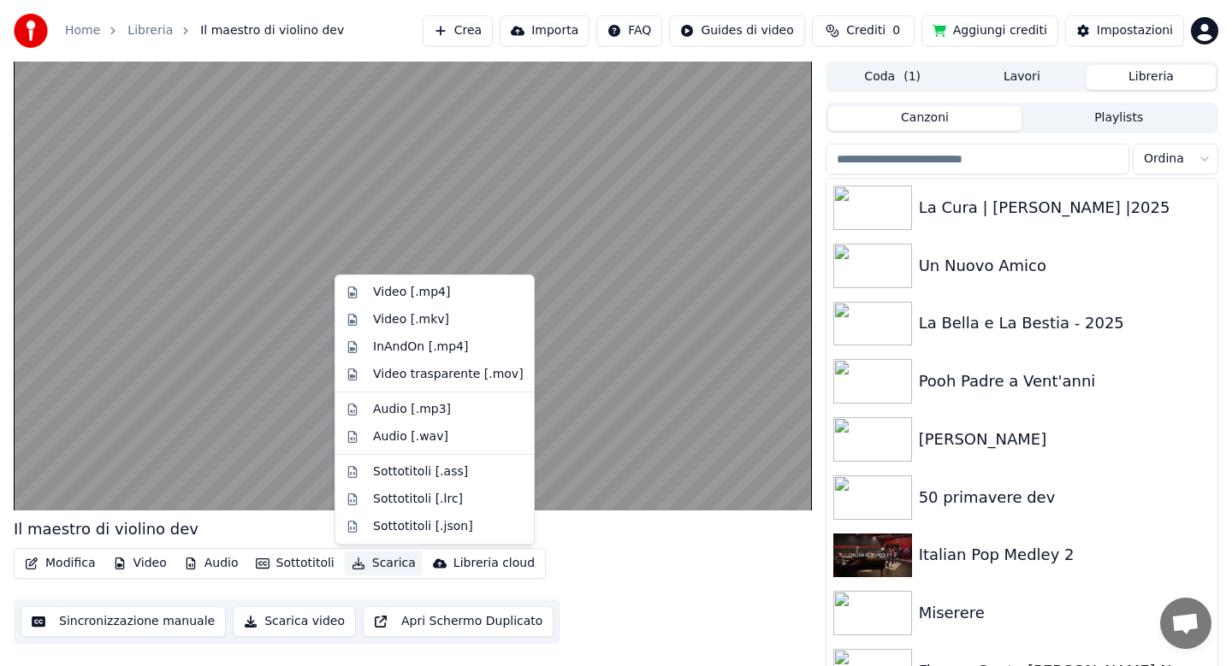
click at [393, 560] on button "Scarica" at bounding box center [384, 564] width 78 height 24
click at [396, 293] on div "Video [.mp4]" at bounding box center [411, 292] width 77 height 17
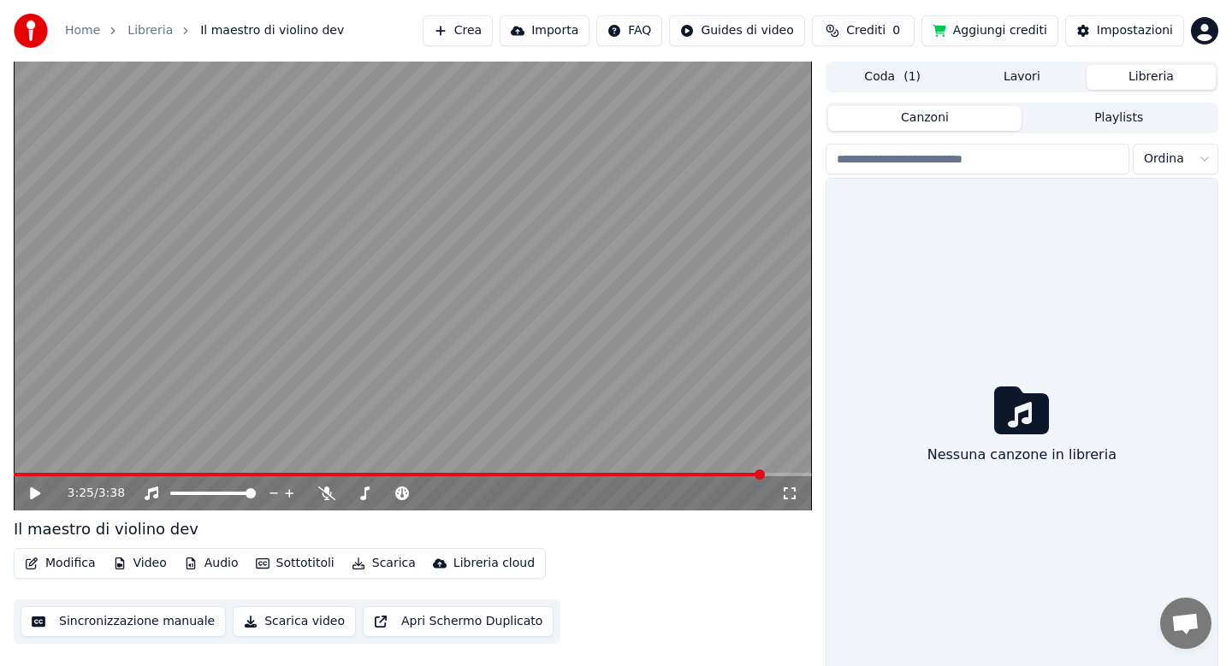
click at [1139, 81] on button "Libreria" at bounding box center [1150, 77] width 129 height 25
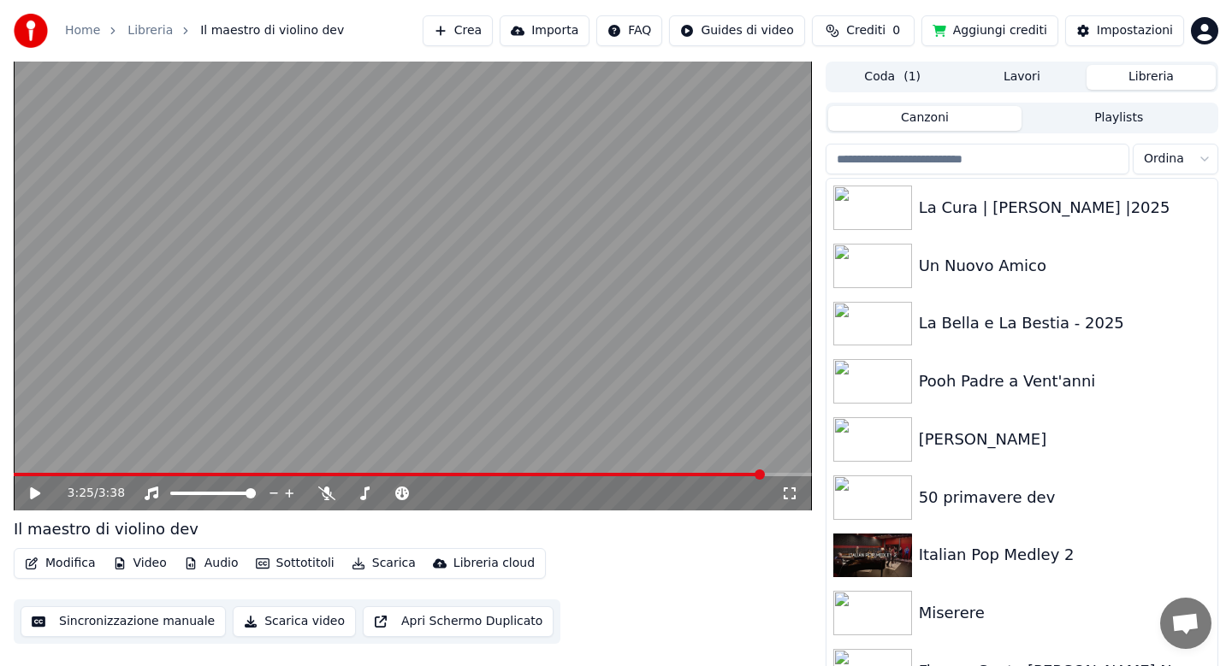
click at [965, 166] on input "search" at bounding box center [977, 159] width 304 height 31
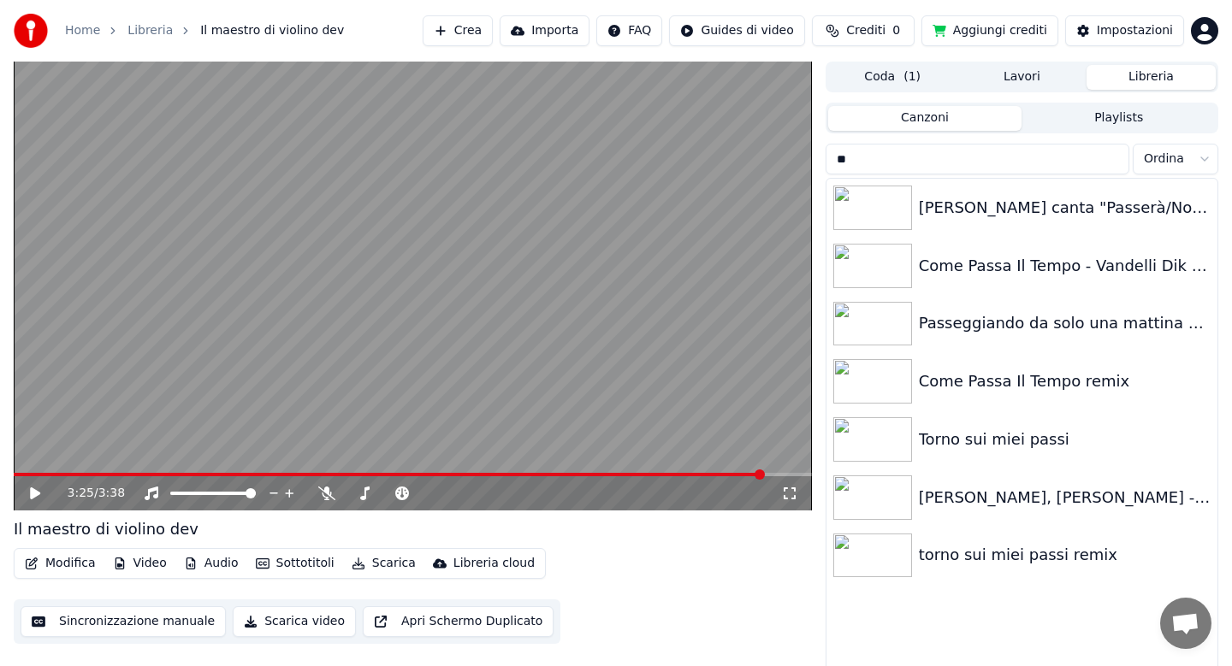
type input "*"
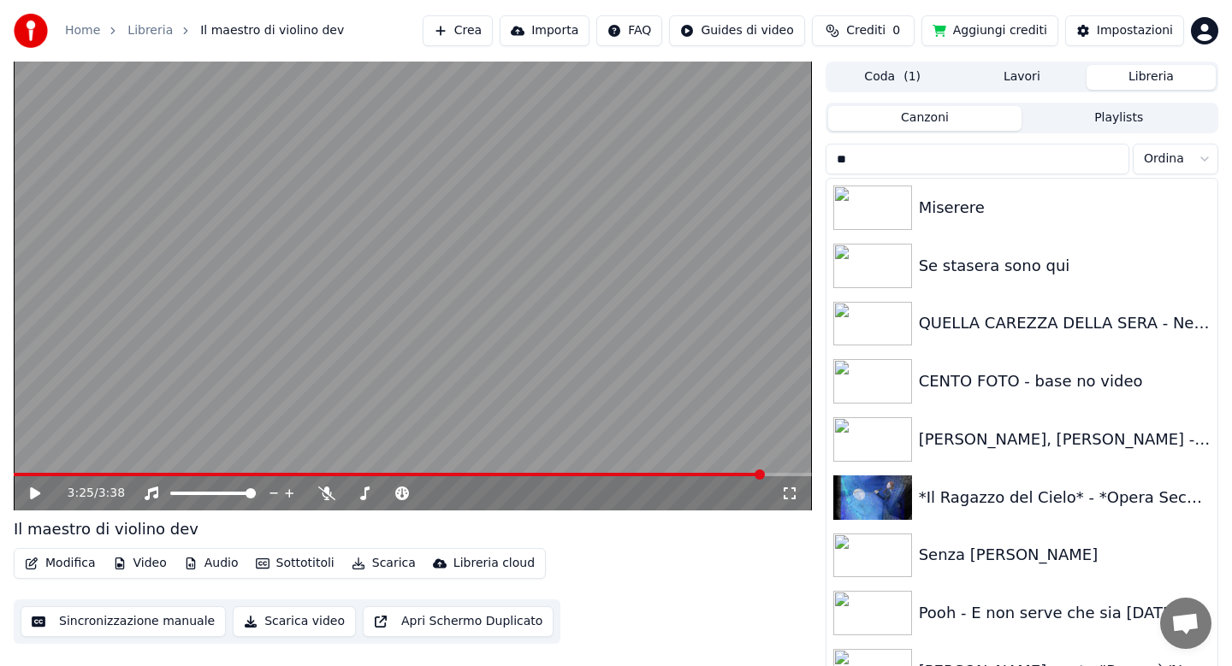
type input "*"
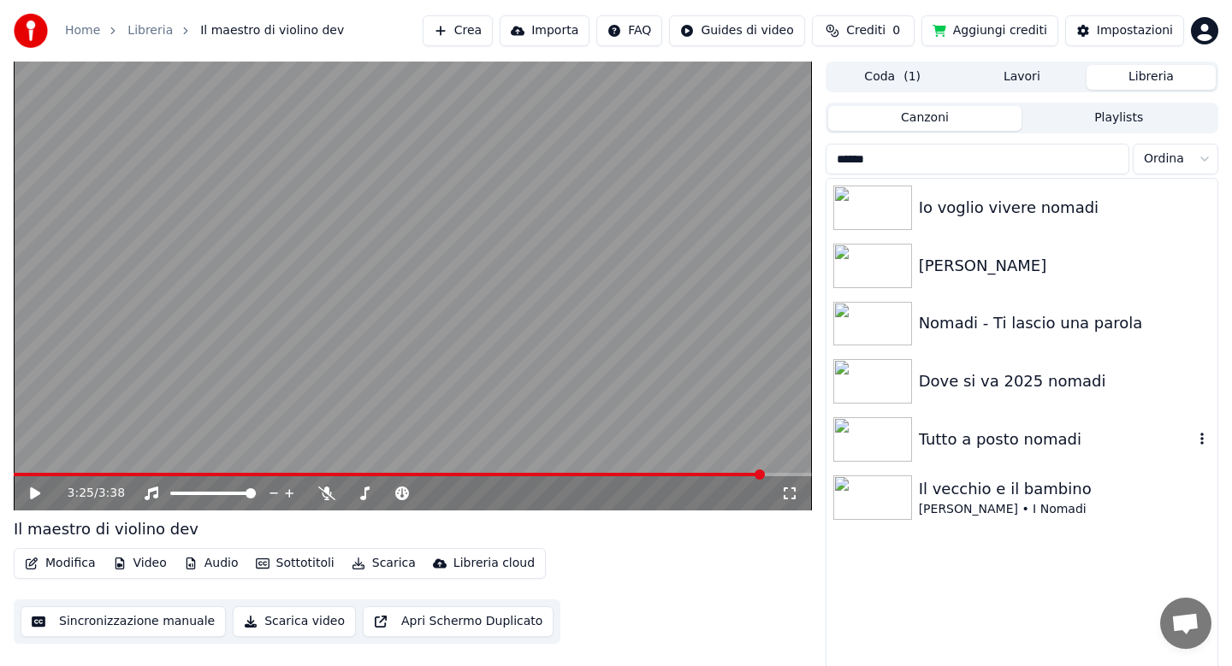
type input "******"
click at [997, 440] on div "Tutto a posto nomadi" at bounding box center [1056, 440] width 275 height 24
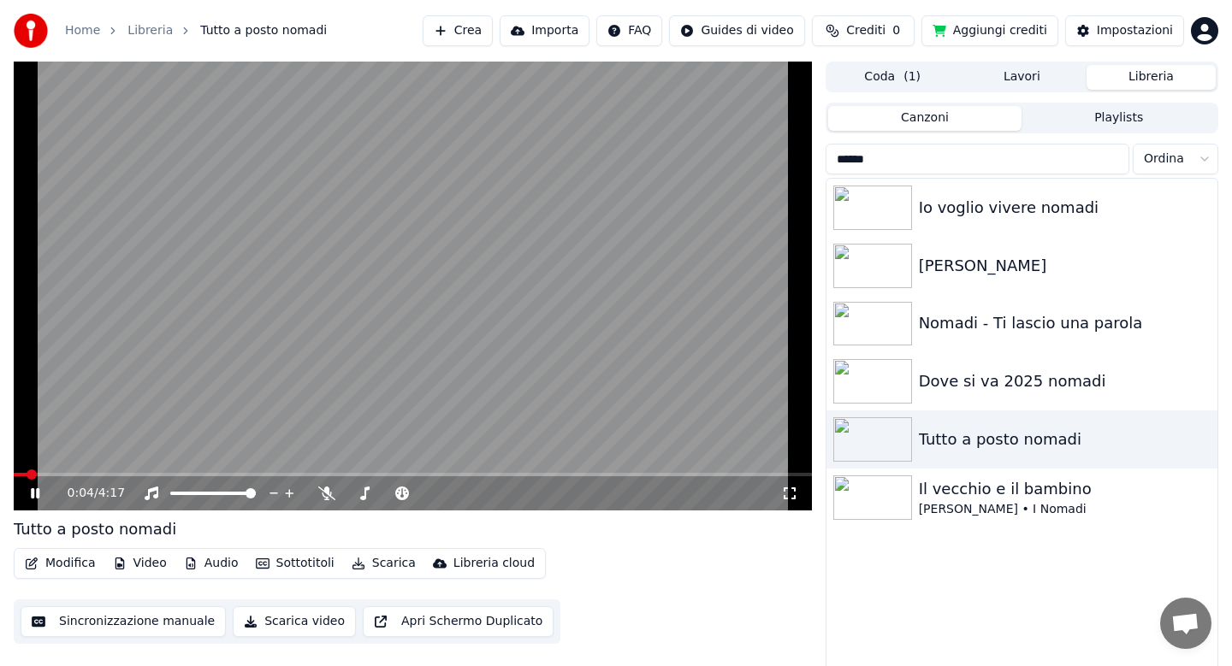
click at [170, 473] on span at bounding box center [413, 474] width 798 height 3
click at [328, 498] on icon at bounding box center [326, 494] width 17 height 14
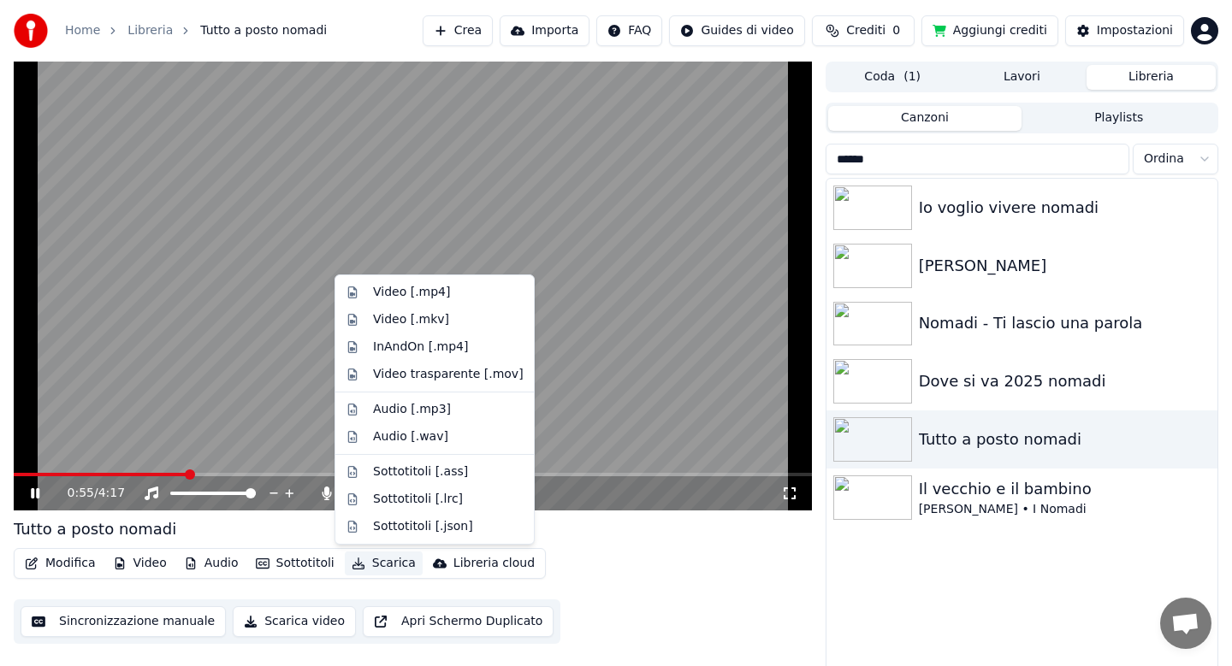
click at [382, 562] on button "Scarica" at bounding box center [384, 564] width 78 height 24
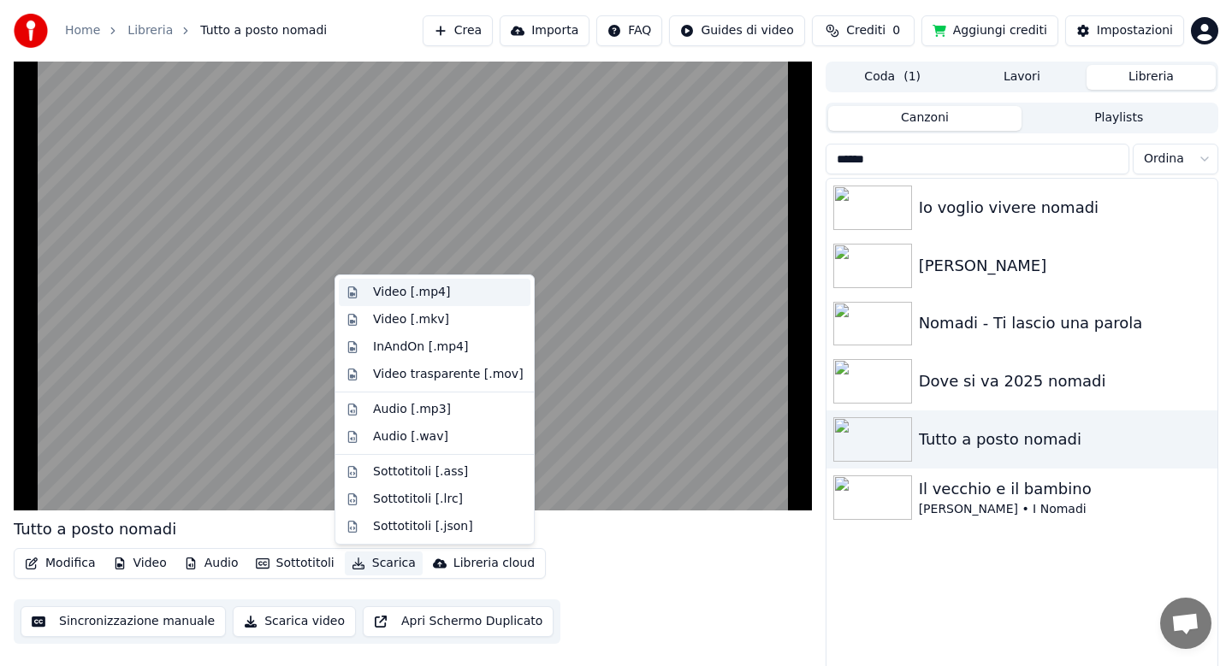
click at [392, 290] on div "Video [.mp4]" at bounding box center [411, 292] width 77 height 17
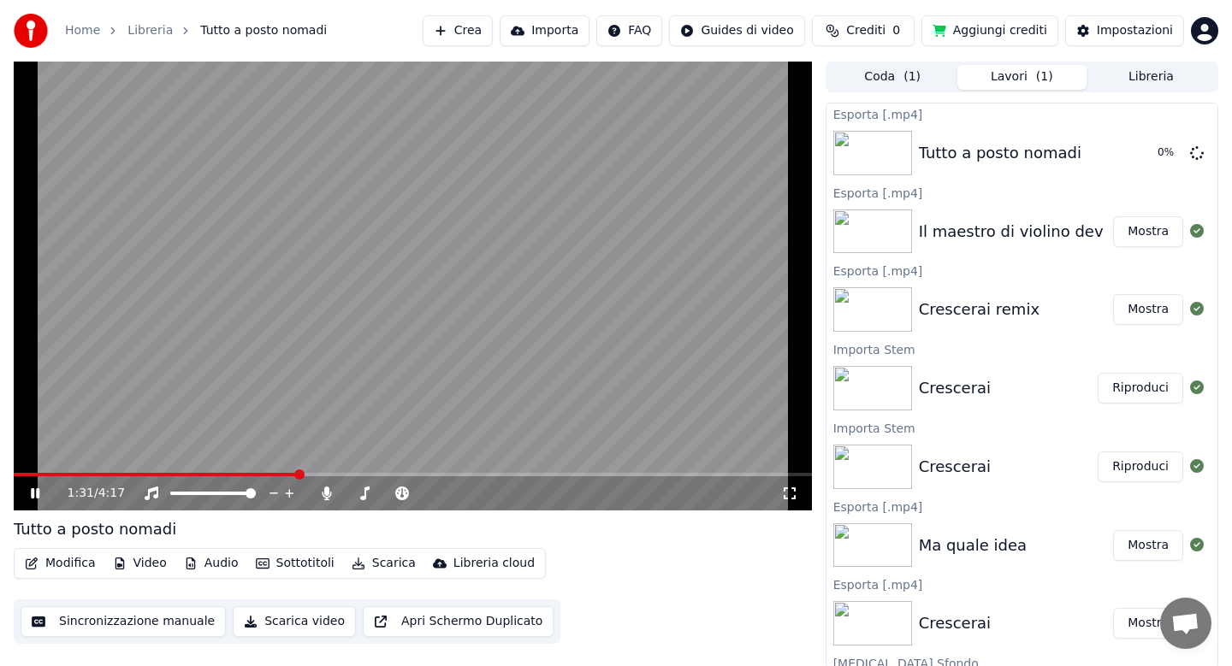
click at [30, 495] on icon at bounding box center [47, 494] width 40 height 14
